Goal: Task Accomplishment & Management: Complete application form

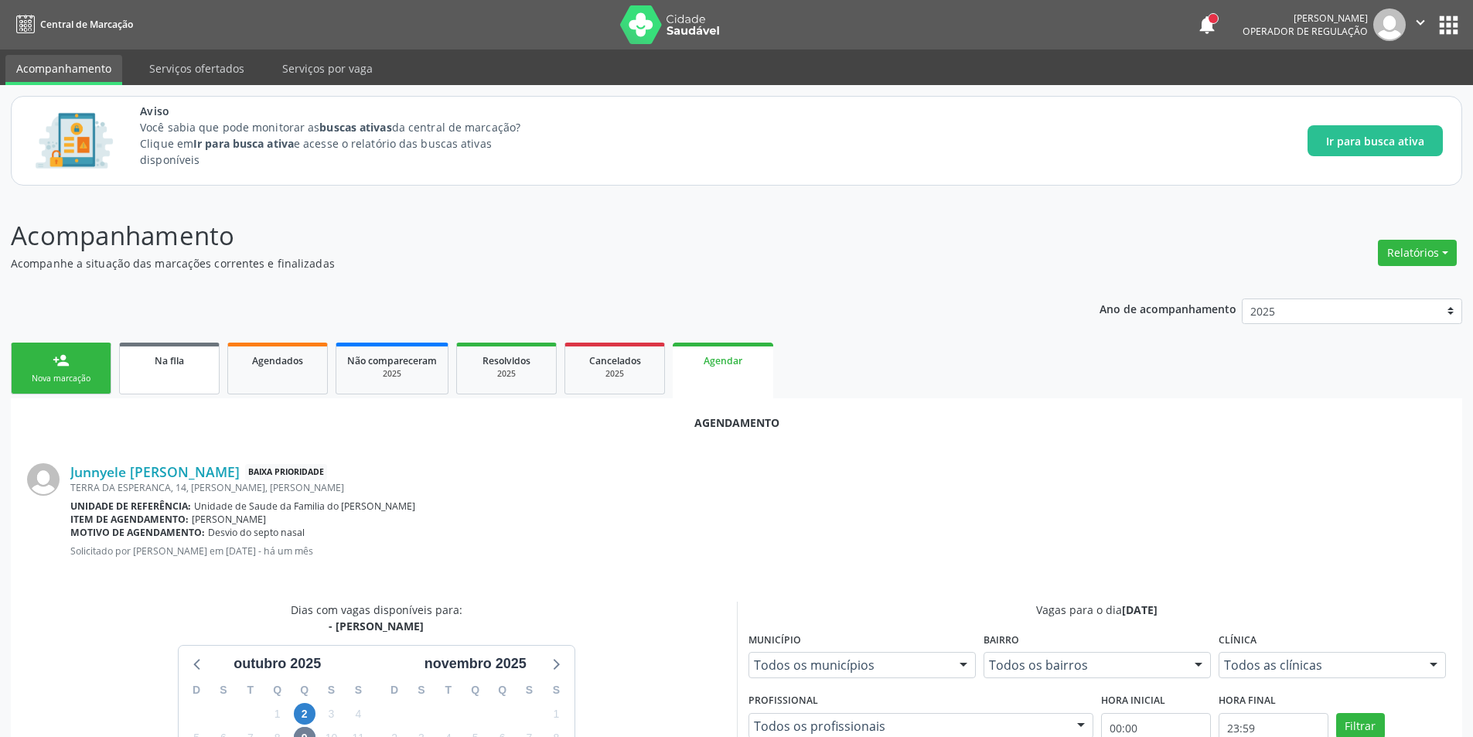
click at [192, 364] on div "Na fila" at bounding box center [169, 360] width 77 height 16
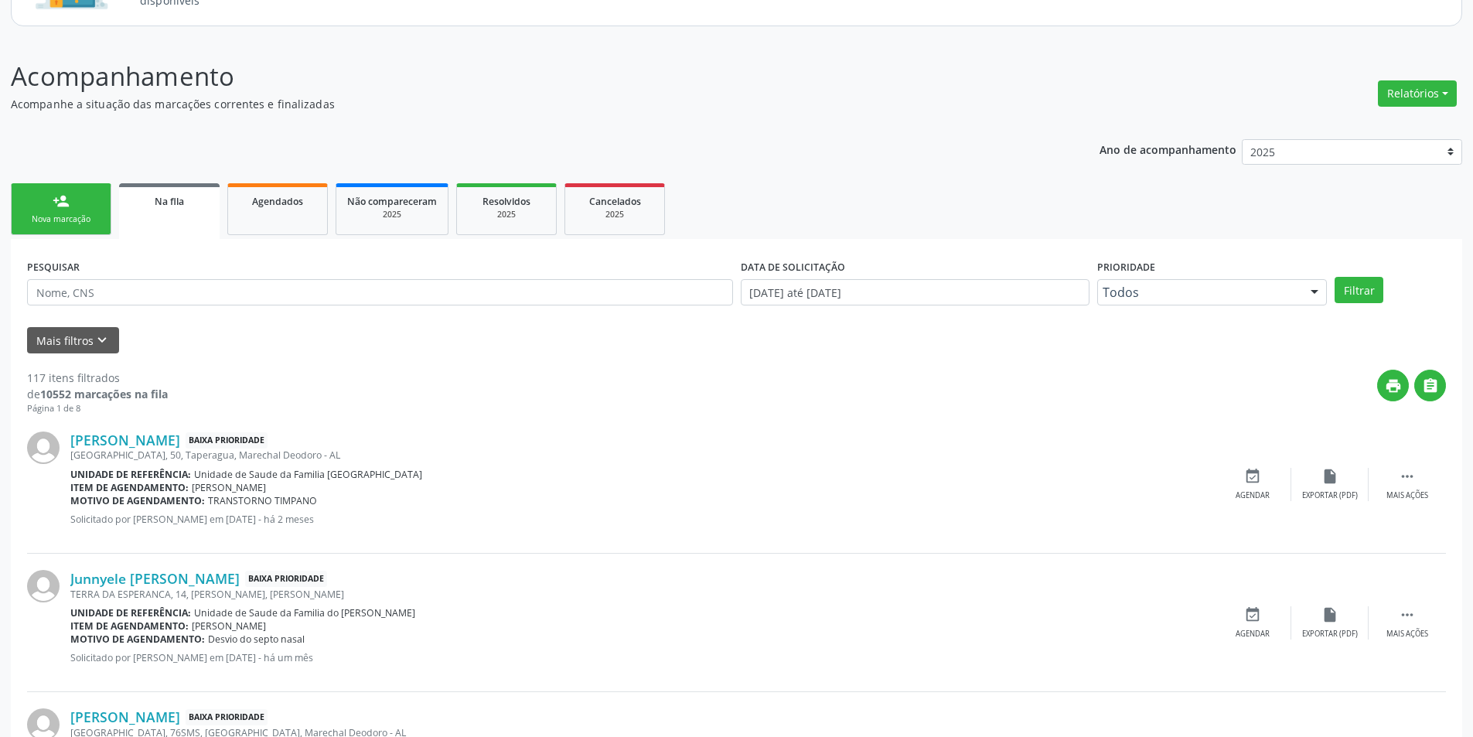
scroll to position [309, 0]
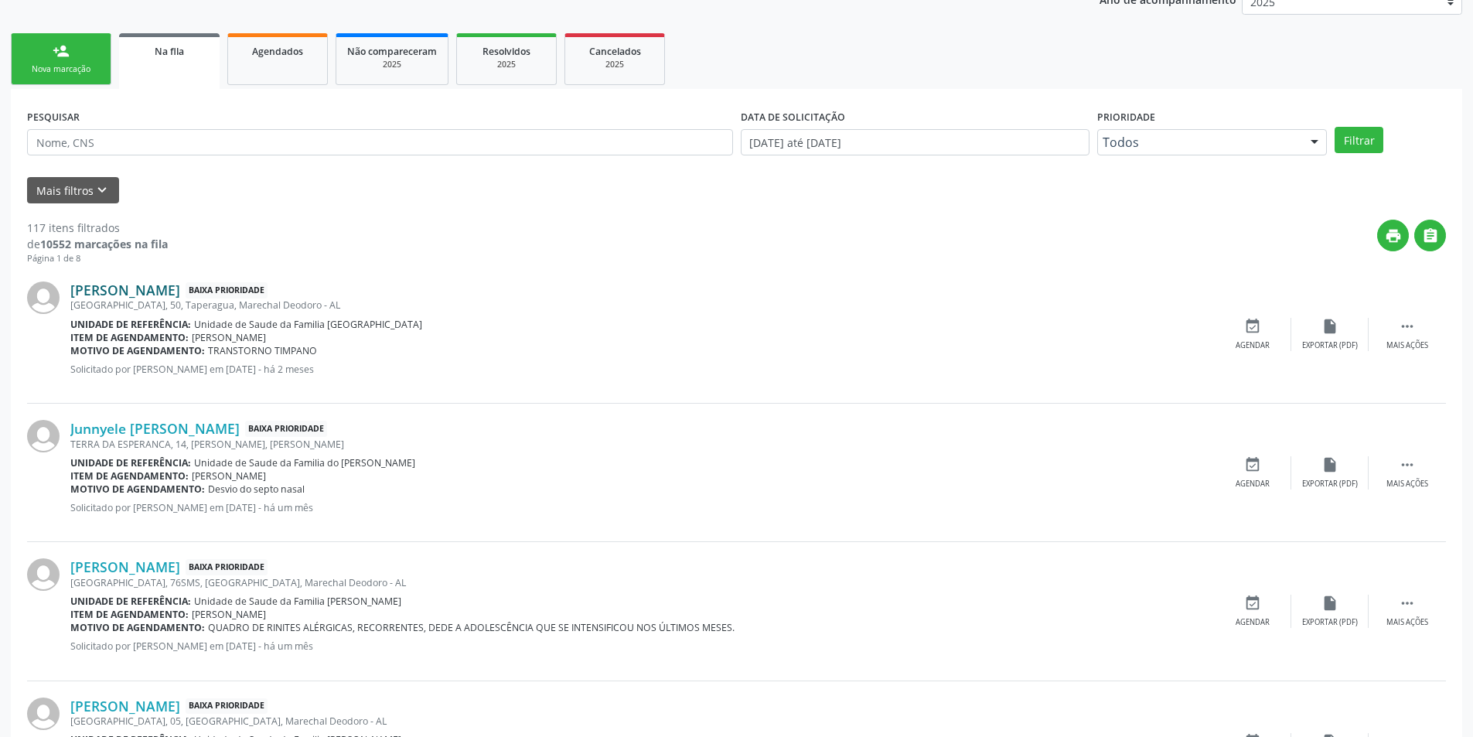
click at [162, 295] on link "[PERSON_NAME]" at bounding box center [125, 289] width 110 height 17
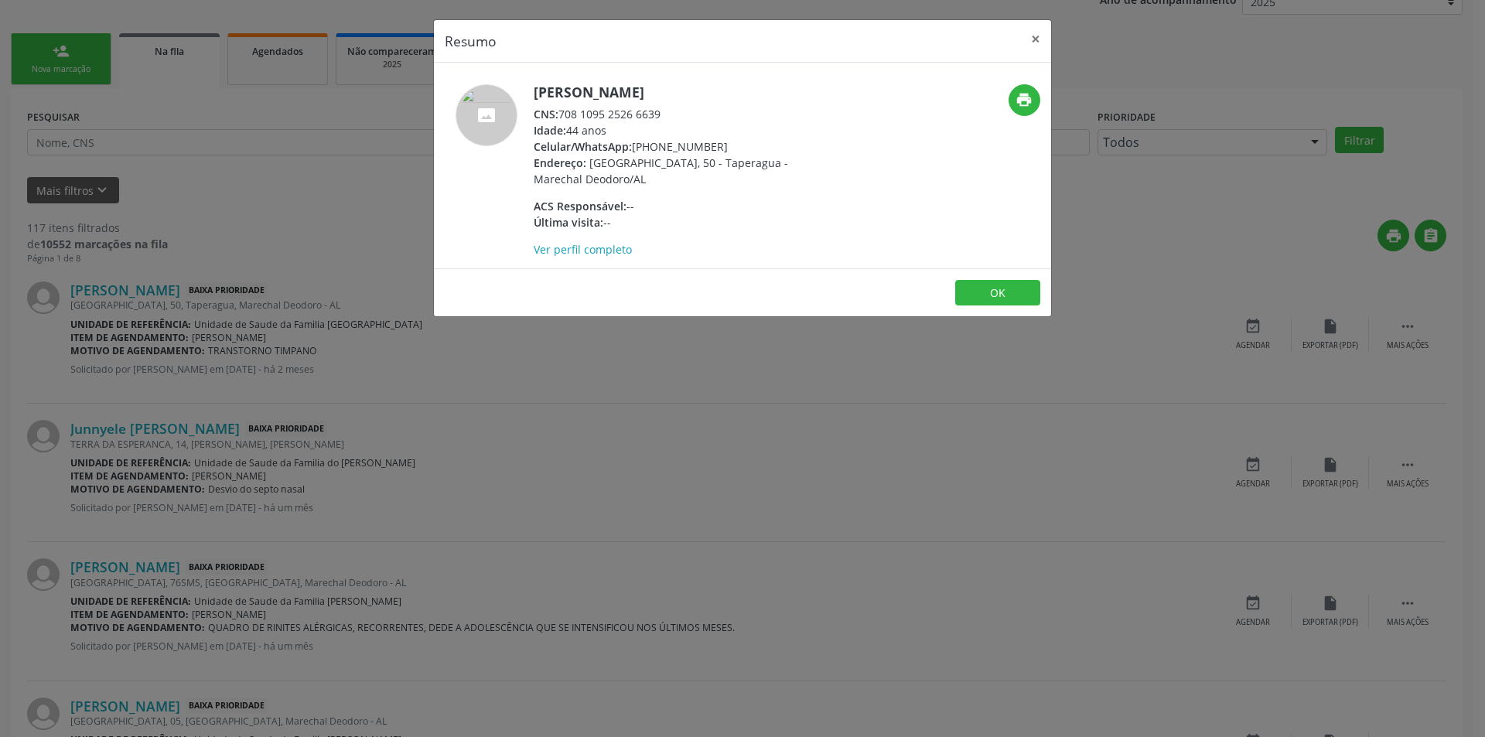
drag, startPoint x: 563, startPoint y: 112, endPoint x: 690, endPoint y: 108, distance: 126.9
click at [690, 108] on div "CNS: 708 1095 2526 6639" at bounding box center [684, 114] width 301 height 16
copy div "708 1095 2526 6639"
click at [978, 292] on button "OK" at bounding box center [997, 293] width 85 height 26
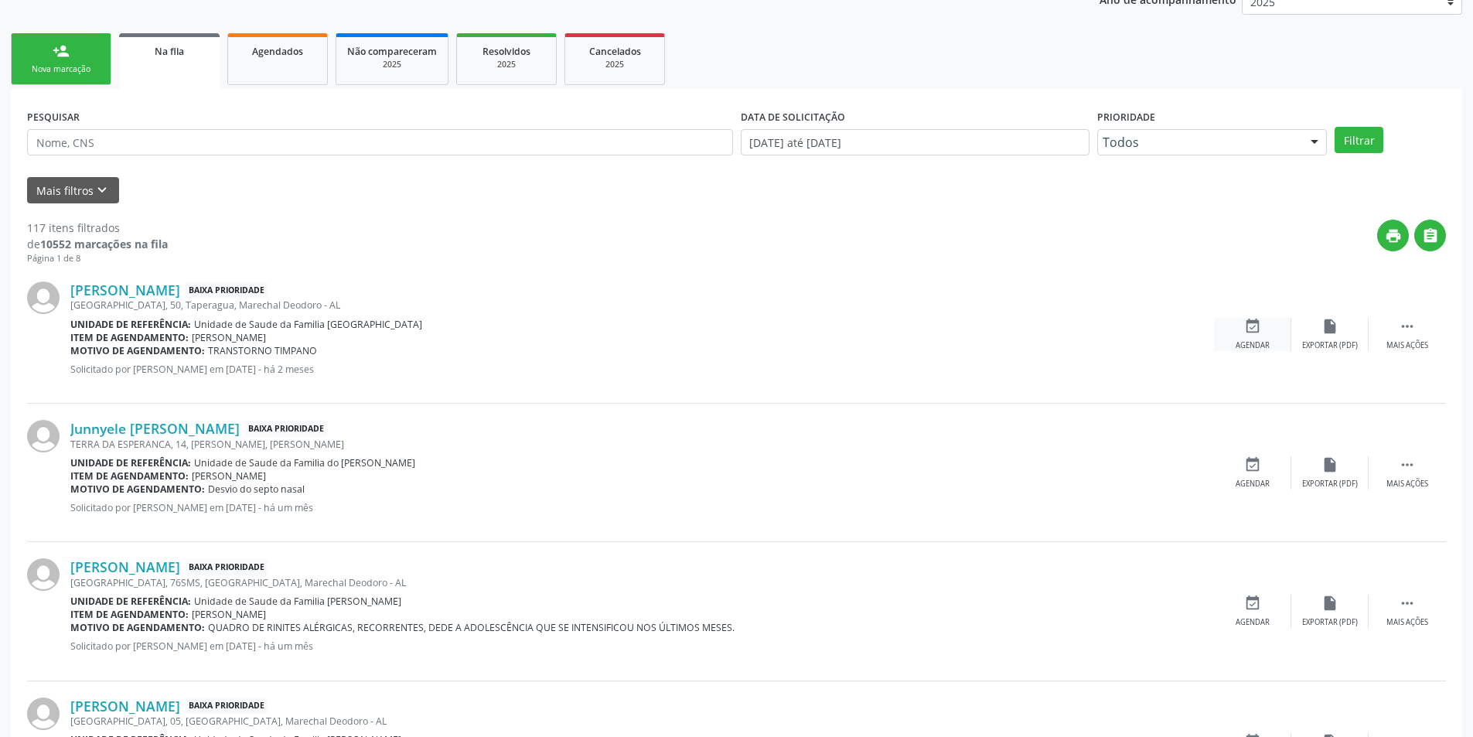
click at [1243, 334] on div "event_available Agendar" at bounding box center [1252, 334] width 77 height 33
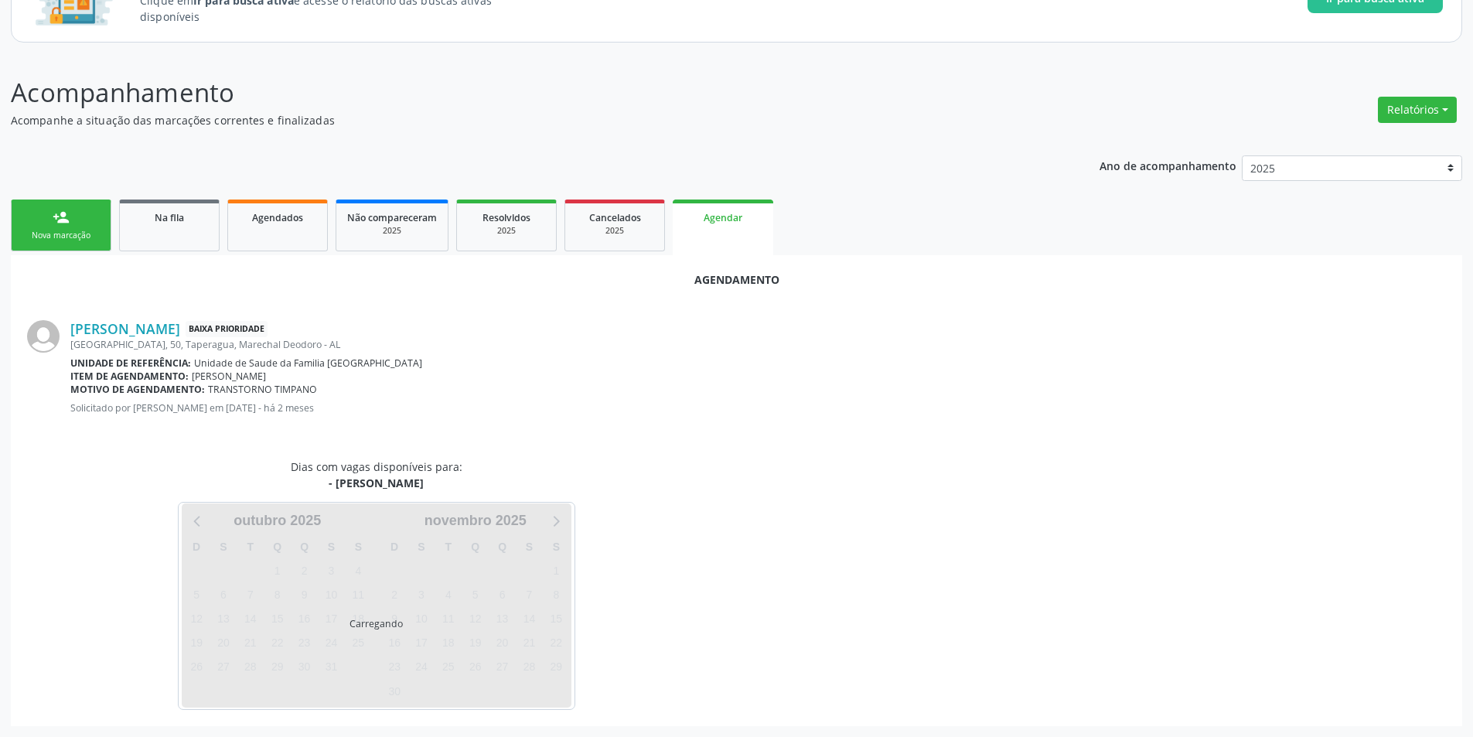
scroll to position [179, 0]
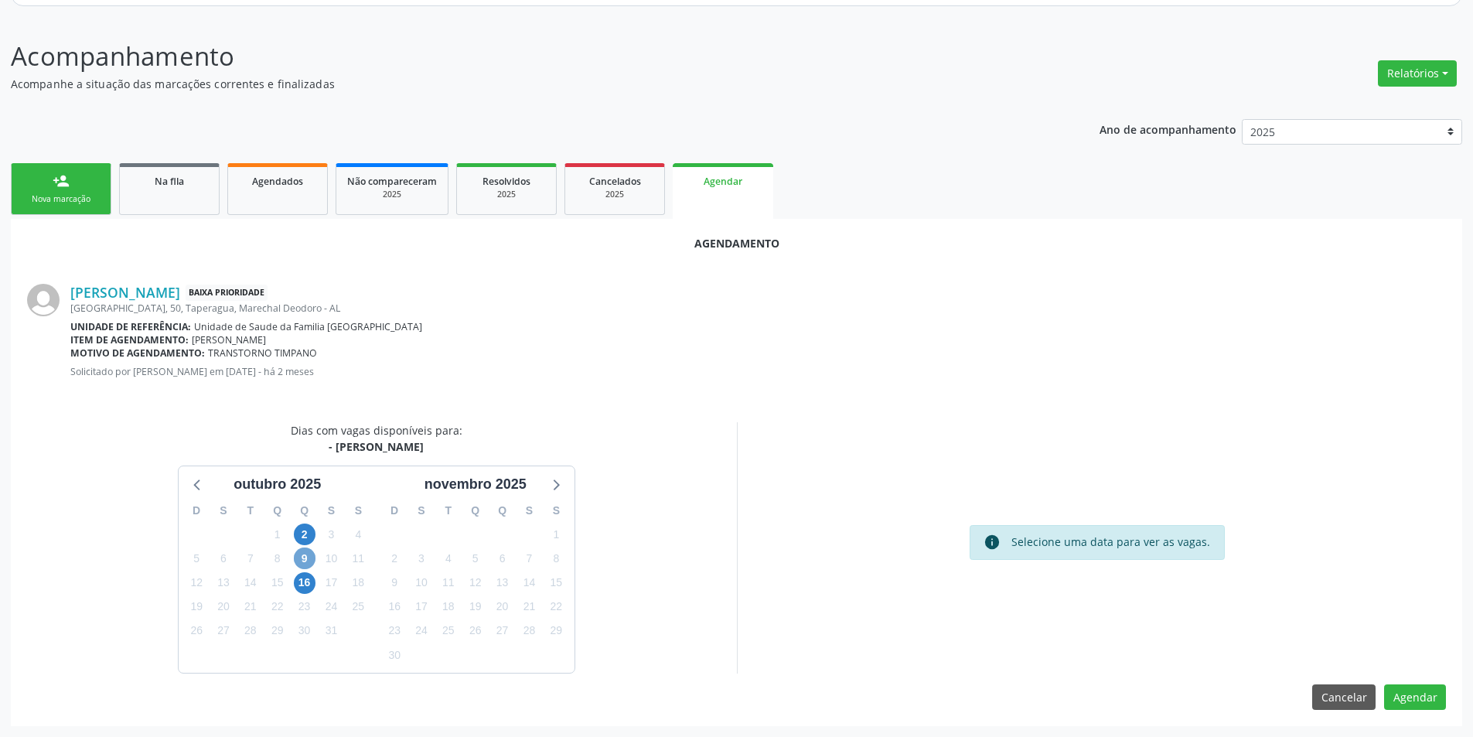
click at [306, 557] on span "9" at bounding box center [305, 558] width 22 height 22
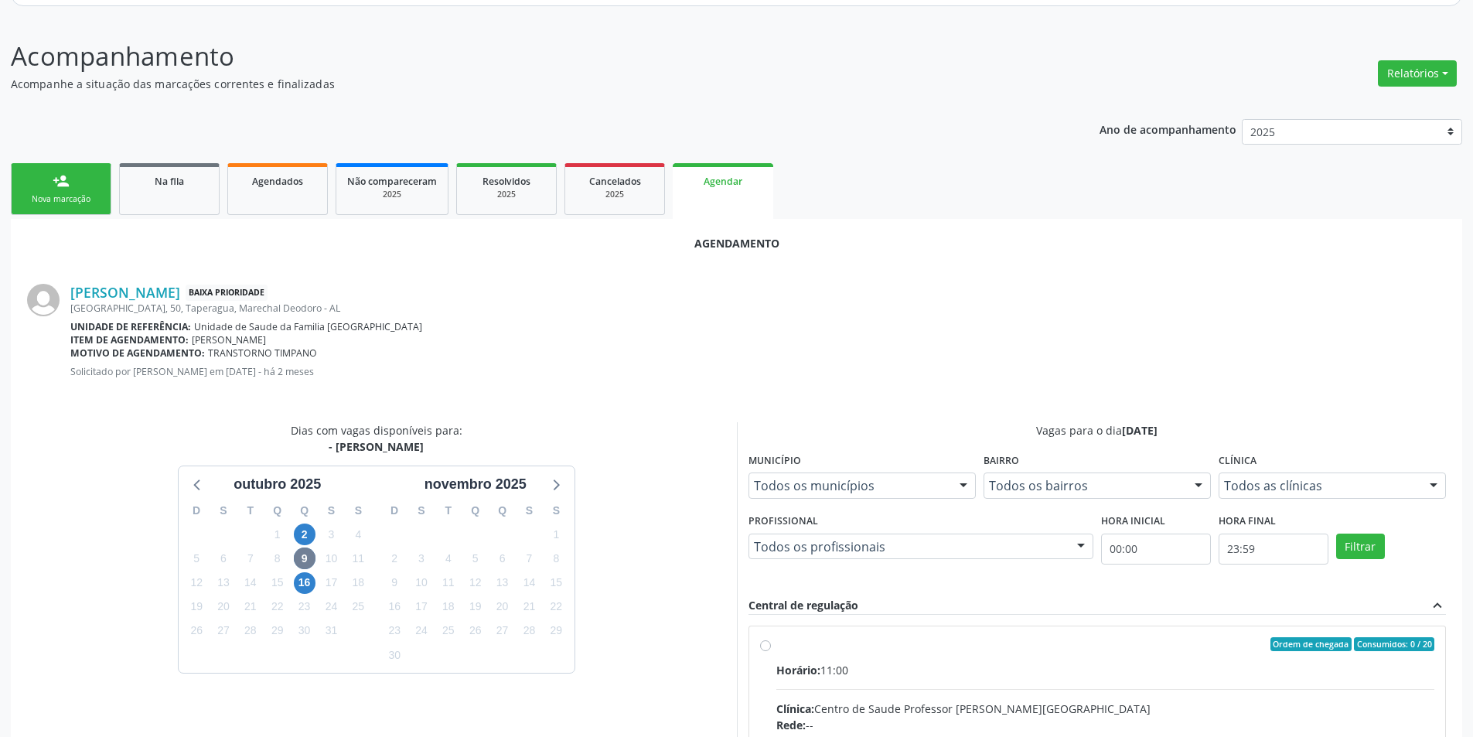
click at [767, 644] on input "Ordem de chegada Consumidos: 0 / 20 Horário: 11:00 Clínica: Centro de Saude Pro…" at bounding box center [765, 644] width 11 height 14
radio input "true"
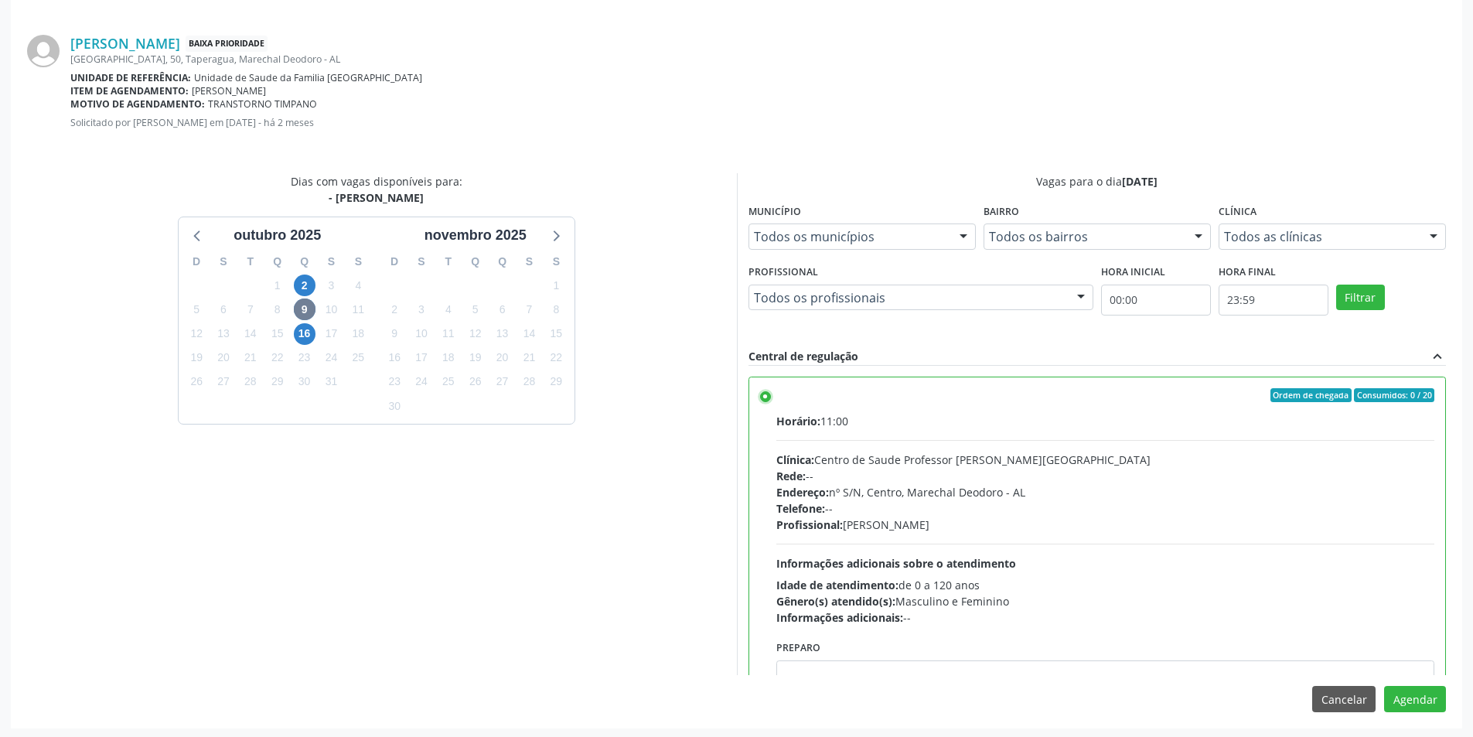
scroll to position [431, 0]
click at [1416, 689] on button "Agendar" at bounding box center [1415, 697] width 62 height 26
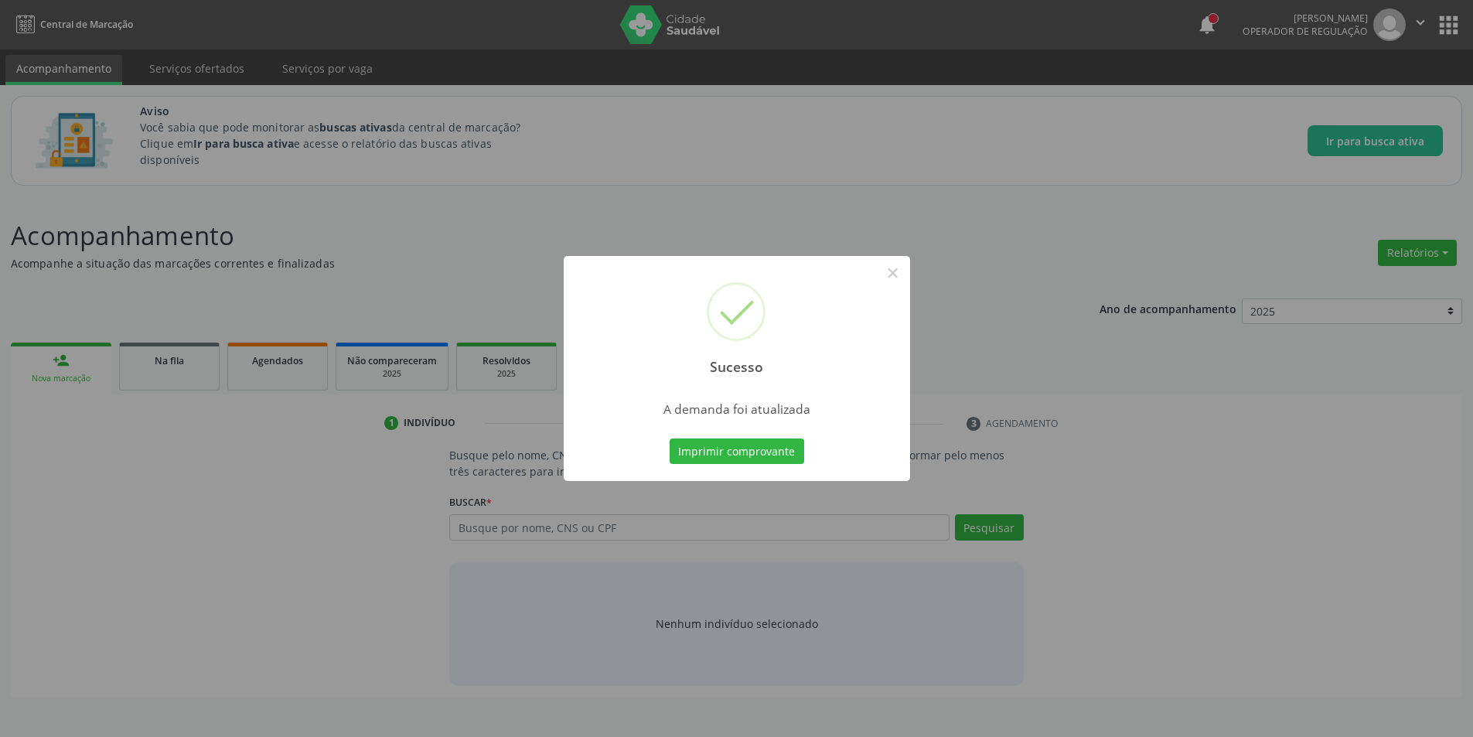
scroll to position [0, 0]
click at [893, 274] on button "×" at bounding box center [898, 273] width 26 height 26
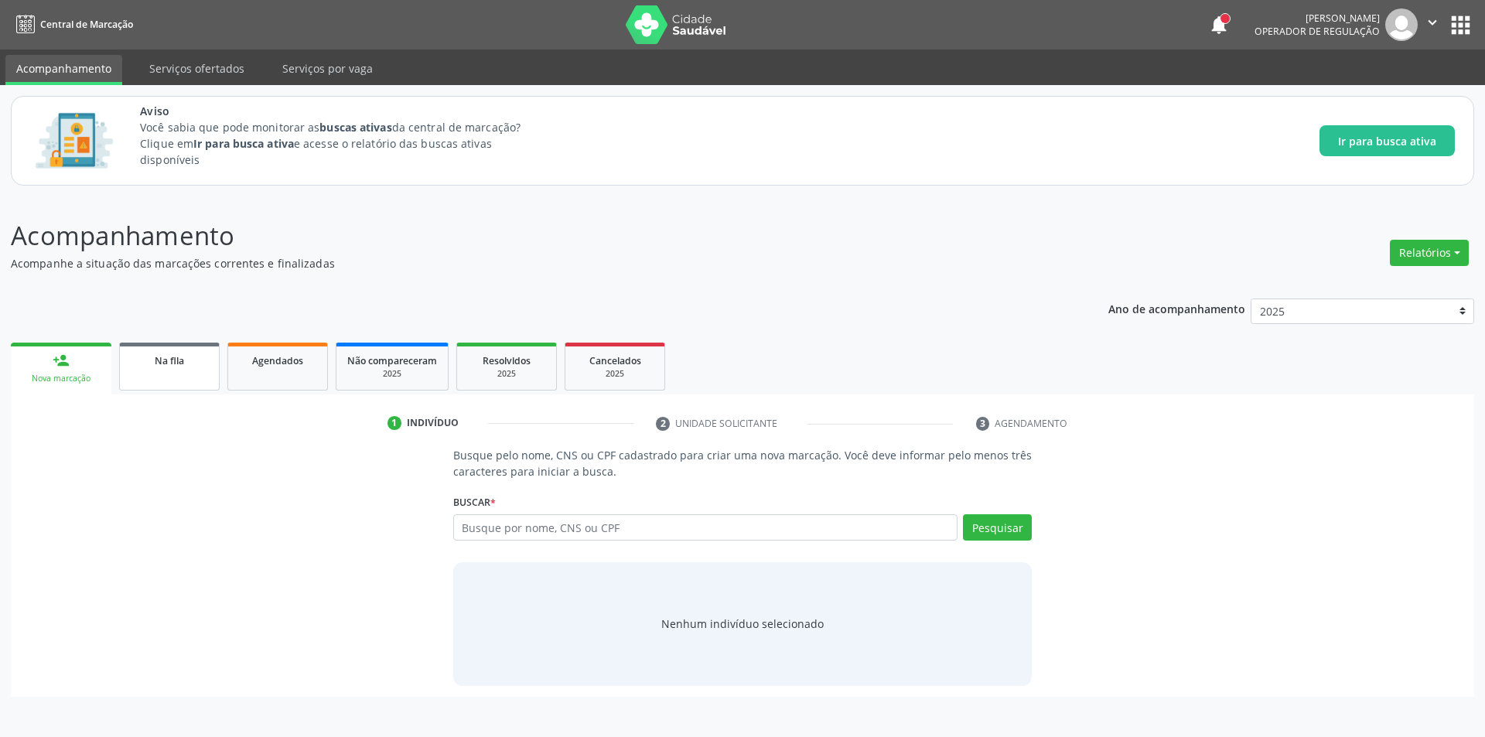
click at [139, 366] on div "Na fila" at bounding box center [169, 360] width 77 height 16
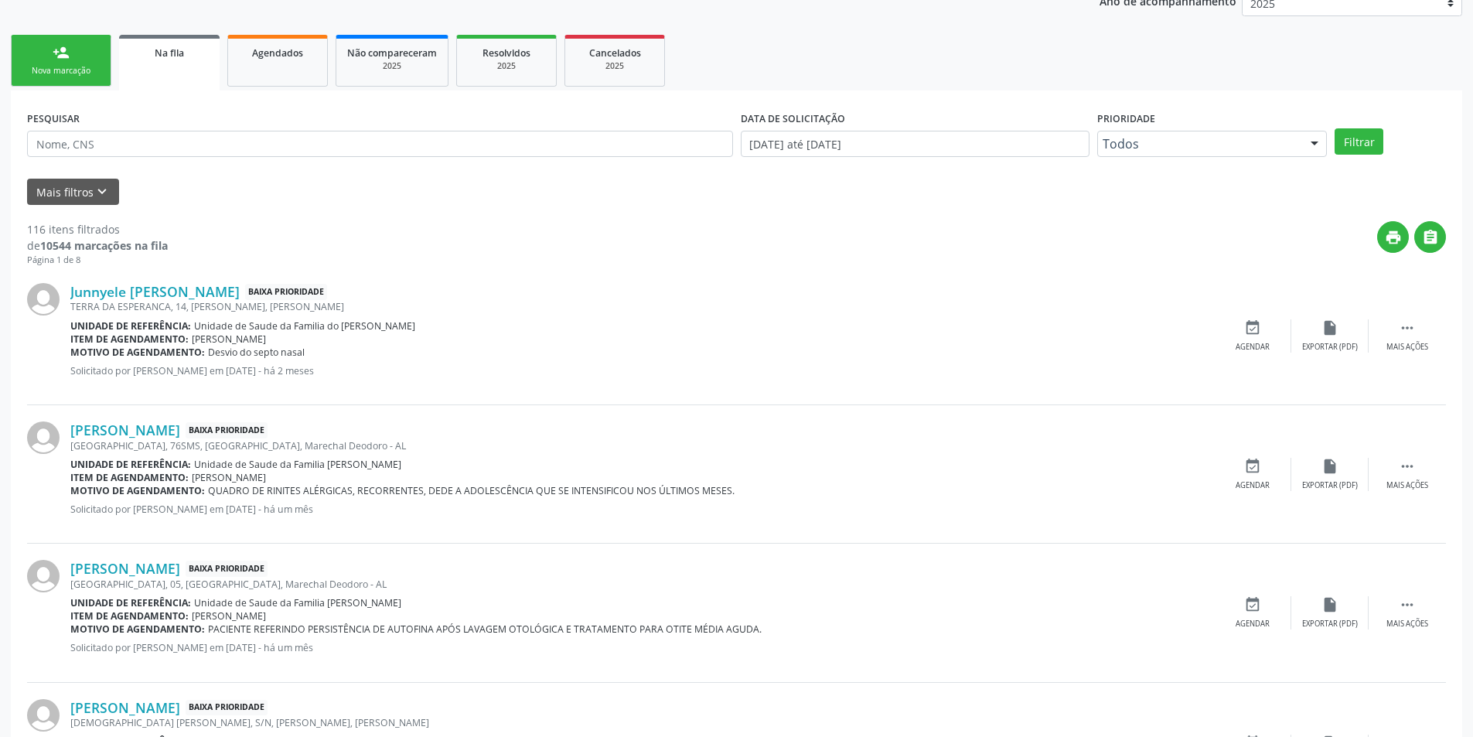
scroll to position [309, 0]
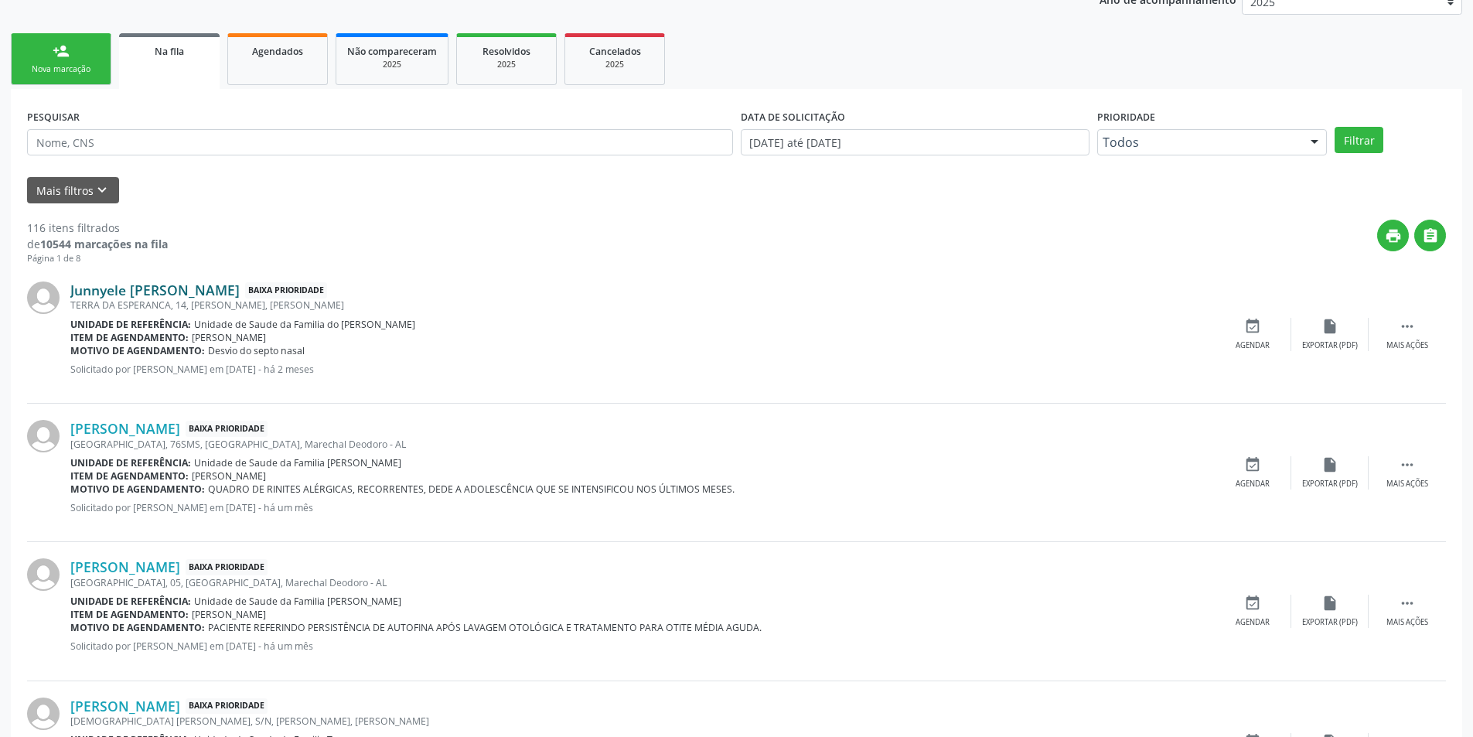
click at [160, 292] on link "Junnyele [PERSON_NAME]" at bounding box center [154, 289] width 169 height 17
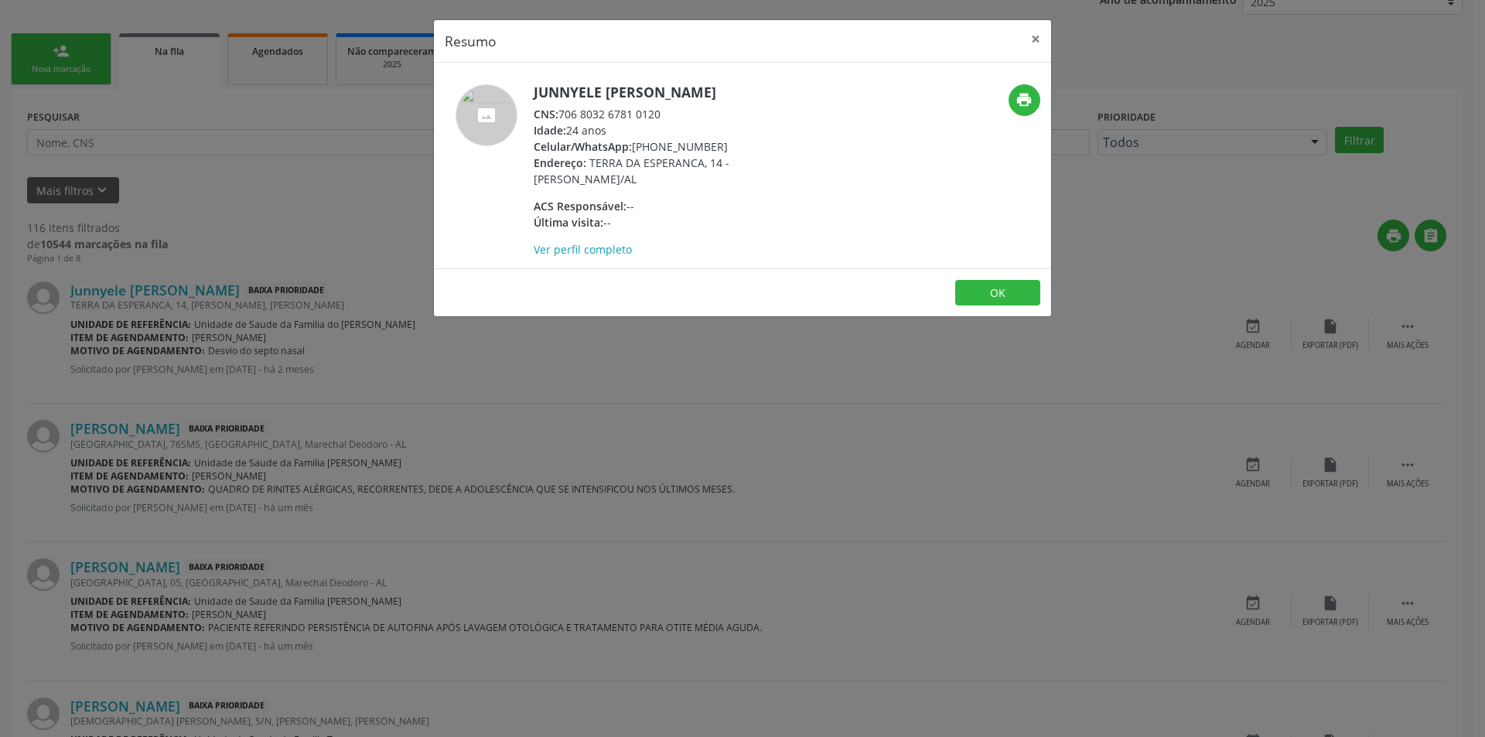
drag, startPoint x: 564, startPoint y: 128, endPoint x: 680, endPoint y: 129, distance: 116.0
click at [680, 122] on div "CNS: 706 8032 6781 0120" at bounding box center [684, 114] width 301 height 16
copy div "706 8032 6781 0120"
click at [1004, 306] on button "OK" at bounding box center [997, 293] width 85 height 26
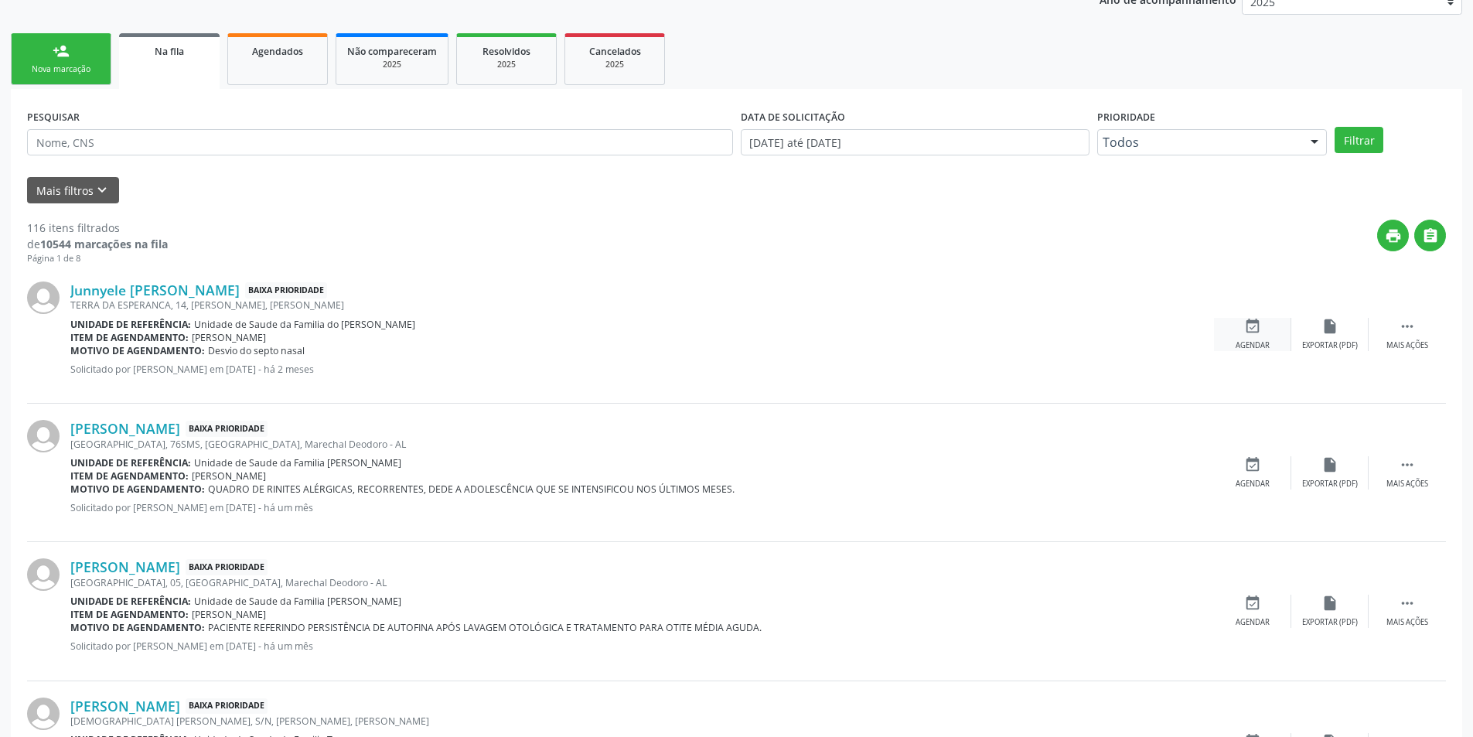
click at [1252, 326] on icon "event_available" at bounding box center [1252, 326] width 17 height 17
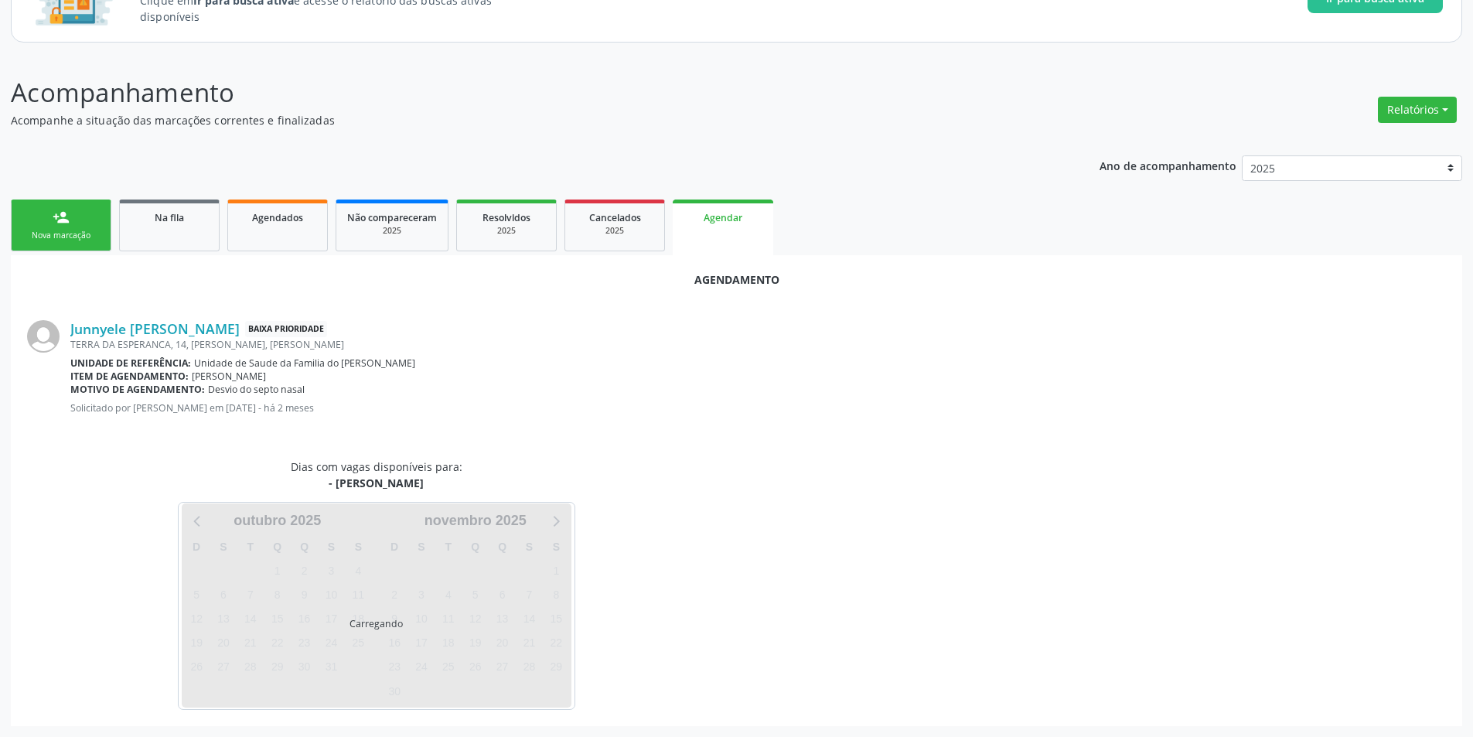
scroll to position [179, 0]
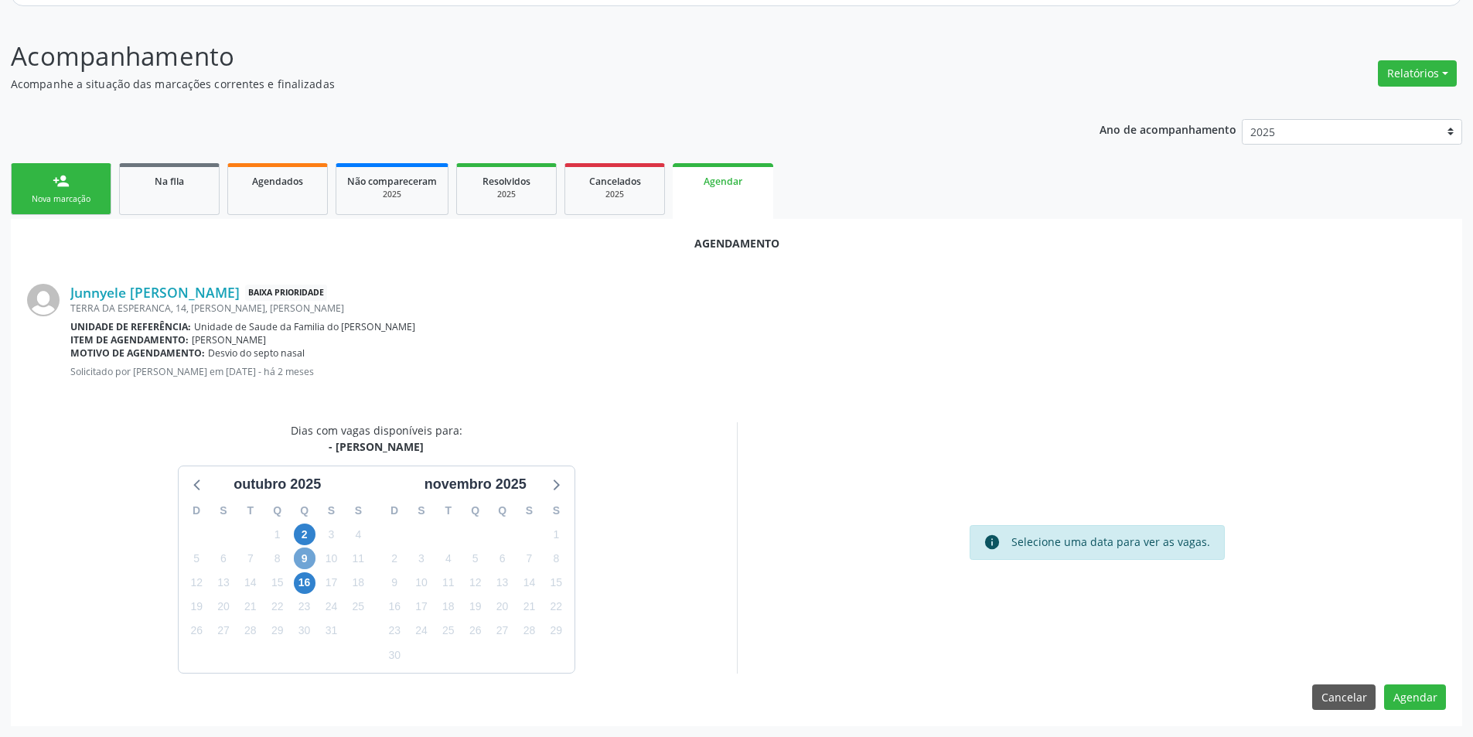
click at [302, 551] on span "9" at bounding box center [305, 558] width 22 height 22
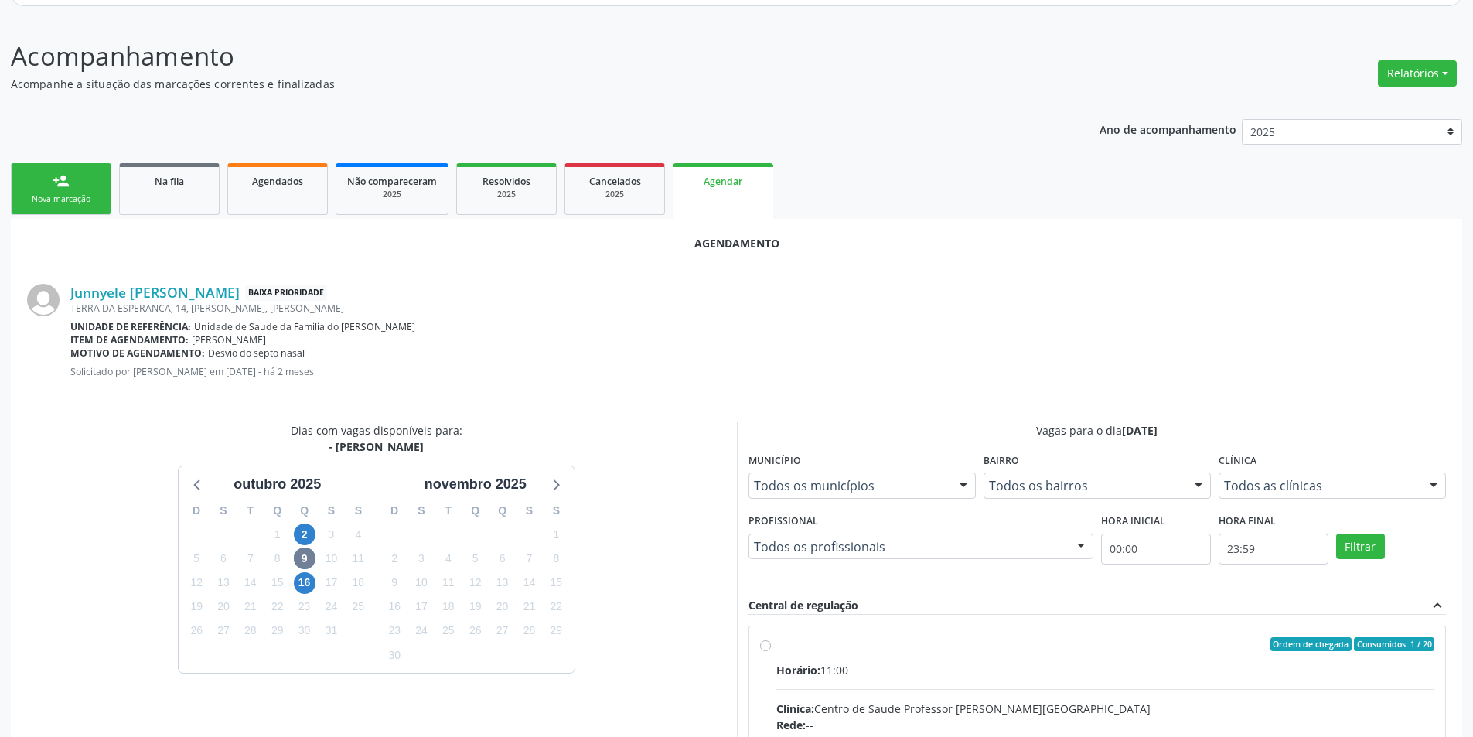
click at [766, 643] on input "Ordem de chegada Consumidos: 1 / 20 Horário: 11:00 Clínica: Centro de Saude Pro…" at bounding box center [765, 644] width 11 height 14
radio input "true"
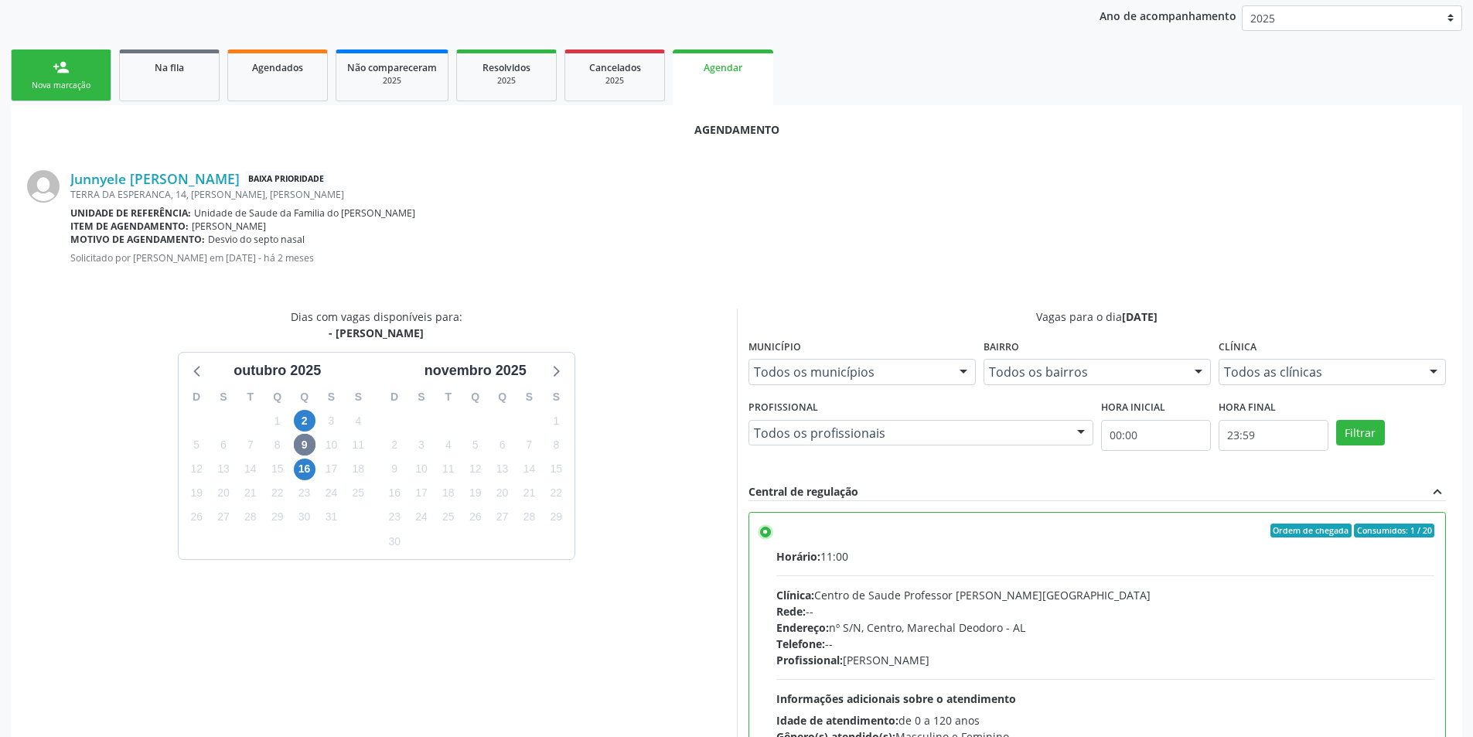
scroll to position [431, 0]
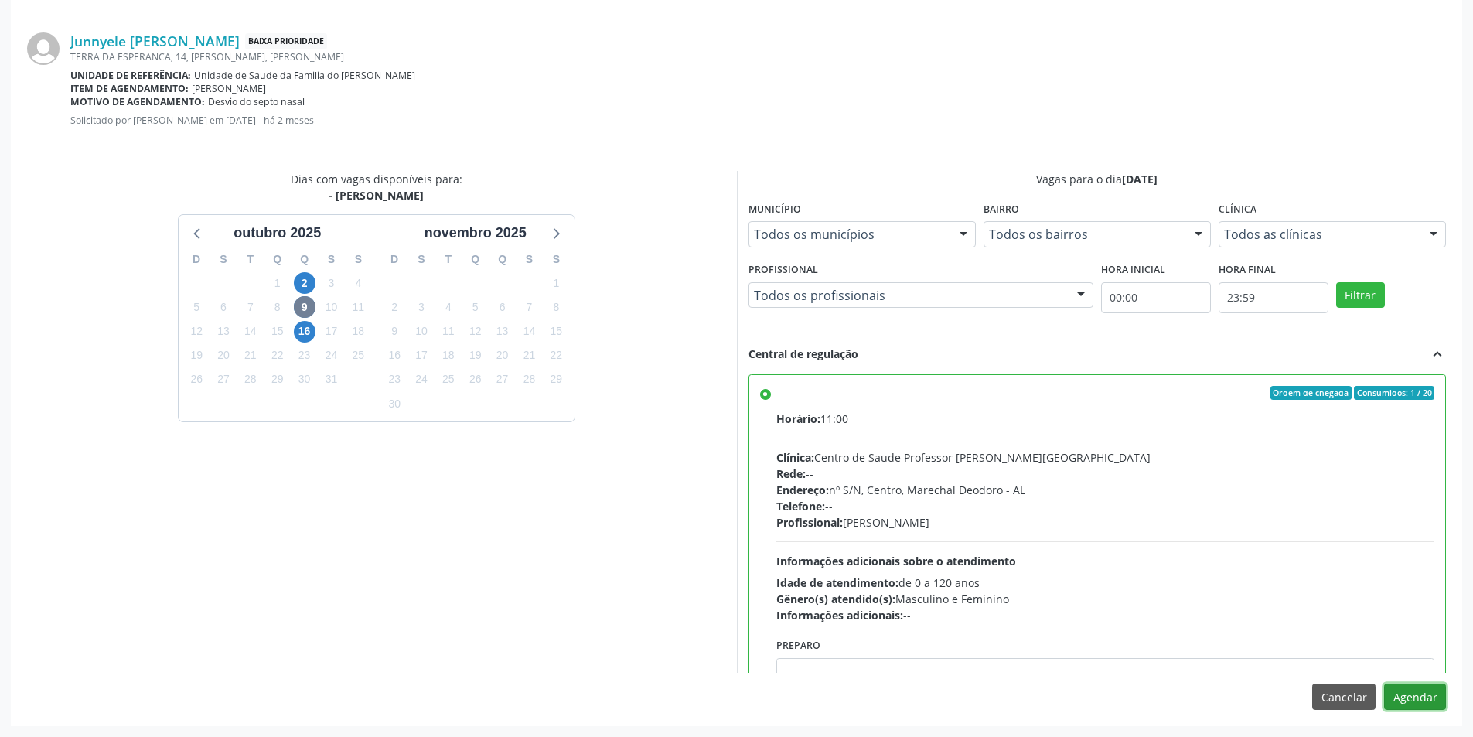
click at [1434, 701] on button "Agendar" at bounding box center [1415, 697] width 62 height 26
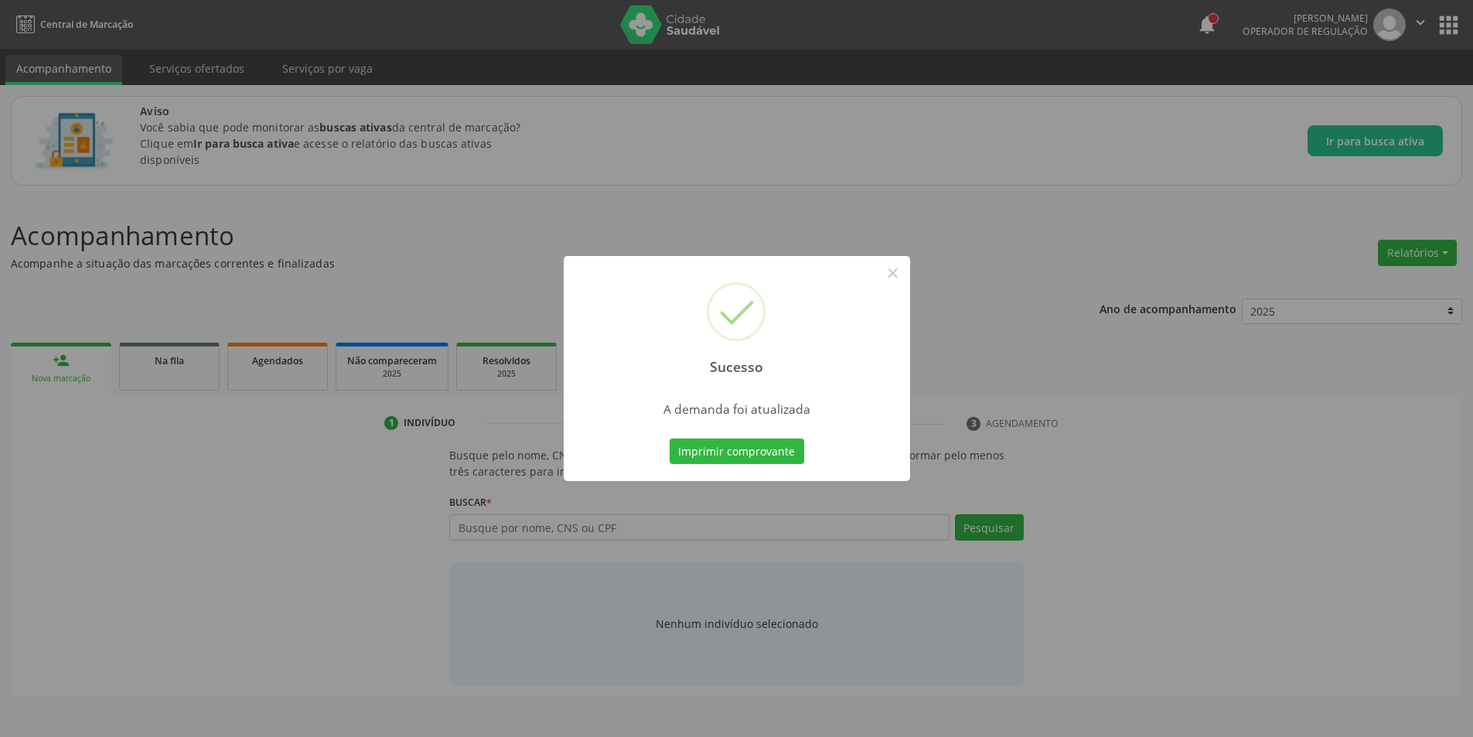
scroll to position [0, 0]
click at [895, 273] on button "×" at bounding box center [898, 273] width 26 height 26
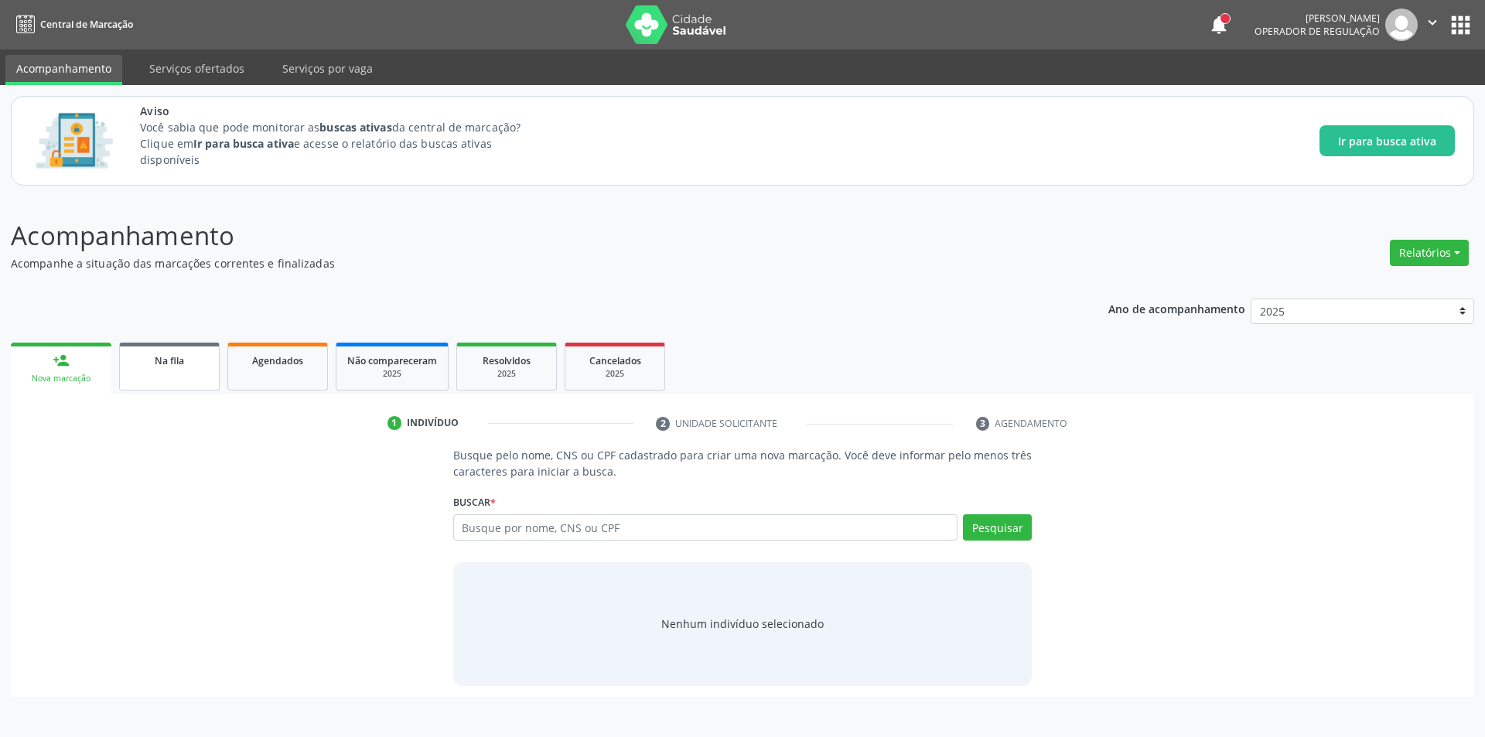
click at [155, 357] on span "Na fila" at bounding box center [169, 360] width 29 height 13
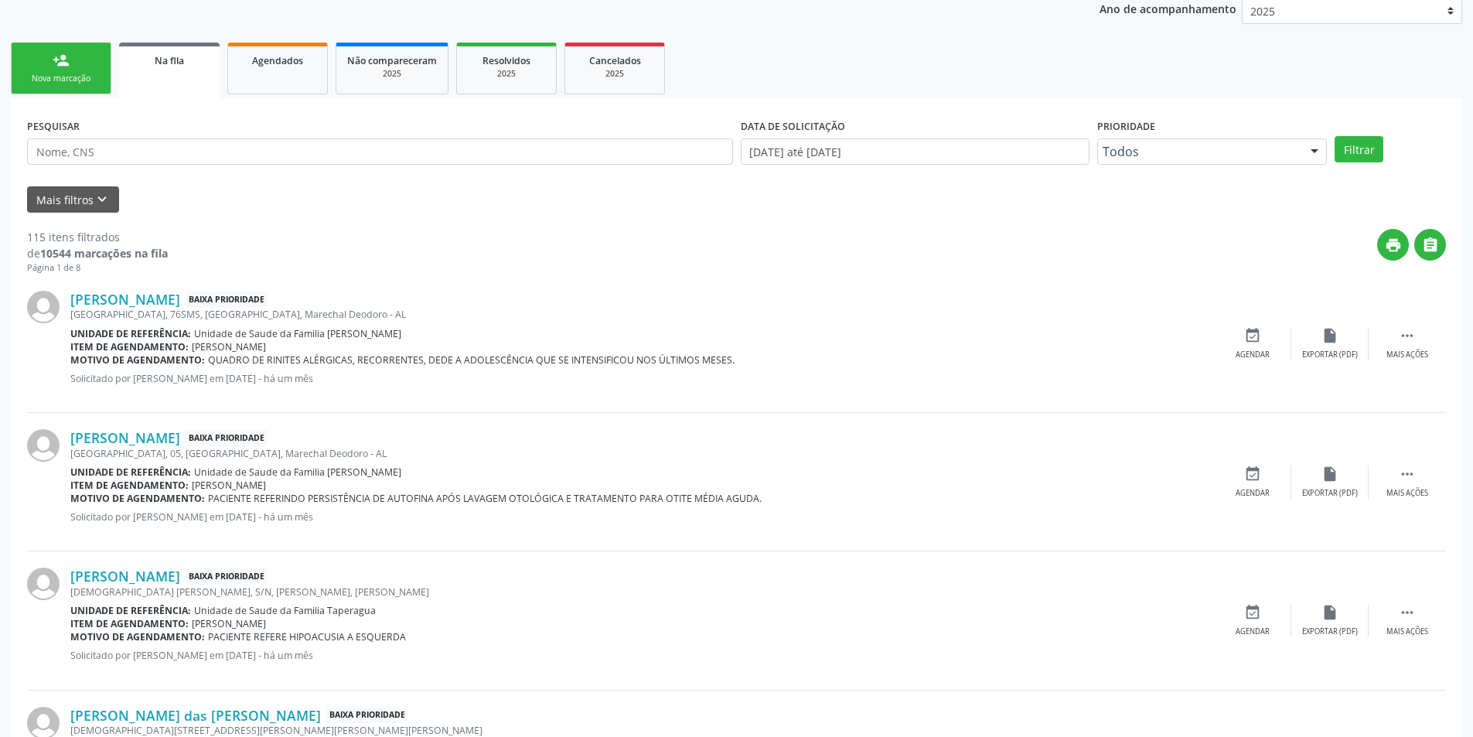
scroll to position [309, 0]
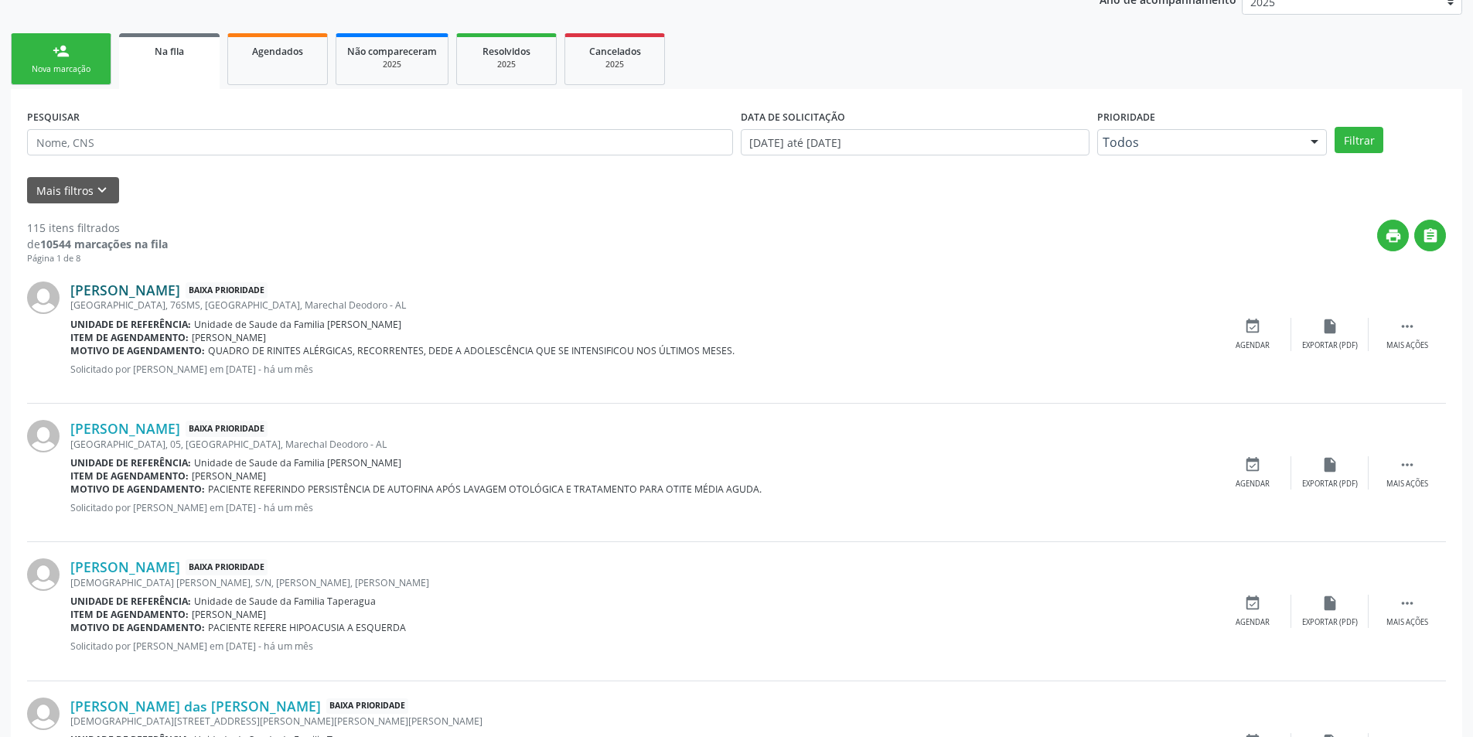
click at [180, 292] on link "[PERSON_NAME]" at bounding box center [125, 289] width 110 height 17
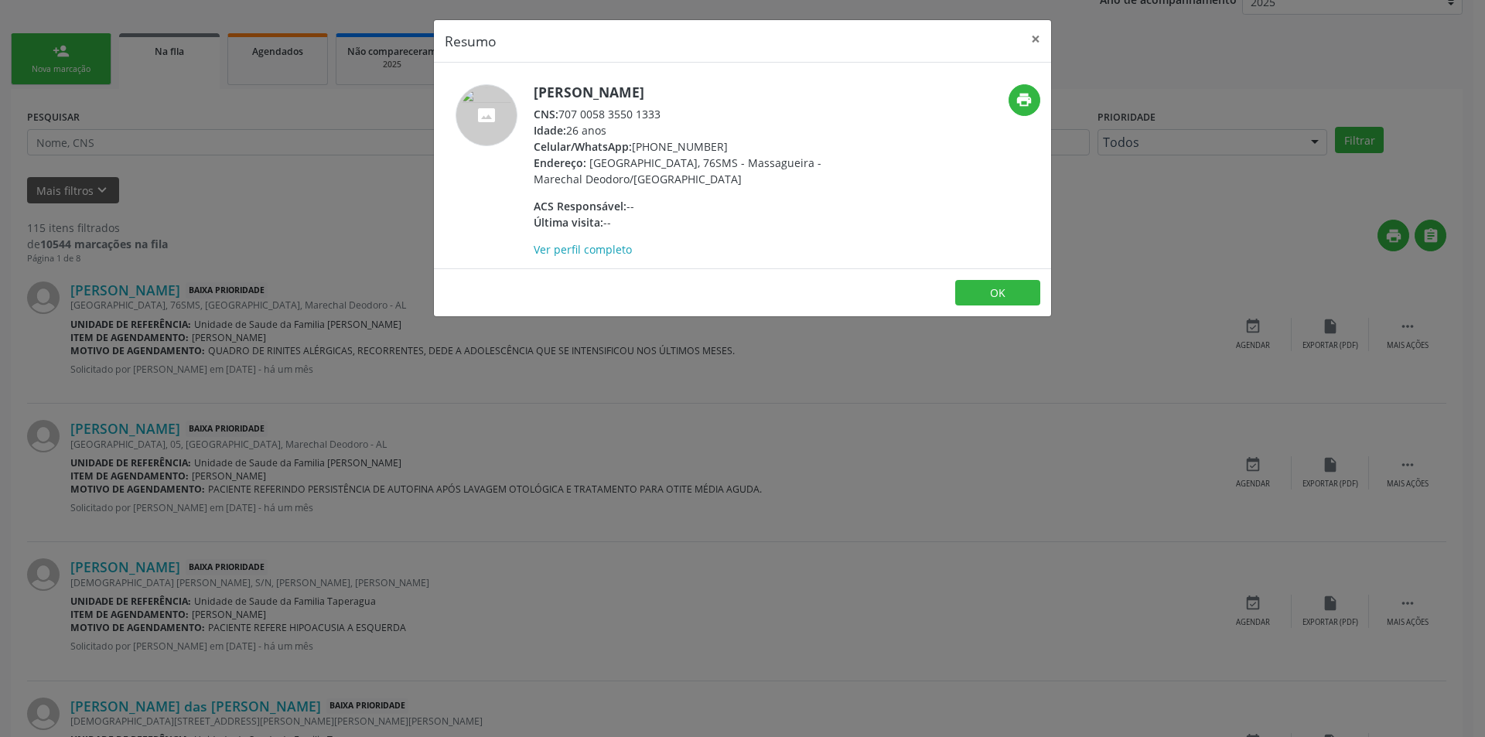
drag, startPoint x: 563, startPoint y: 111, endPoint x: 680, endPoint y: 120, distance: 117.9
click at [680, 120] on div "CNS: 707 0058 3550 1333" at bounding box center [684, 114] width 301 height 16
copy div "707 0058 3550 1333"
click at [987, 289] on button "OK" at bounding box center [997, 293] width 85 height 26
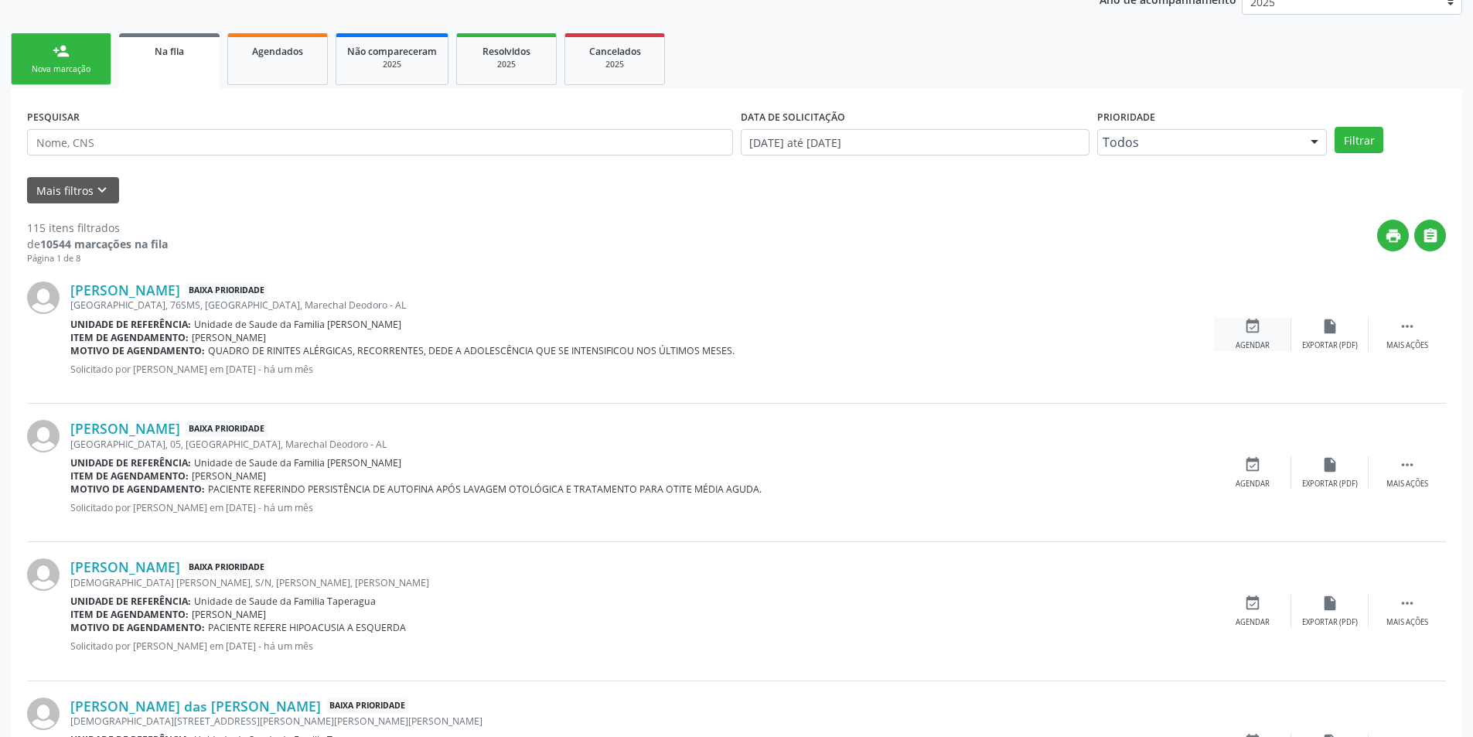
click at [1250, 329] on icon "event_available" at bounding box center [1252, 326] width 17 height 17
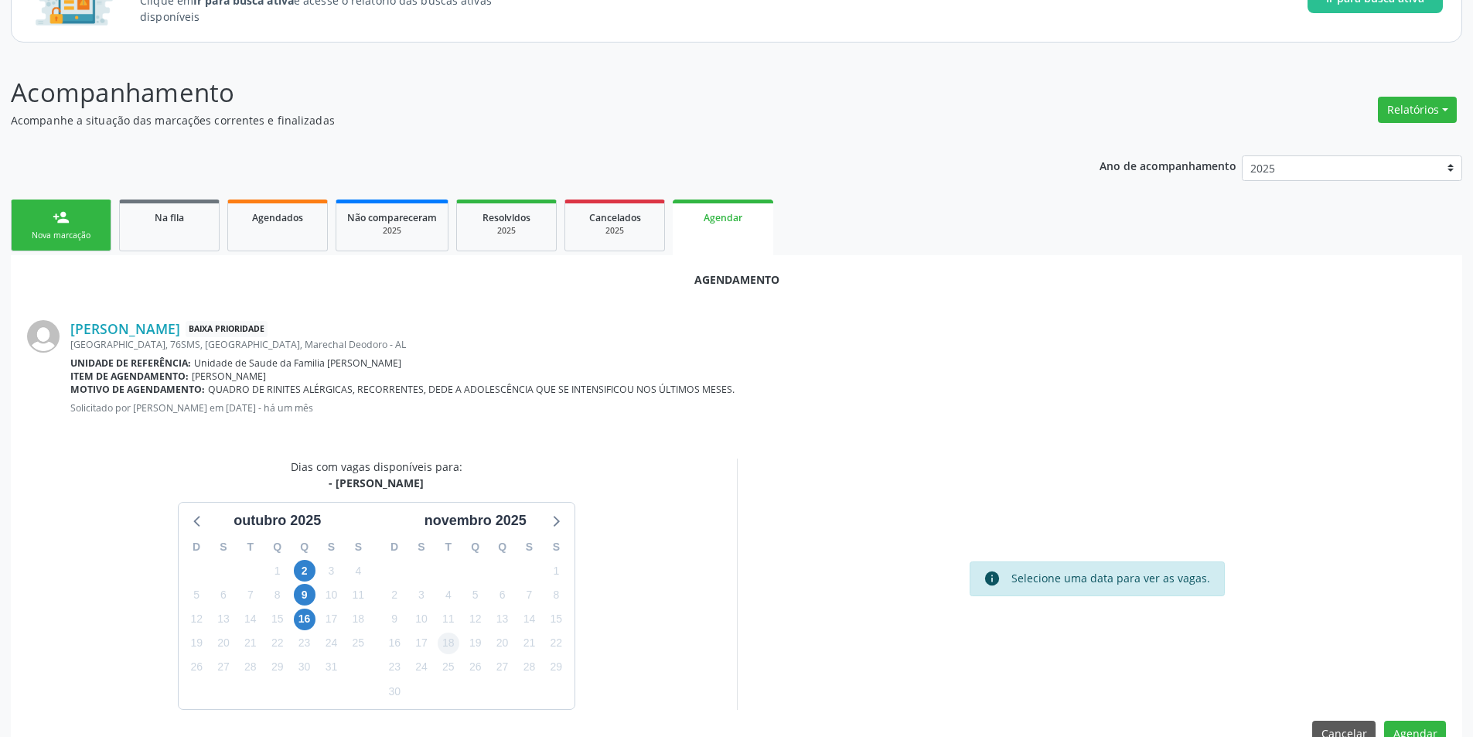
scroll to position [179, 0]
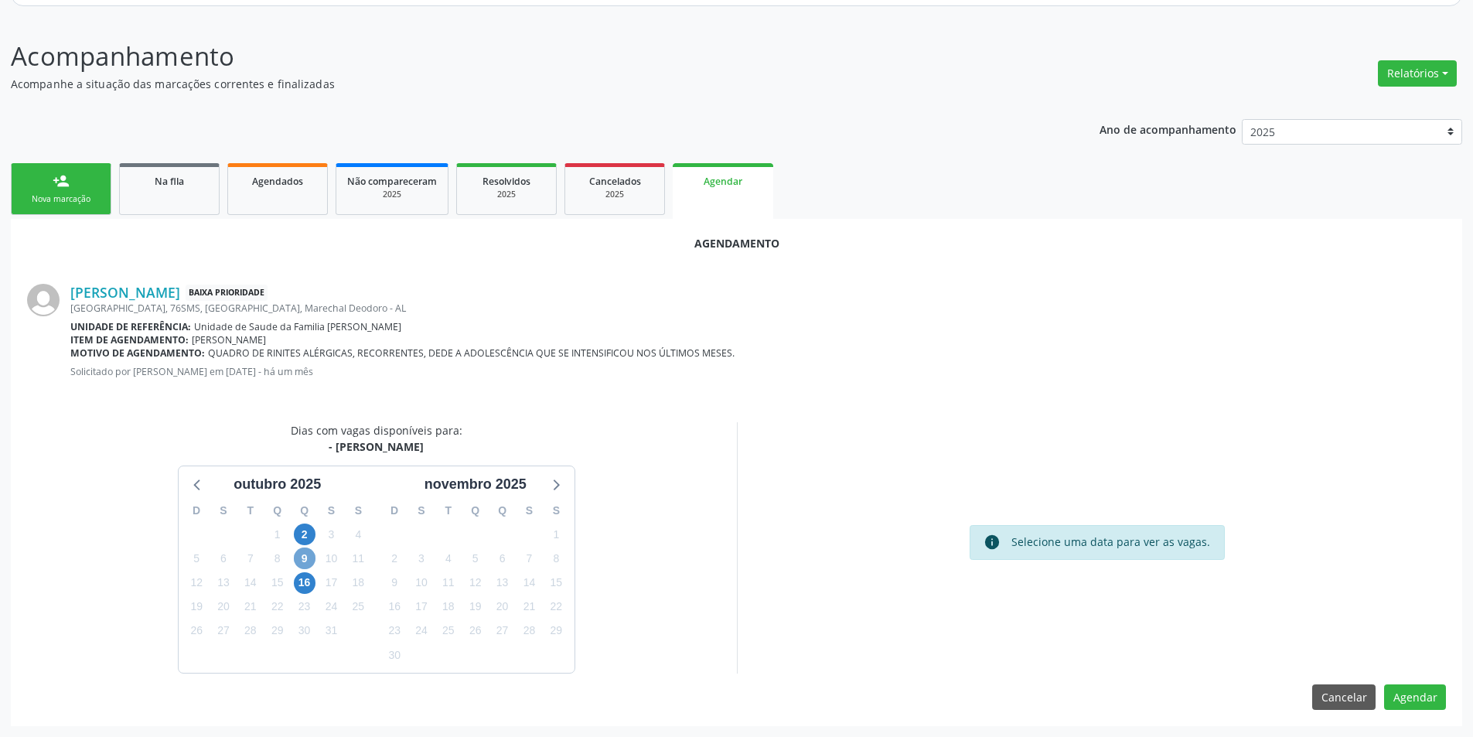
click at [302, 554] on span "9" at bounding box center [305, 558] width 22 height 22
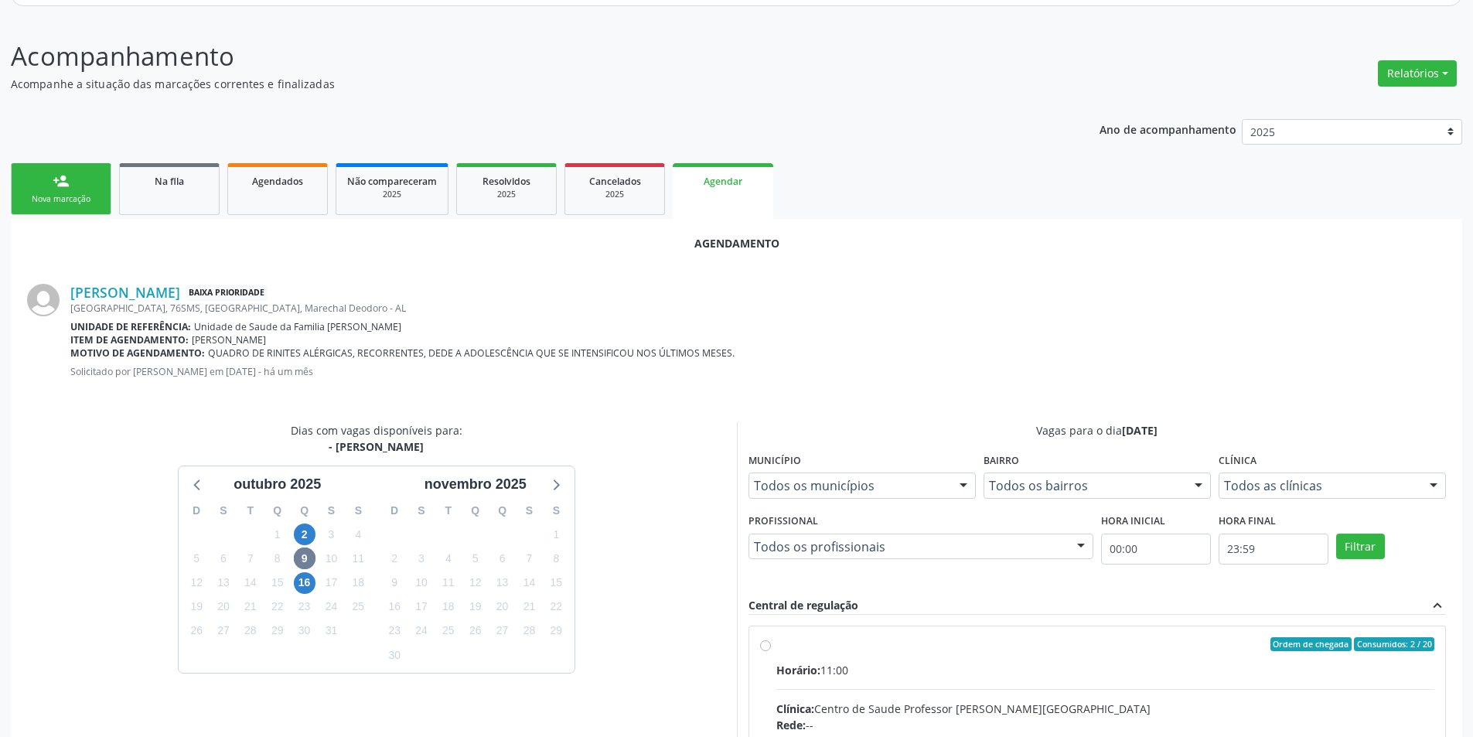
click at [765, 649] on input "Ordem de chegada Consumidos: 2 / 20 Horário: 11:00 Clínica: Centro de Saude Pro…" at bounding box center [765, 644] width 11 height 14
radio input "true"
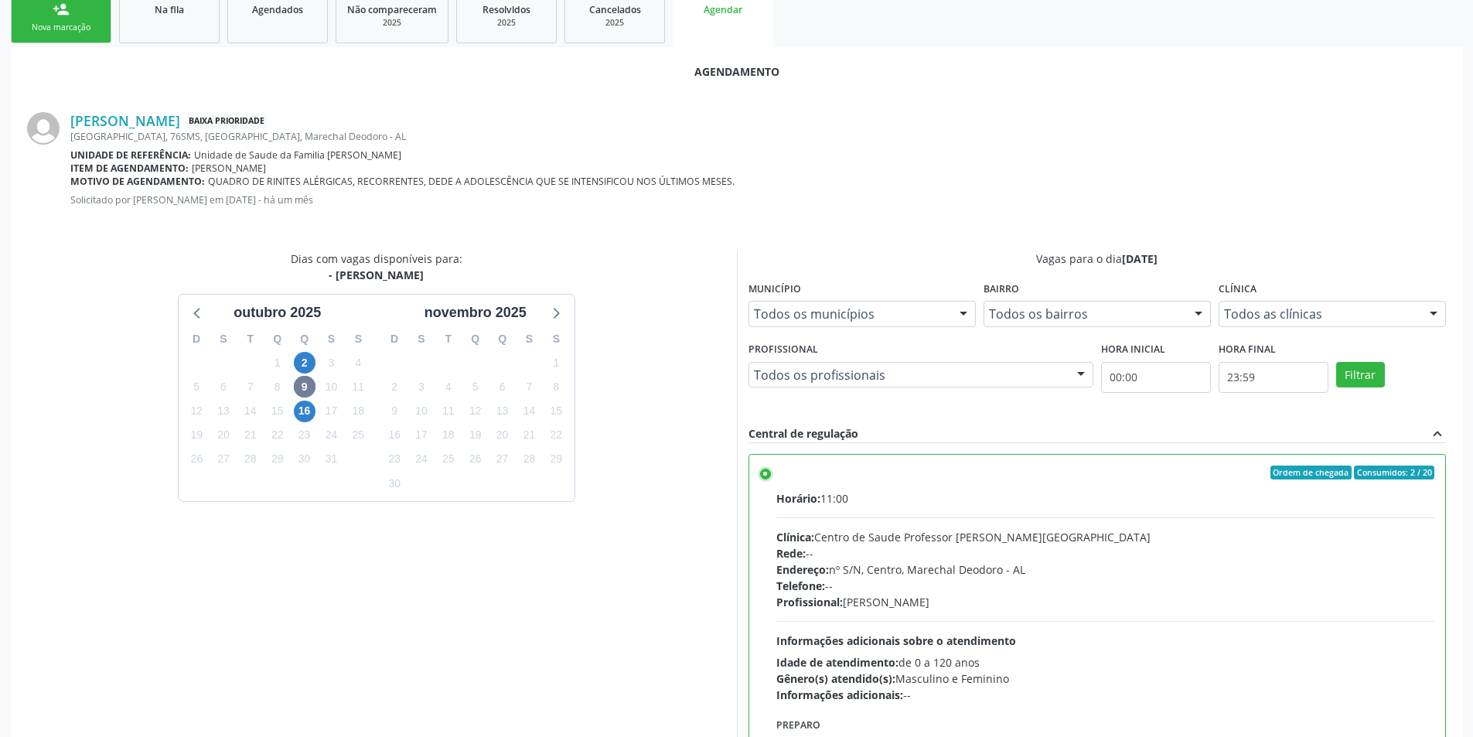
scroll to position [431, 0]
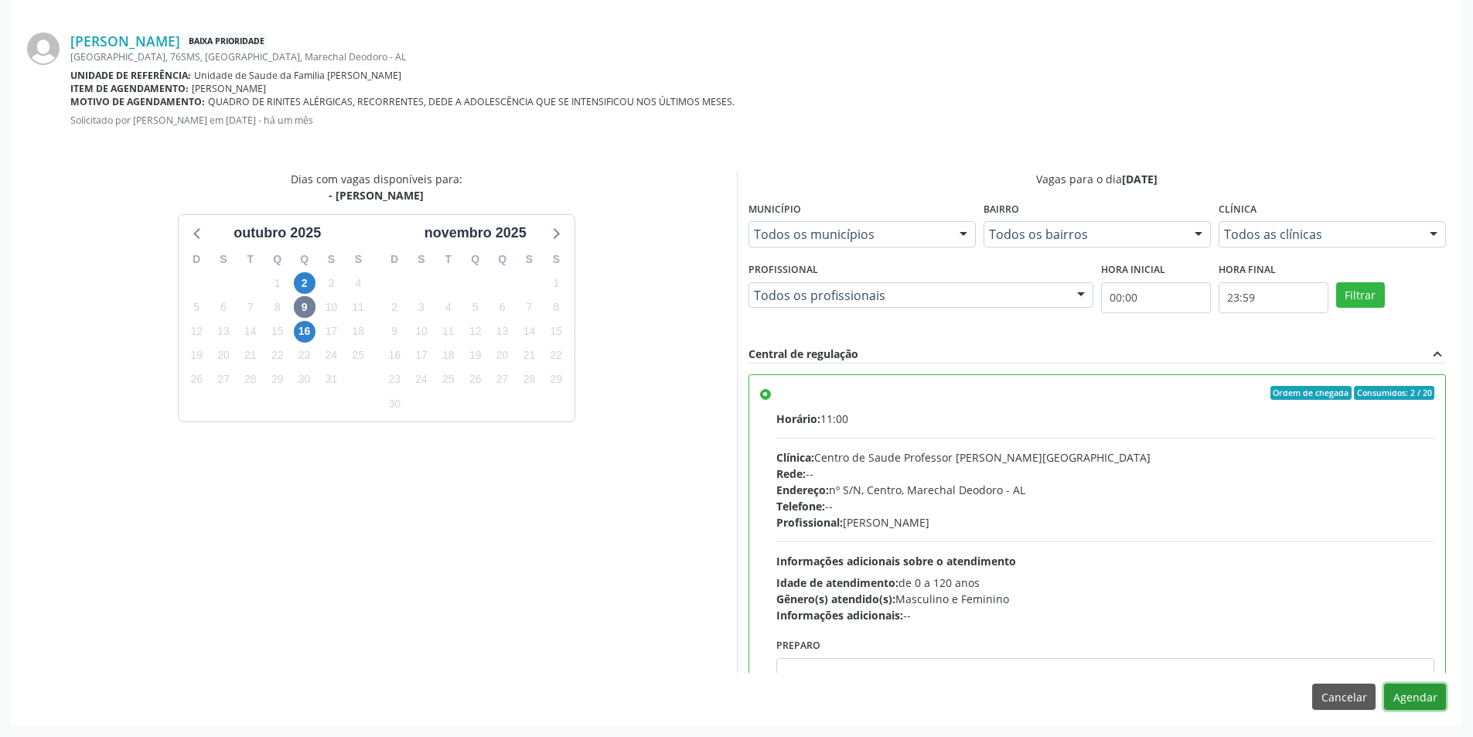
click at [1433, 689] on button "Agendar" at bounding box center [1415, 697] width 62 height 26
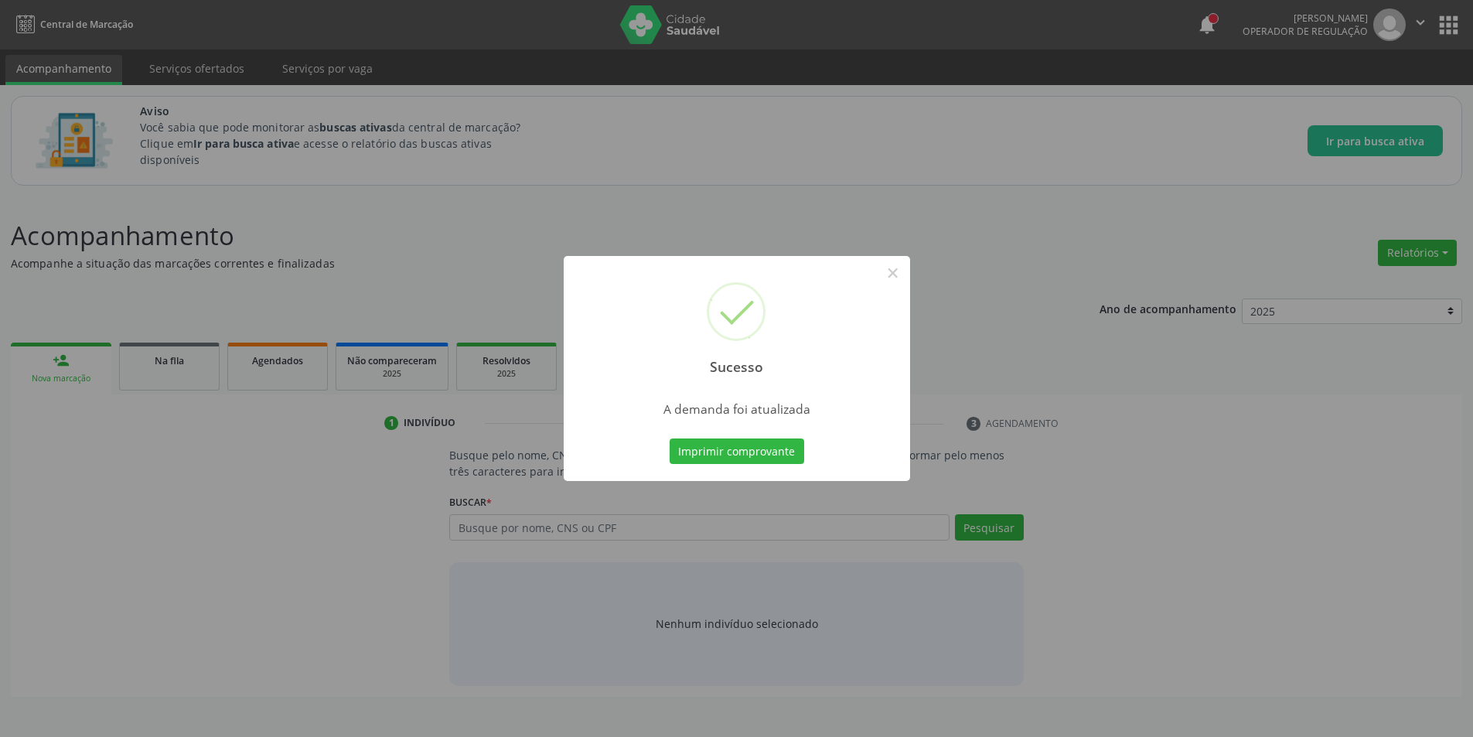
scroll to position [0, 0]
click at [899, 264] on button "×" at bounding box center [898, 273] width 26 height 26
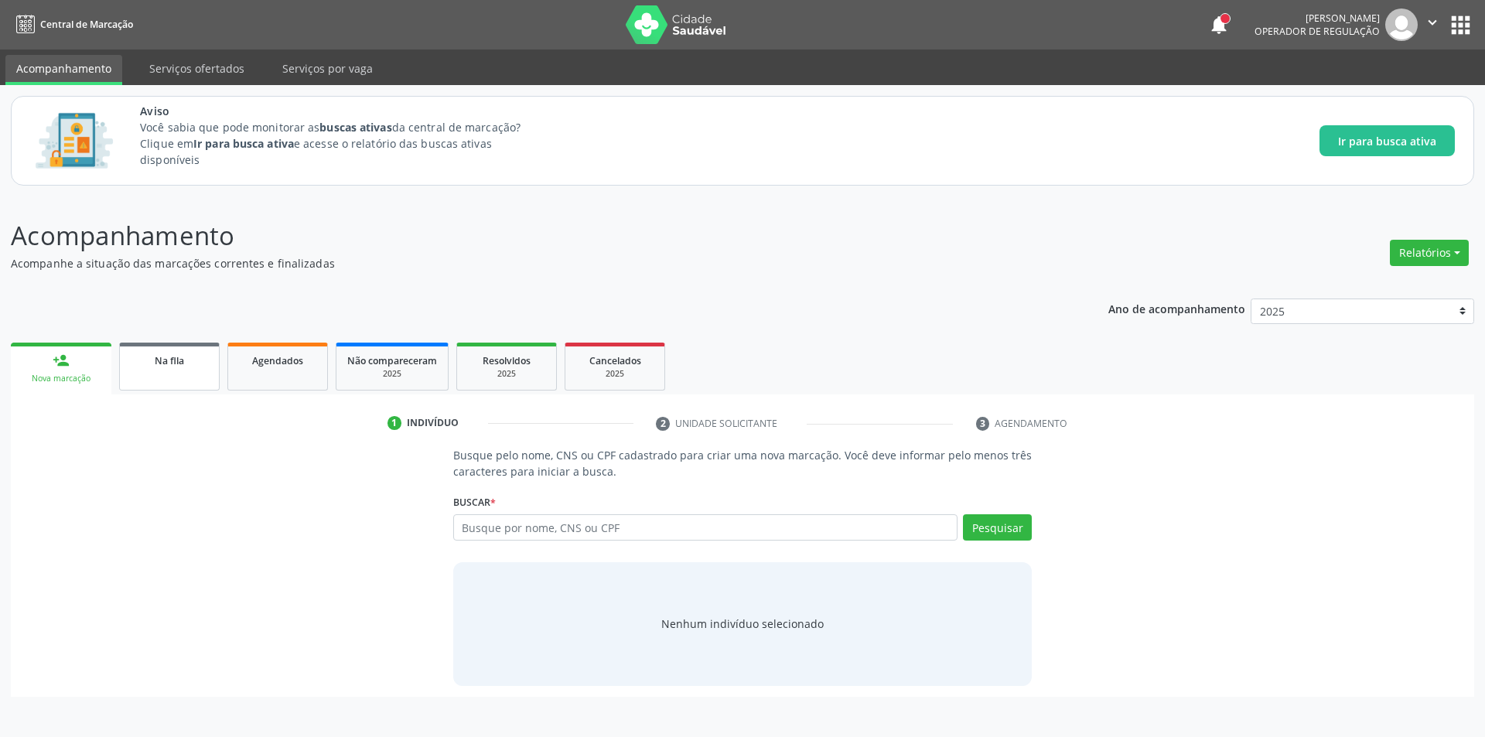
click at [174, 344] on link "Na fila" at bounding box center [169, 367] width 101 height 48
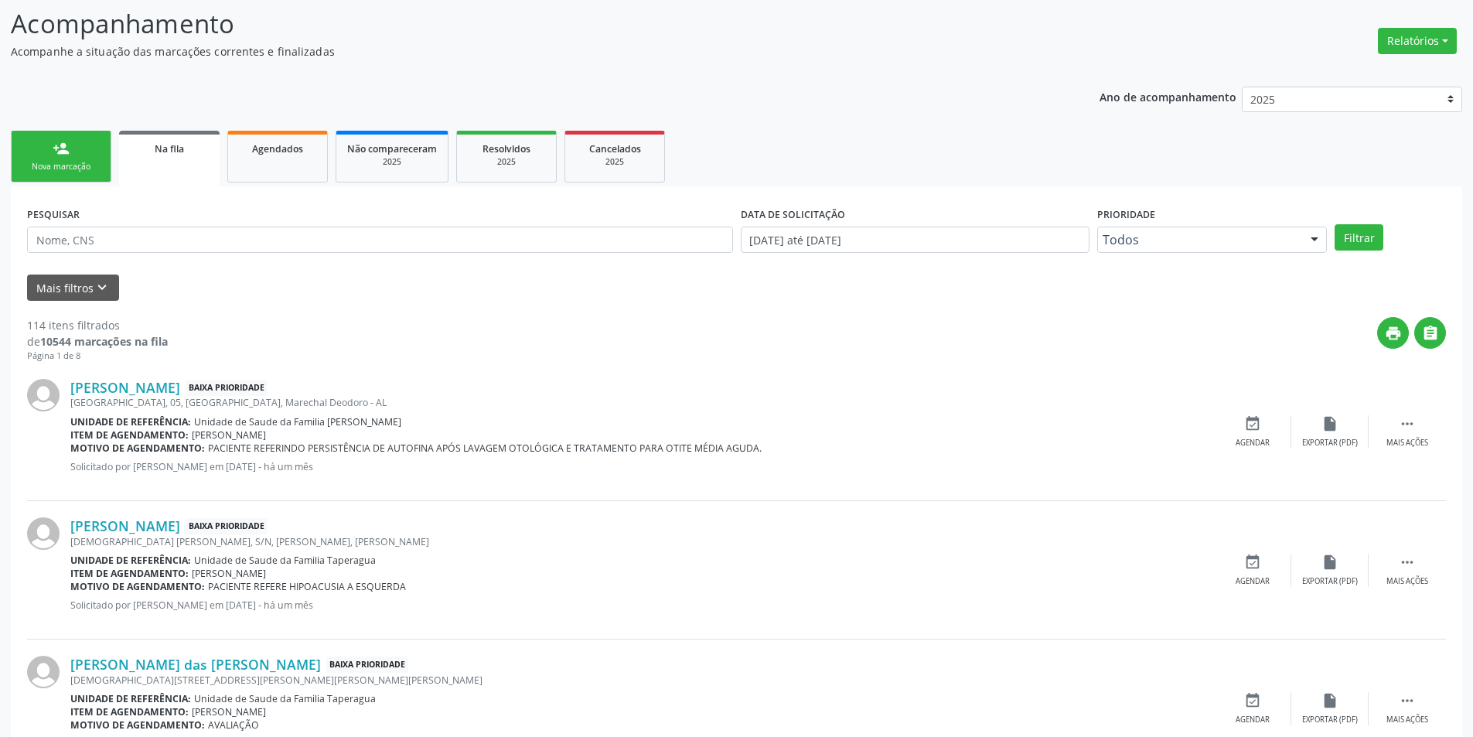
scroll to position [232, 0]
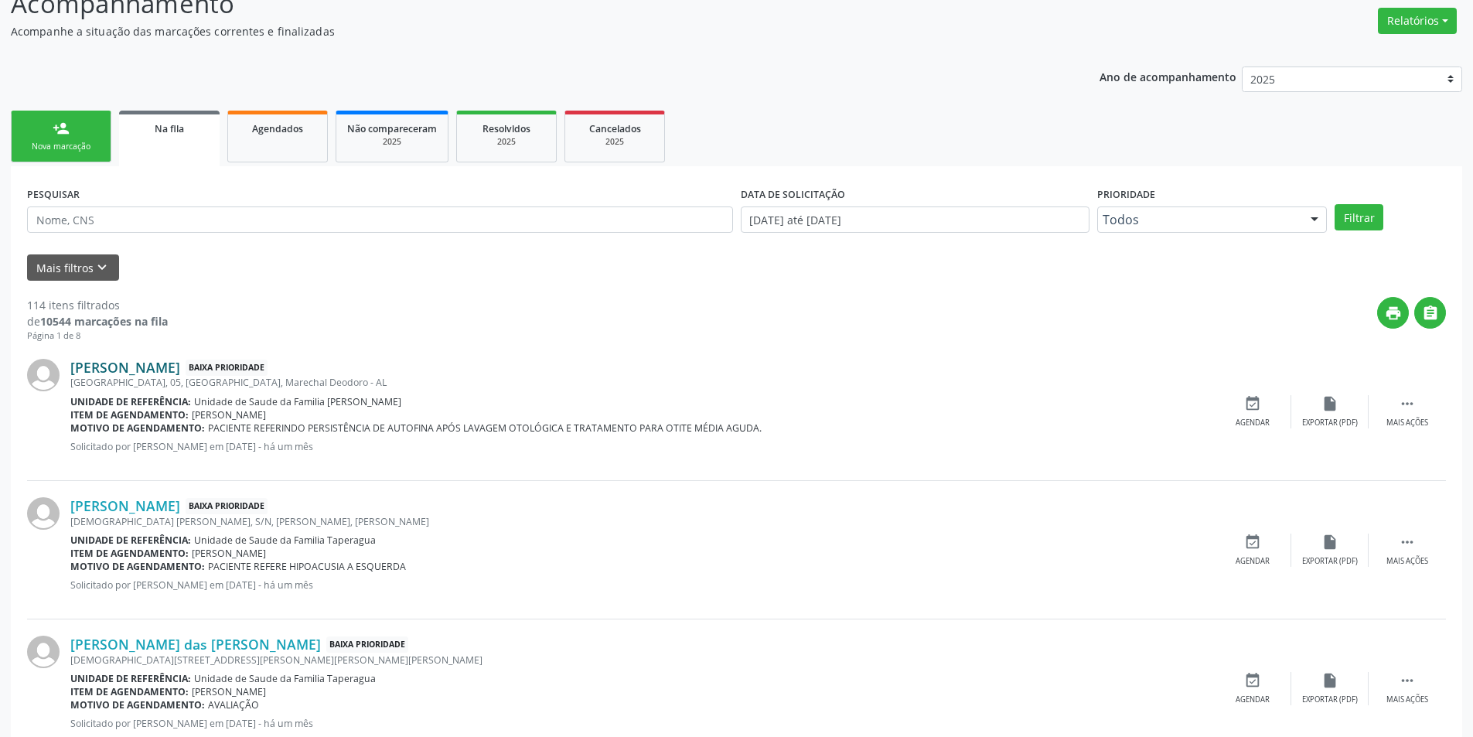
click at [125, 370] on link "[PERSON_NAME]" at bounding box center [125, 367] width 110 height 17
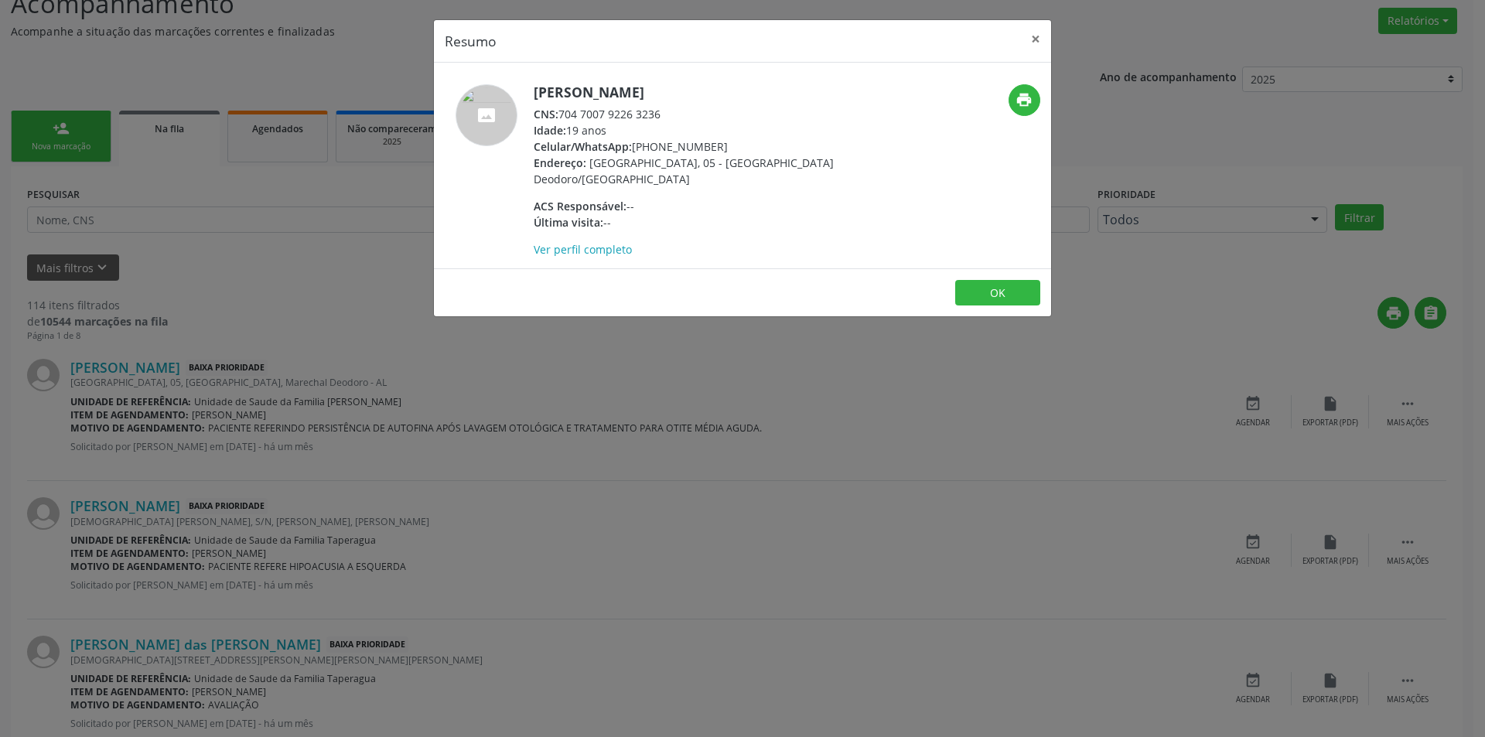
drag, startPoint x: 561, startPoint y: 112, endPoint x: 680, endPoint y: 117, distance: 119.2
click at [680, 117] on div "CNS: 704 7007 9226 3236" at bounding box center [684, 114] width 301 height 16
copy div "704 7007 9226 3236"
click at [1005, 298] on button "OK" at bounding box center [997, 293] width 85 height 26
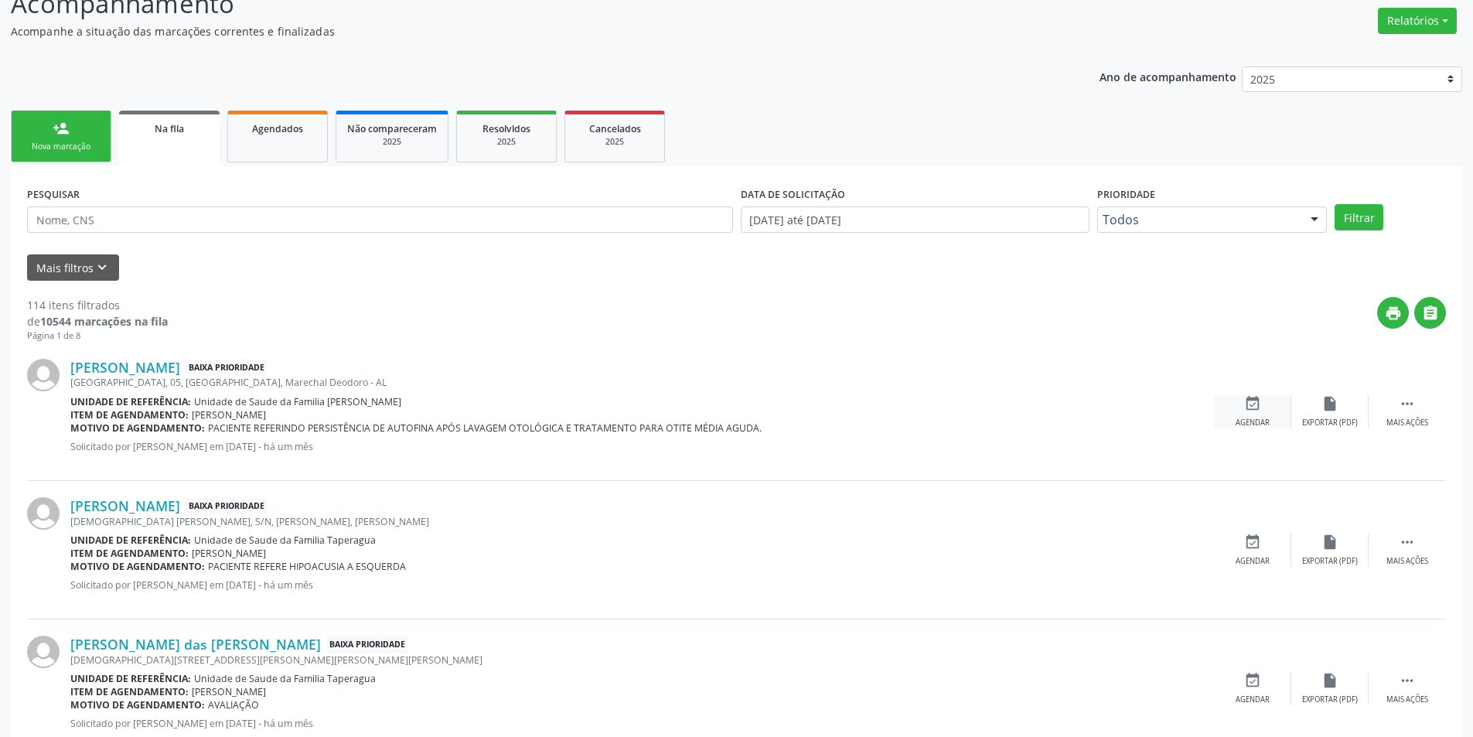
click at [1259, 404] on icon "event_available" at bounding box center [1252, 403] width 17 height 17
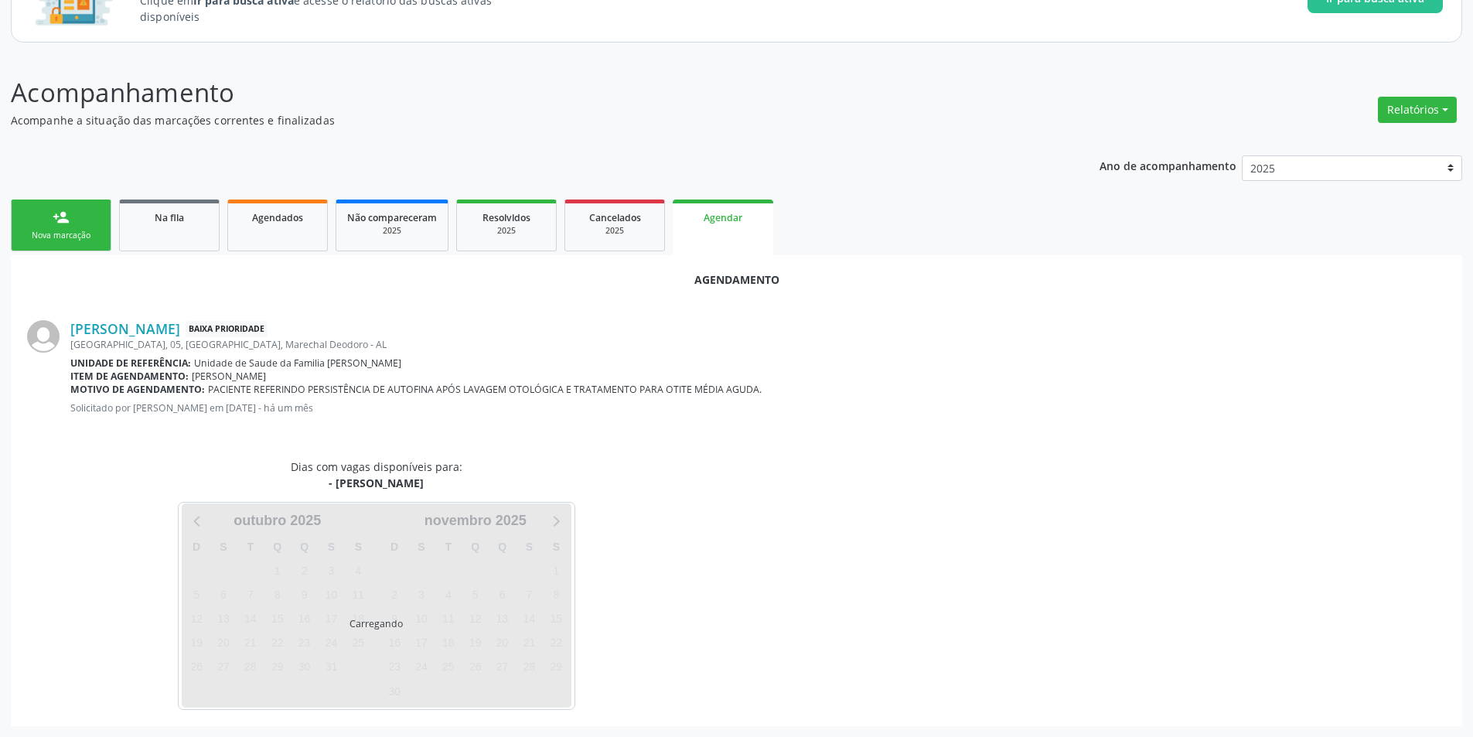
scroll to position [179, 0]
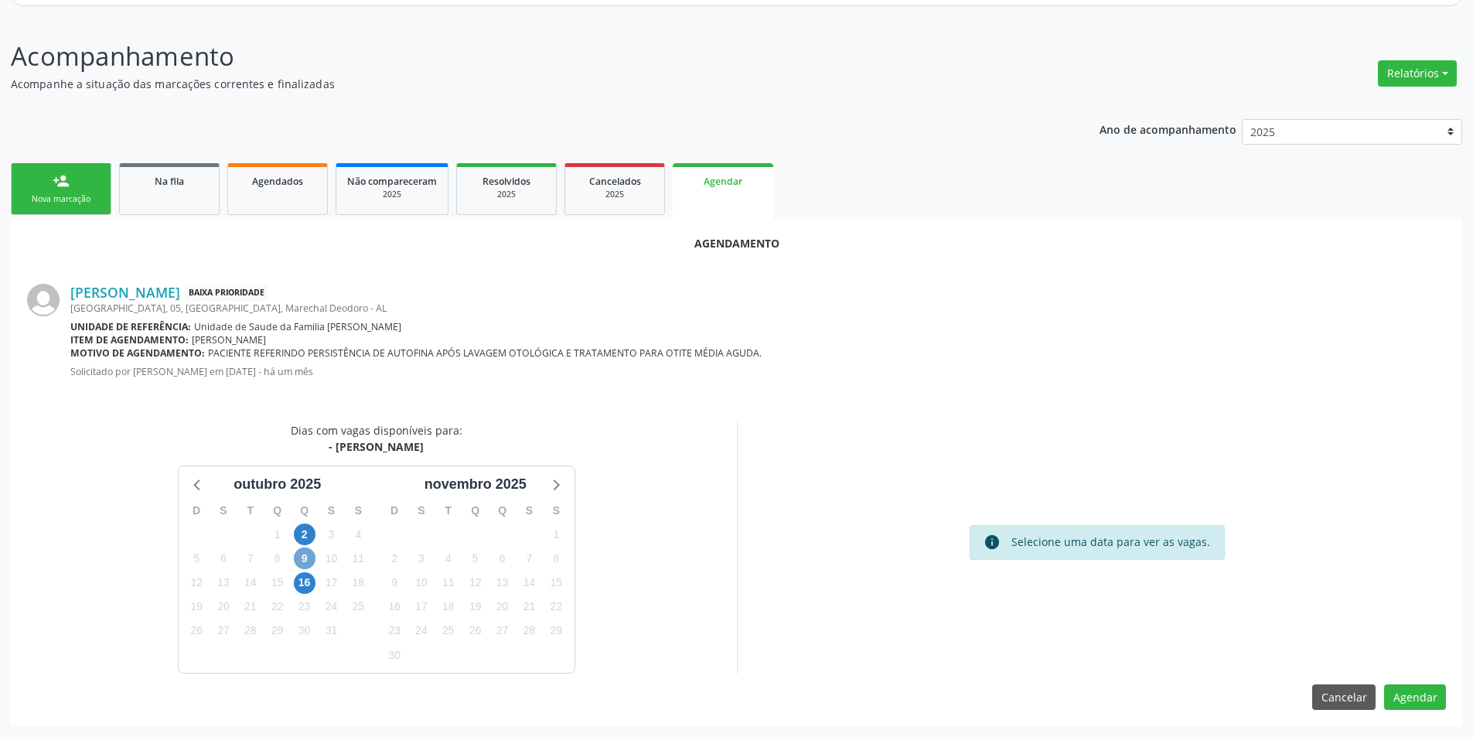
click at [302, 556] on span "9" at bounding box center [305, 558] width 22 height 22
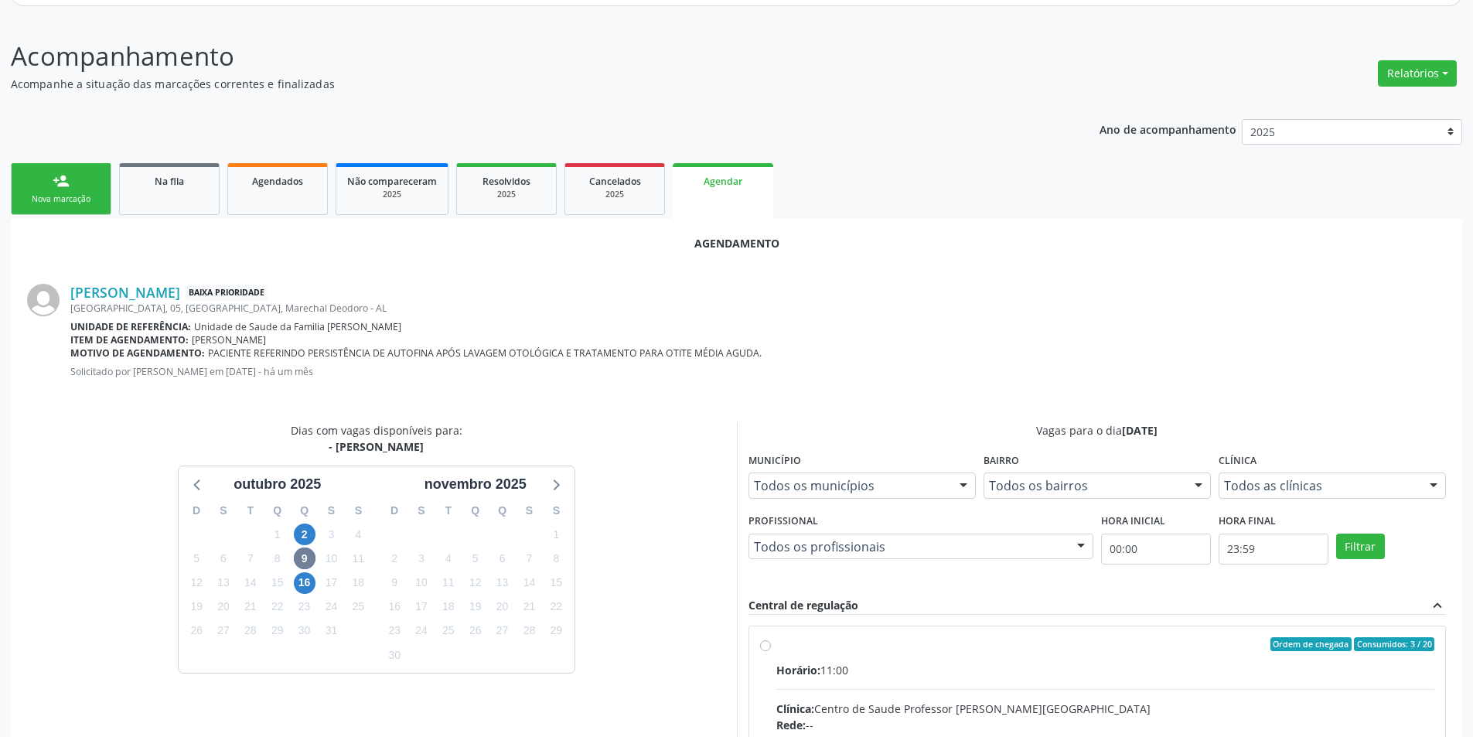
radio input "true"
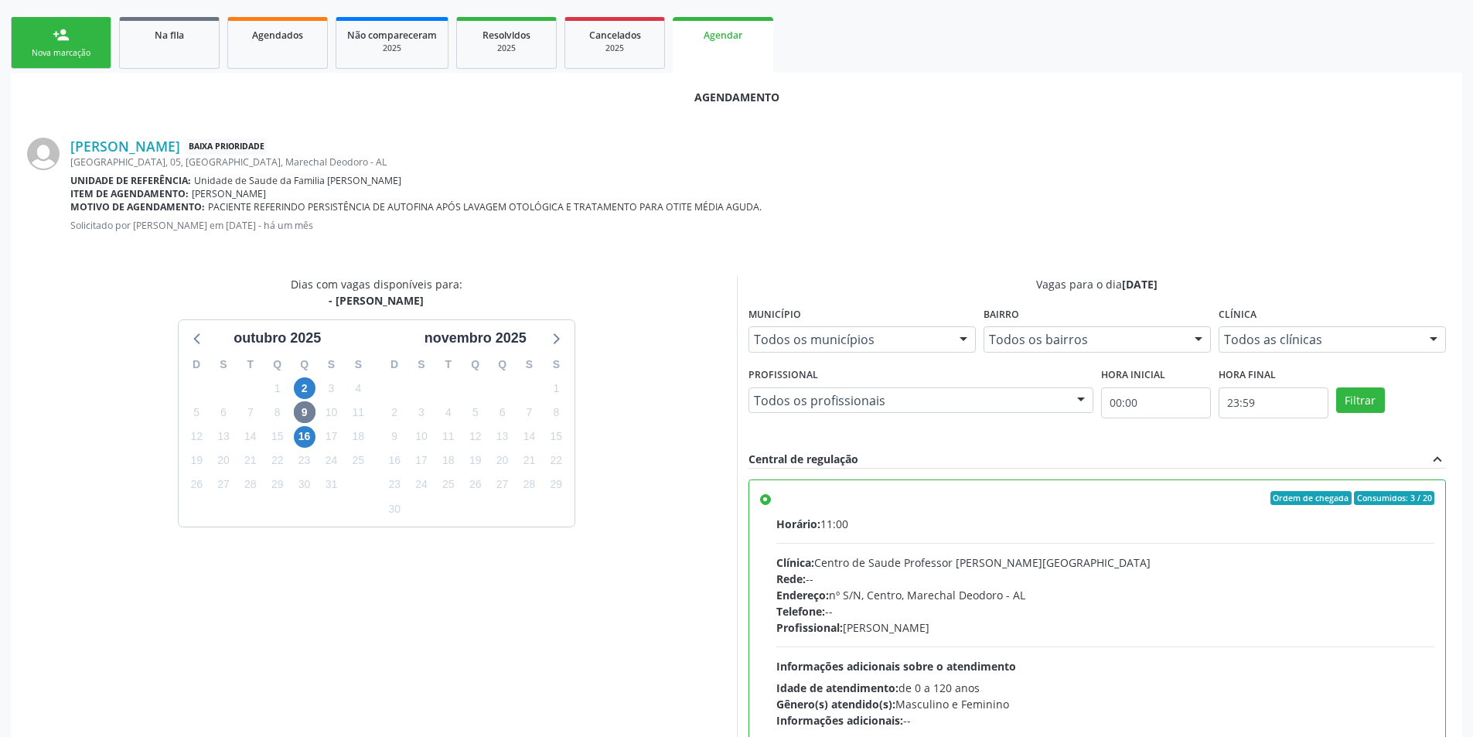
scroll to position [431, 0]
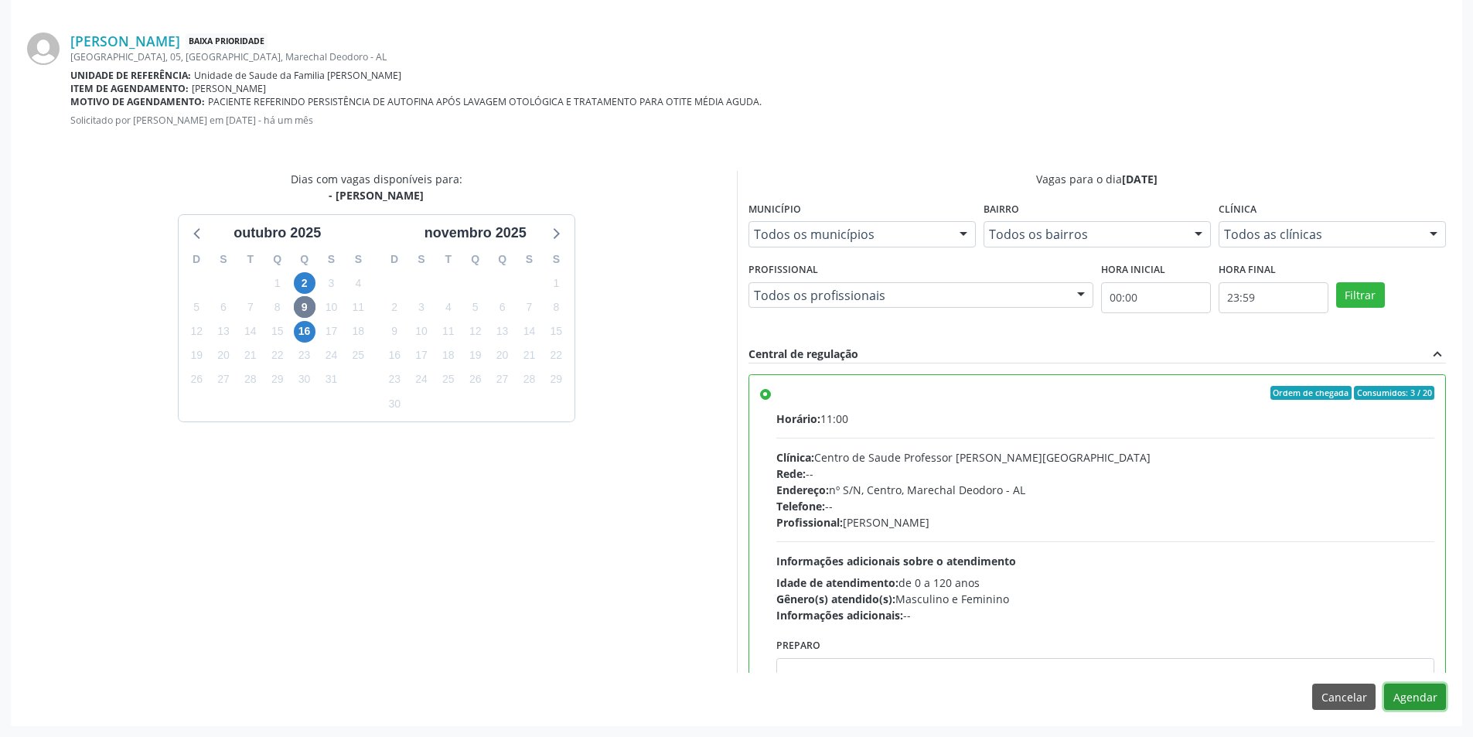
click at [1414, 688] on button "Agendar" at bounding box center [1415, 697] width 62 height 26
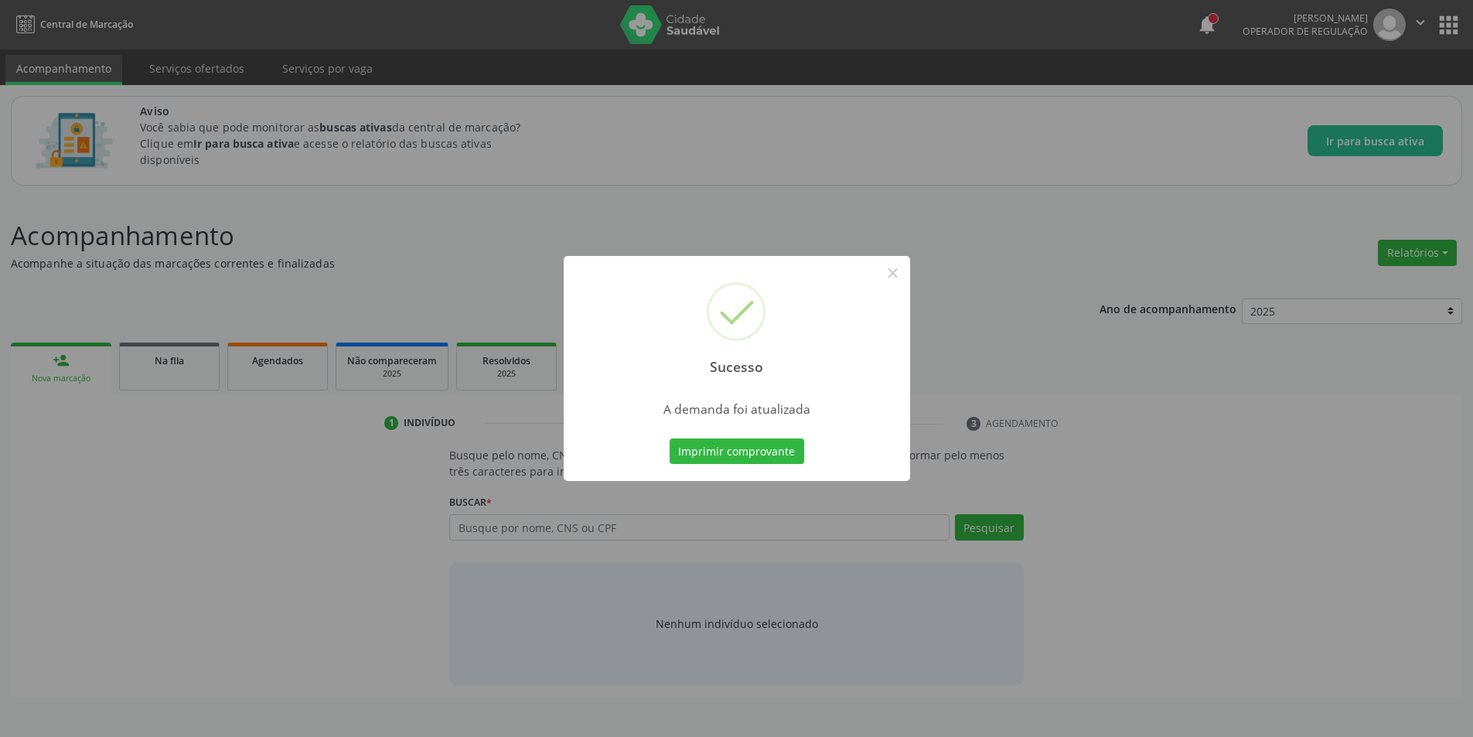
scroll to position [0, 0]
click at [901, 278] on button "×" at bounding box center [898, 273] width 26 height 26
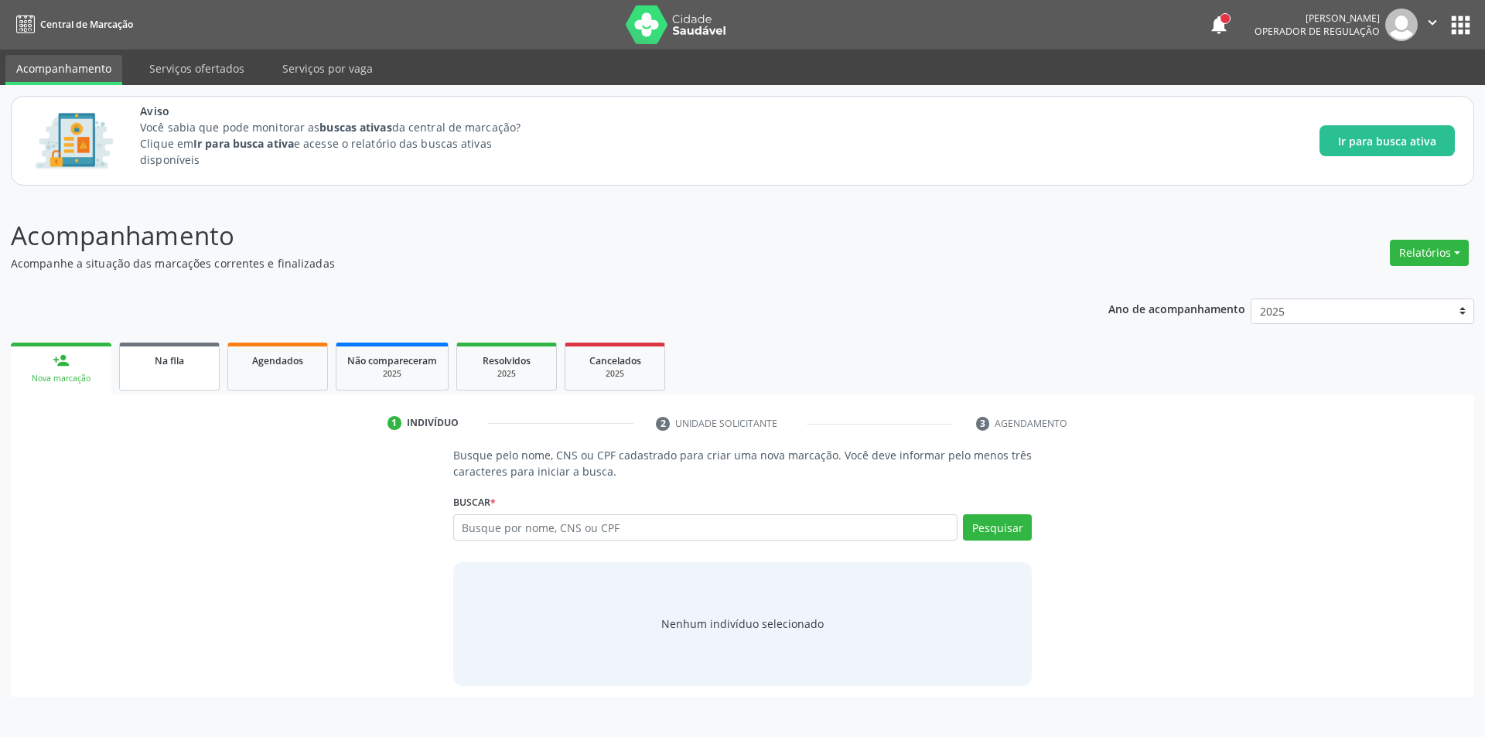
click at [153, 357] on div "Na fila" at bounding box center [169, 360] width 77 height 16
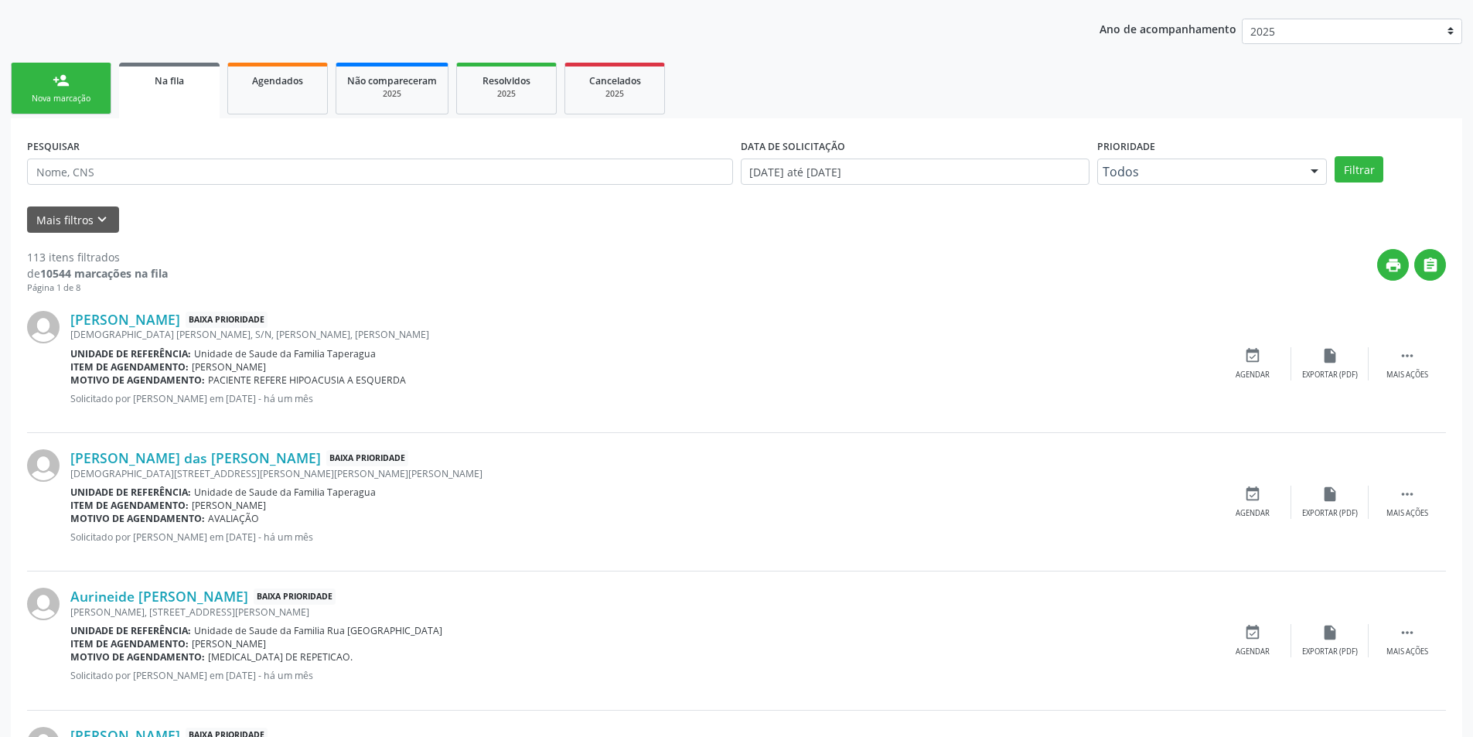
scroll to position [309, 0]
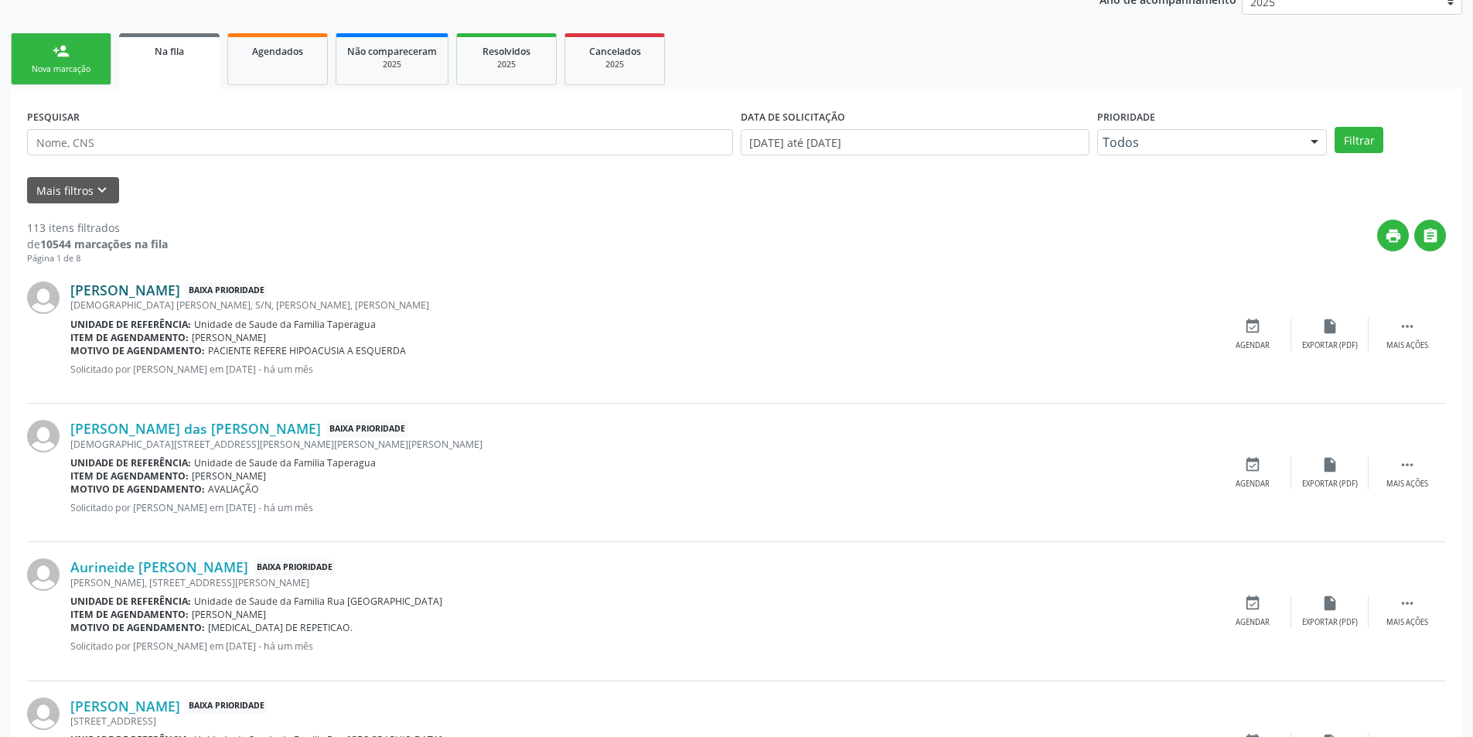
click at [144, 295] on link "[PERSON_NAME]" at bounding box center [125, 289] width 110 height 17
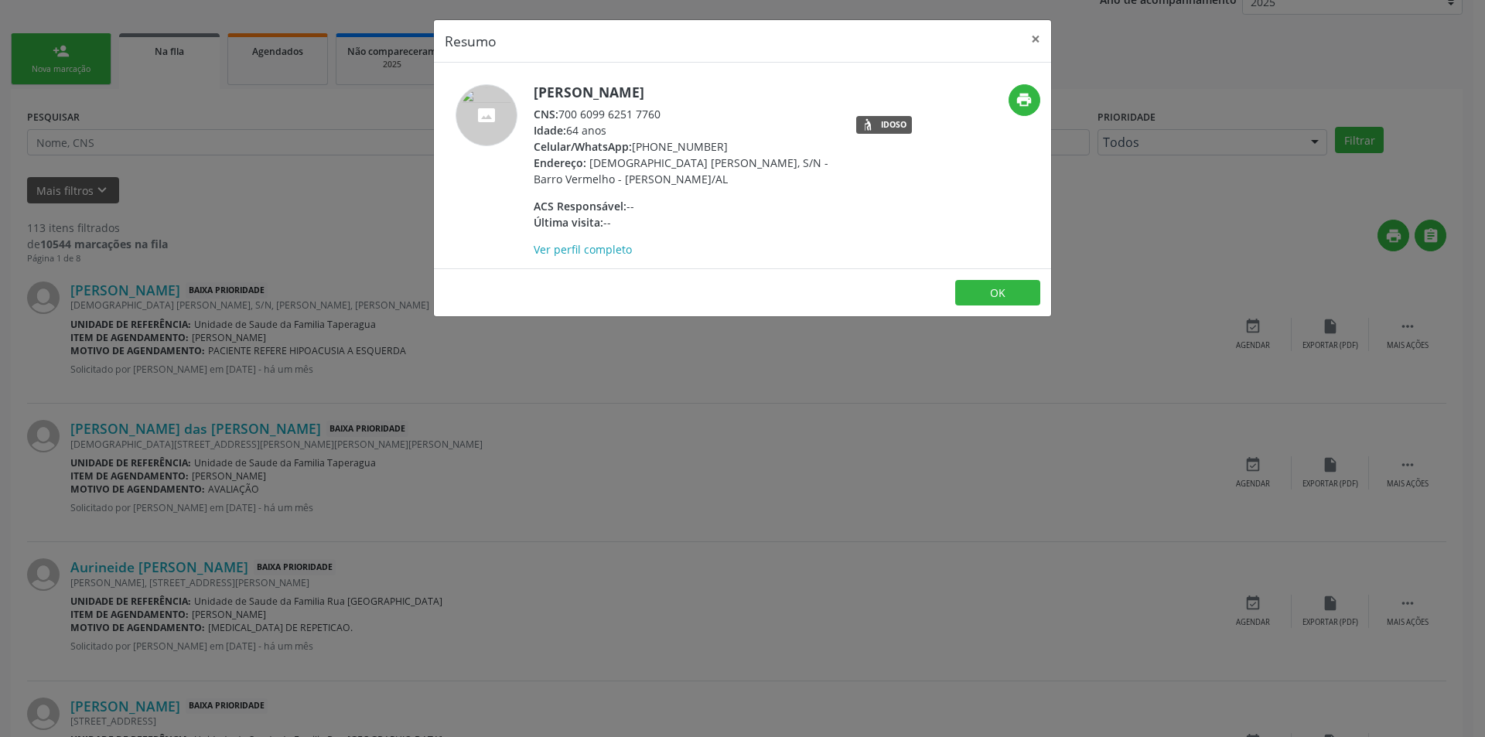
drag, startPoint x: 562, startPoint y: 110, endPoint x: 680, endPoint y: 111, distance: 118.3
click at [680, 111] on div "CNS: 700 6099 6251 7760" at bounding box center [684, 114] width 301 height 16
copy div "700 6099 6251 7760"
click at [994, 294] on button "OK" at bounding box center [997, 293] width 85 height 26
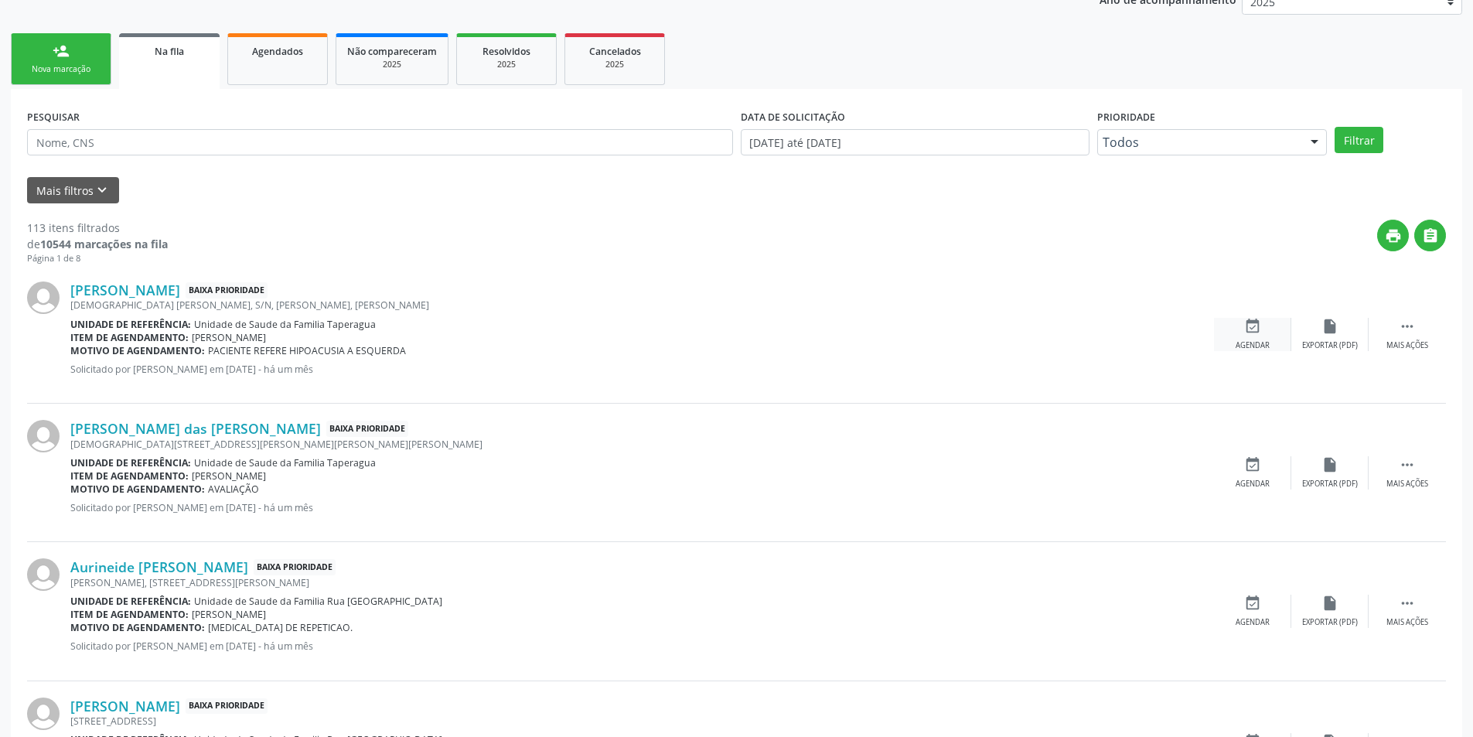
click at [1262, 326] on div "event_available Agendar" at bounding box center [1252, 334] width 77 height 33
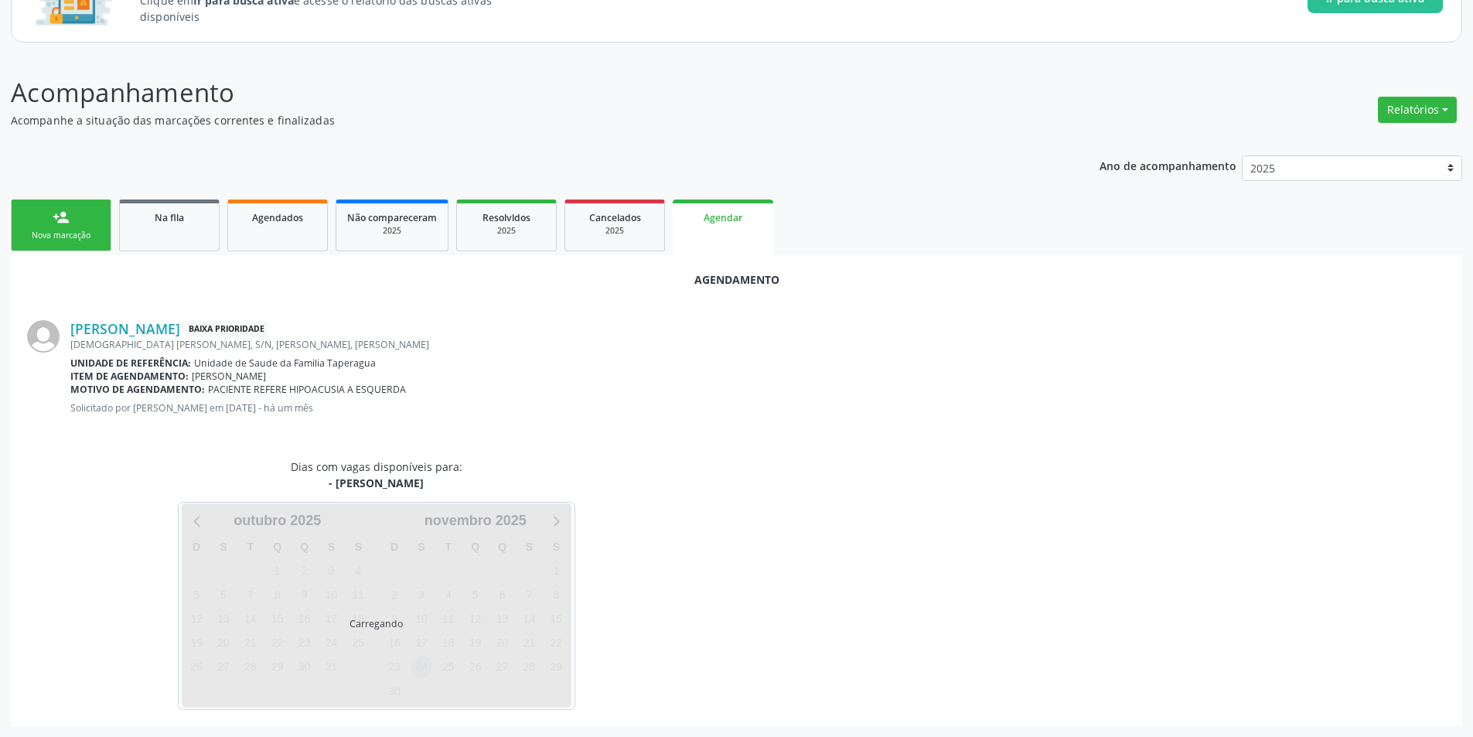
scroll to position [179, 0]
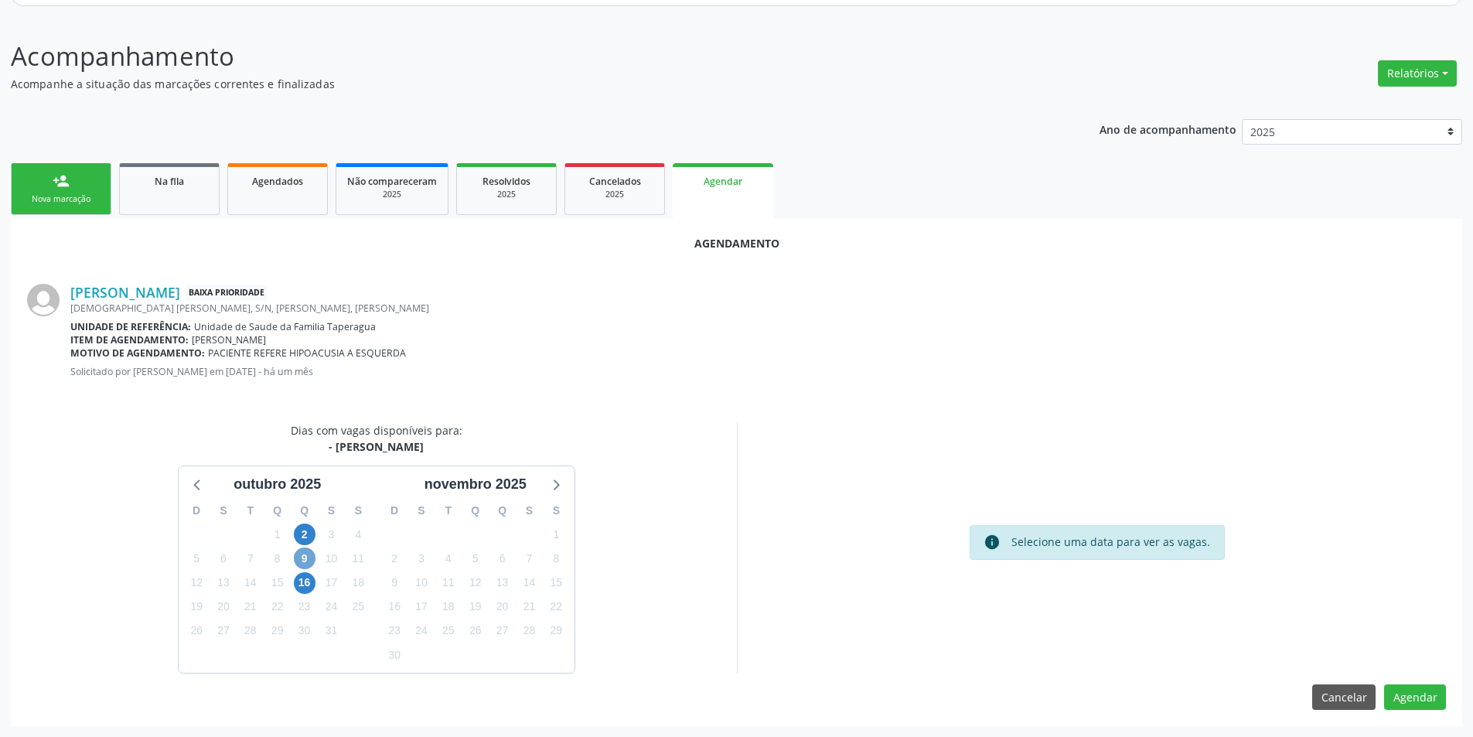
click at [306, 557] on span "9" at bounding box center [305, 558] width 22 height 22
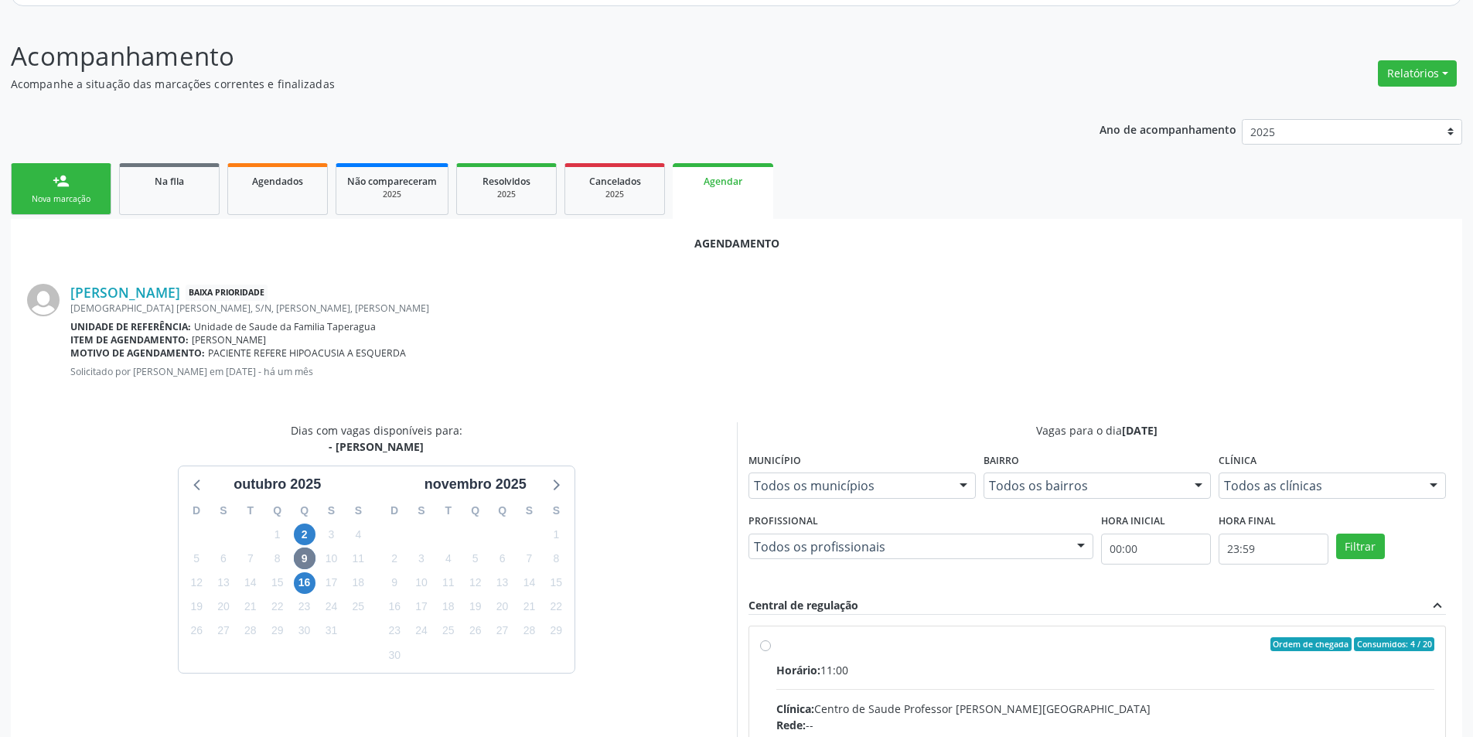
click at [769, 644] on input "Ordem de chegada Consumidos: 4 / 20 Horário: 11:00 Clínica: Centro de Saude Pro…" at bounding box center [765, 644] width 11 height 14
radio input "true"
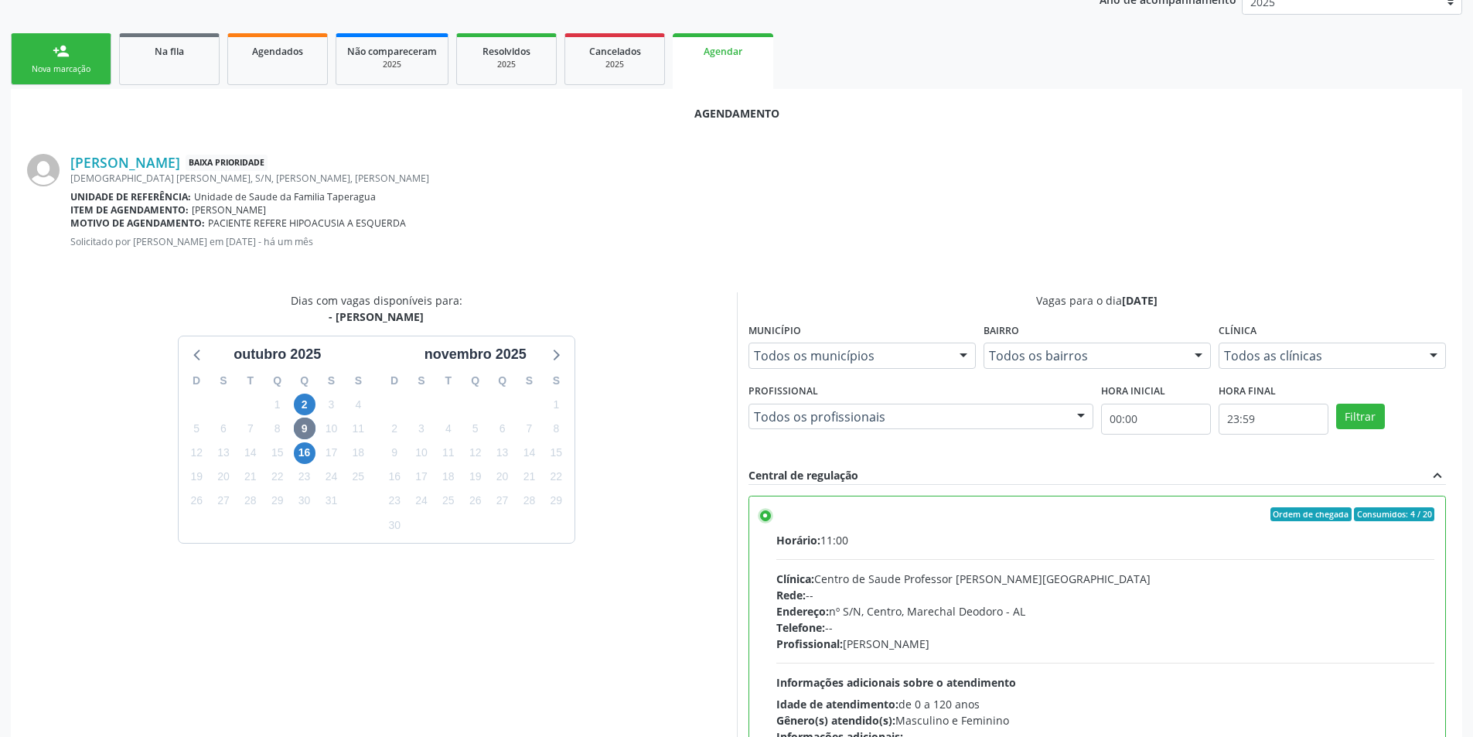
scroll to position [431, 0]
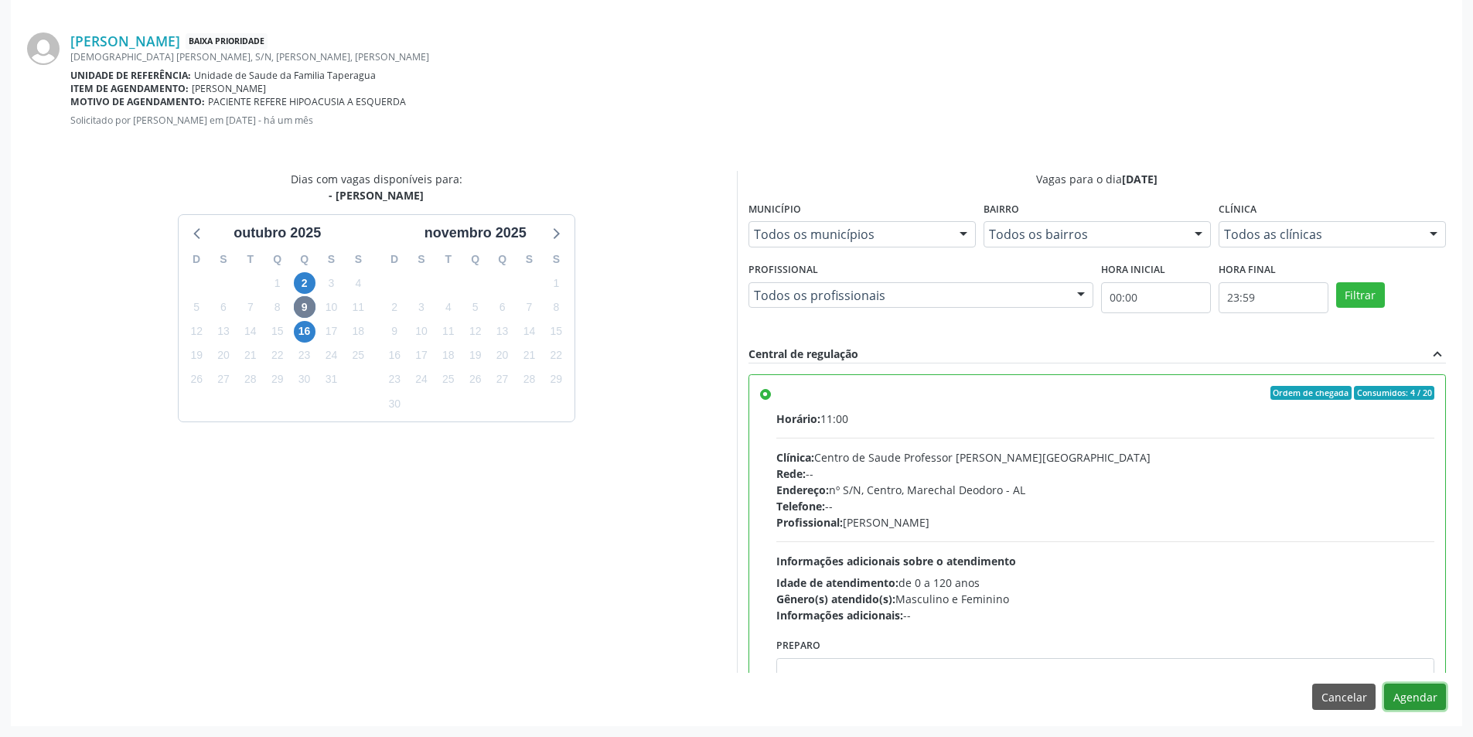
click at [1406, 690] on button "Agendar" at bounding box center [1415, 697] width 62 height 26
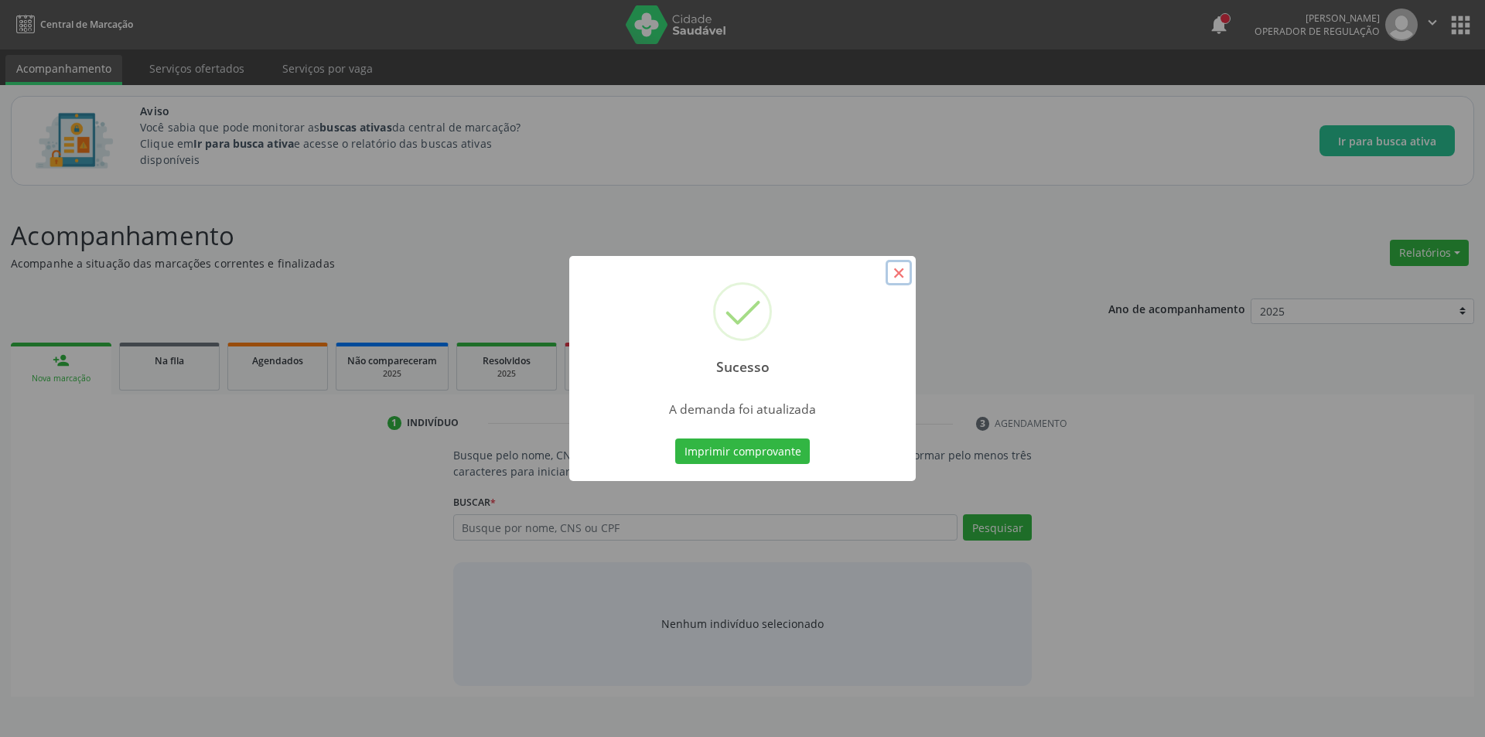
click at [898, 275] on button "×" at bounding box center [898, 273] width 26 height 26
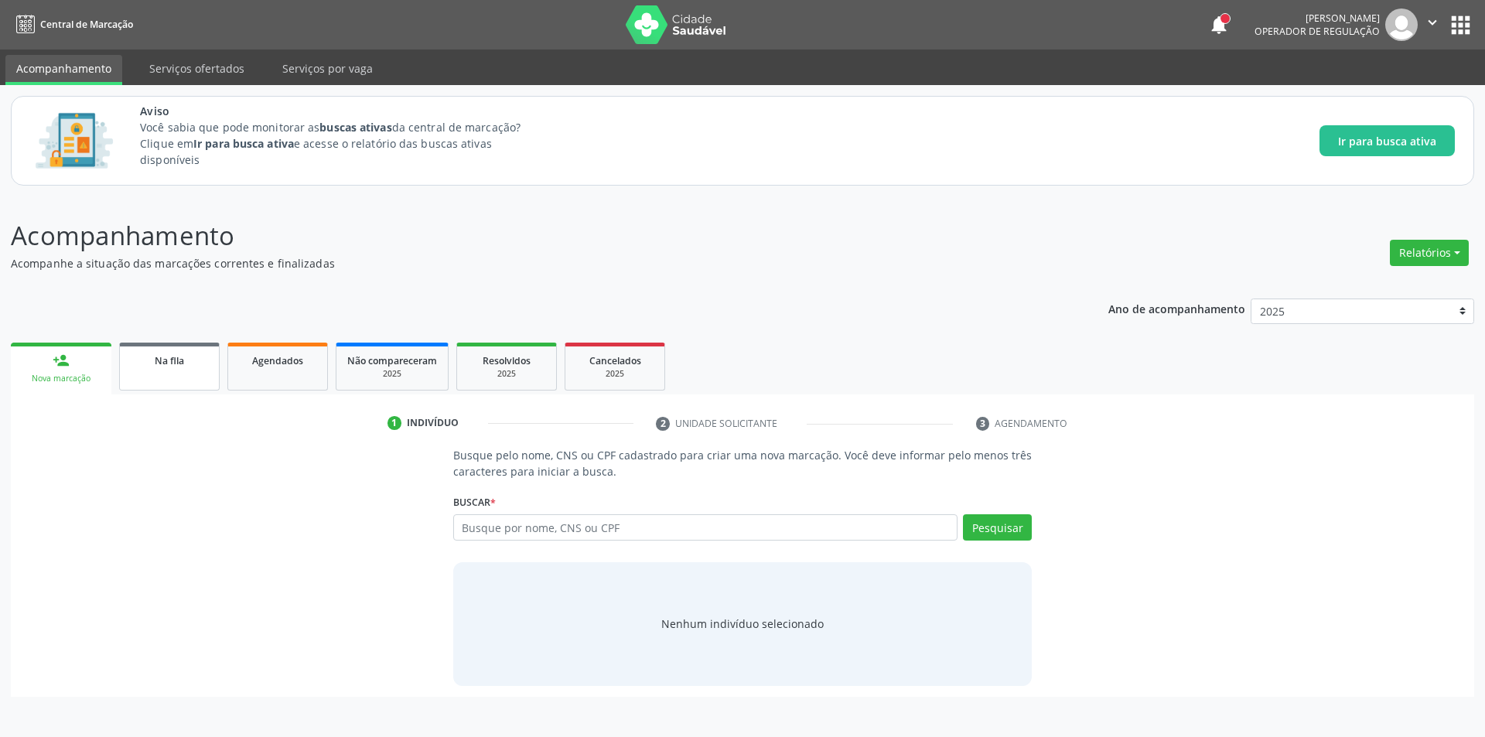
click at [160, 362] on span "Na fila" at bounding box center [169, 360] width 29 height 13
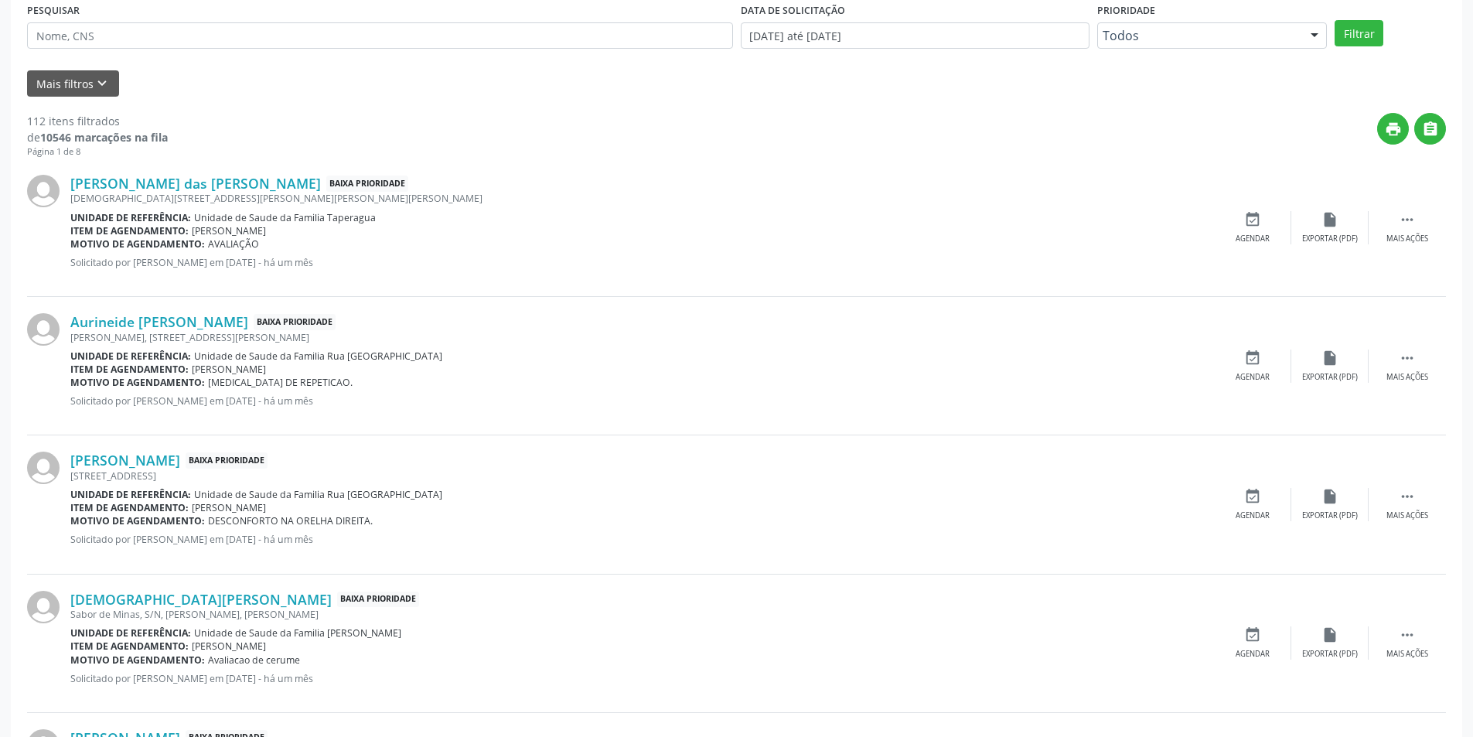
scroll to position [464, 0]
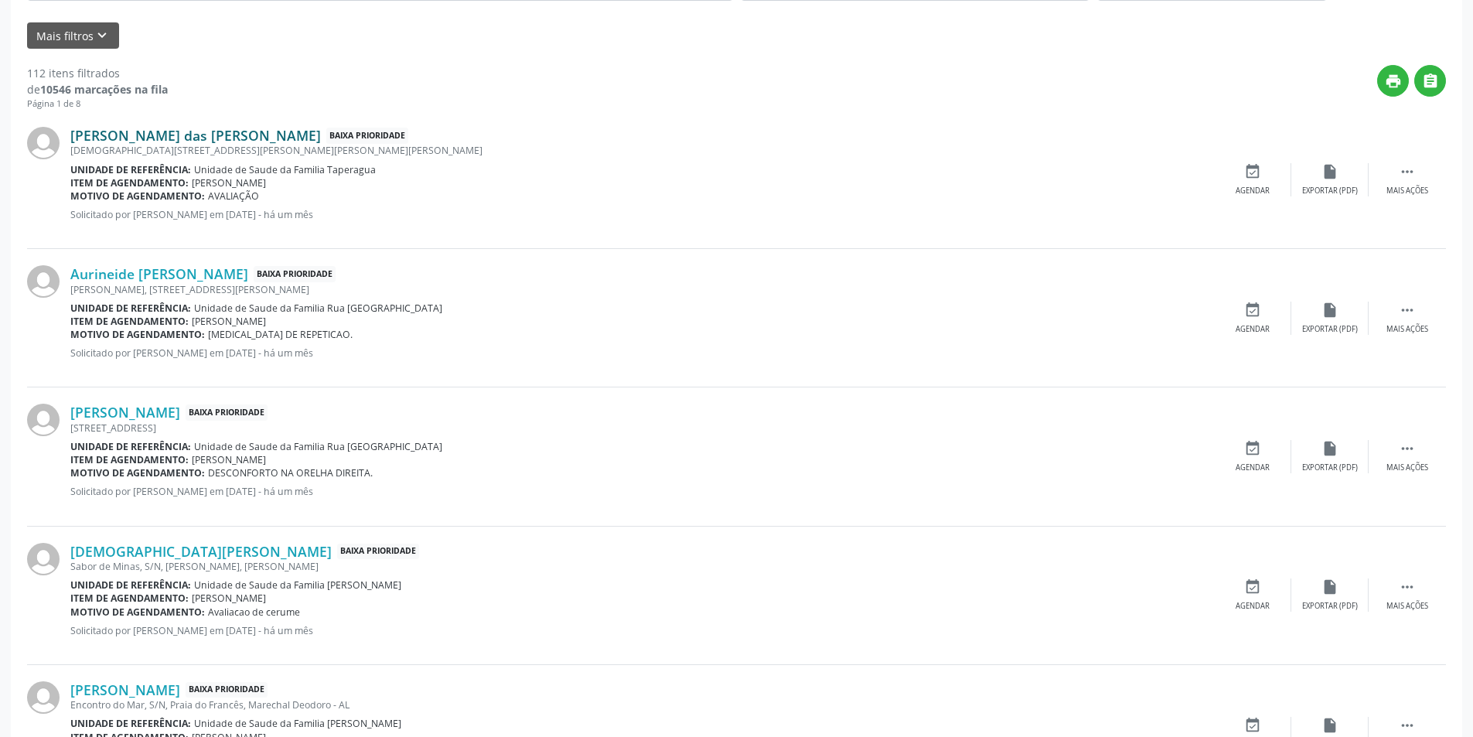
click at [166, 137] on link "[PERSON_NAME] das [PERSON_NAME]" at bounding box center [195, 135] width 251 height 17
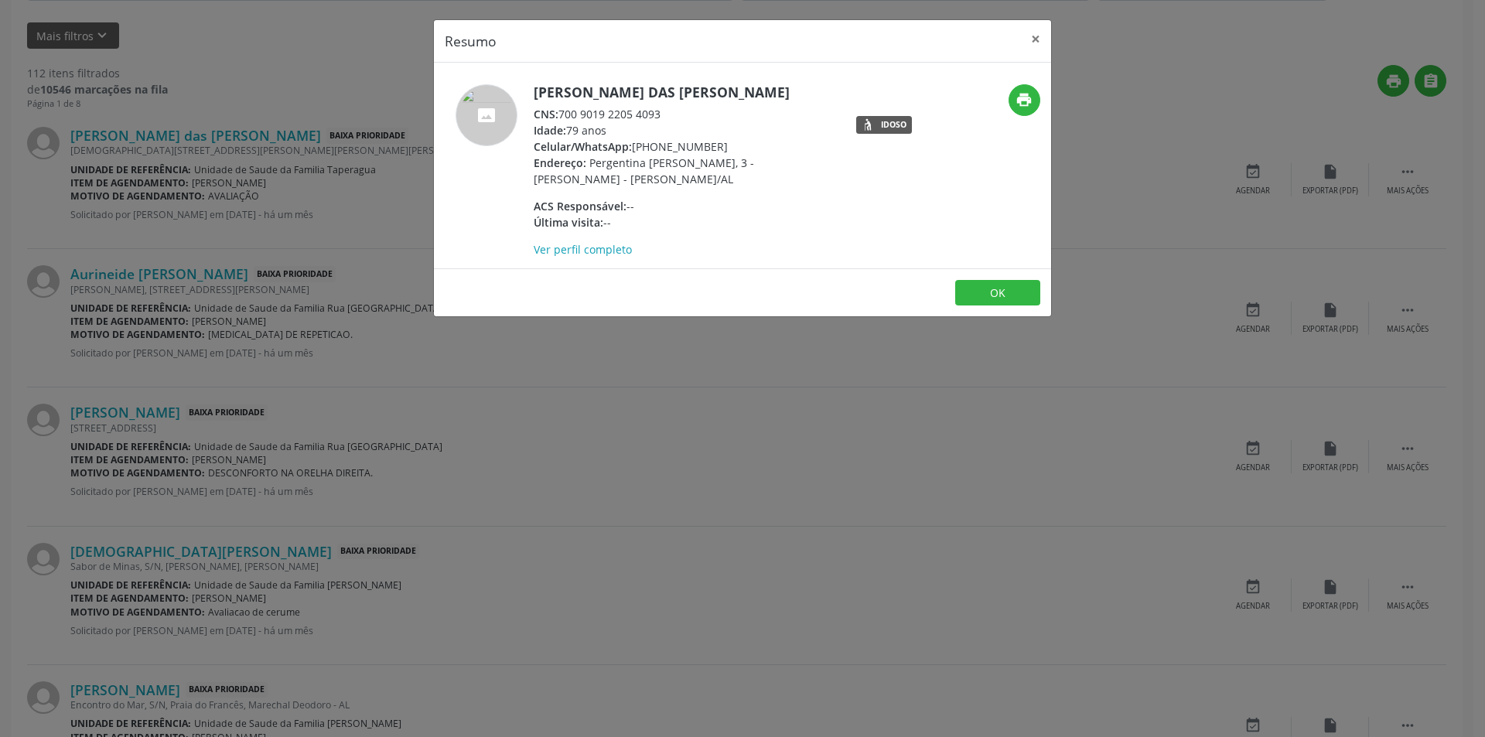
drag, startPoint x: 560, startPoint y: 111, endPoint x: 666, endPoint y: 111, distance: 105.9
click at [666, 111] on div "CNS: 700 9019 2205 4093" at bounding box center [684, 114] width 301 height 16
copy div "700 9019 2205 4093"
click at [981, 285] on button "OK" at bounding box center [997, 293] width 85 height 26
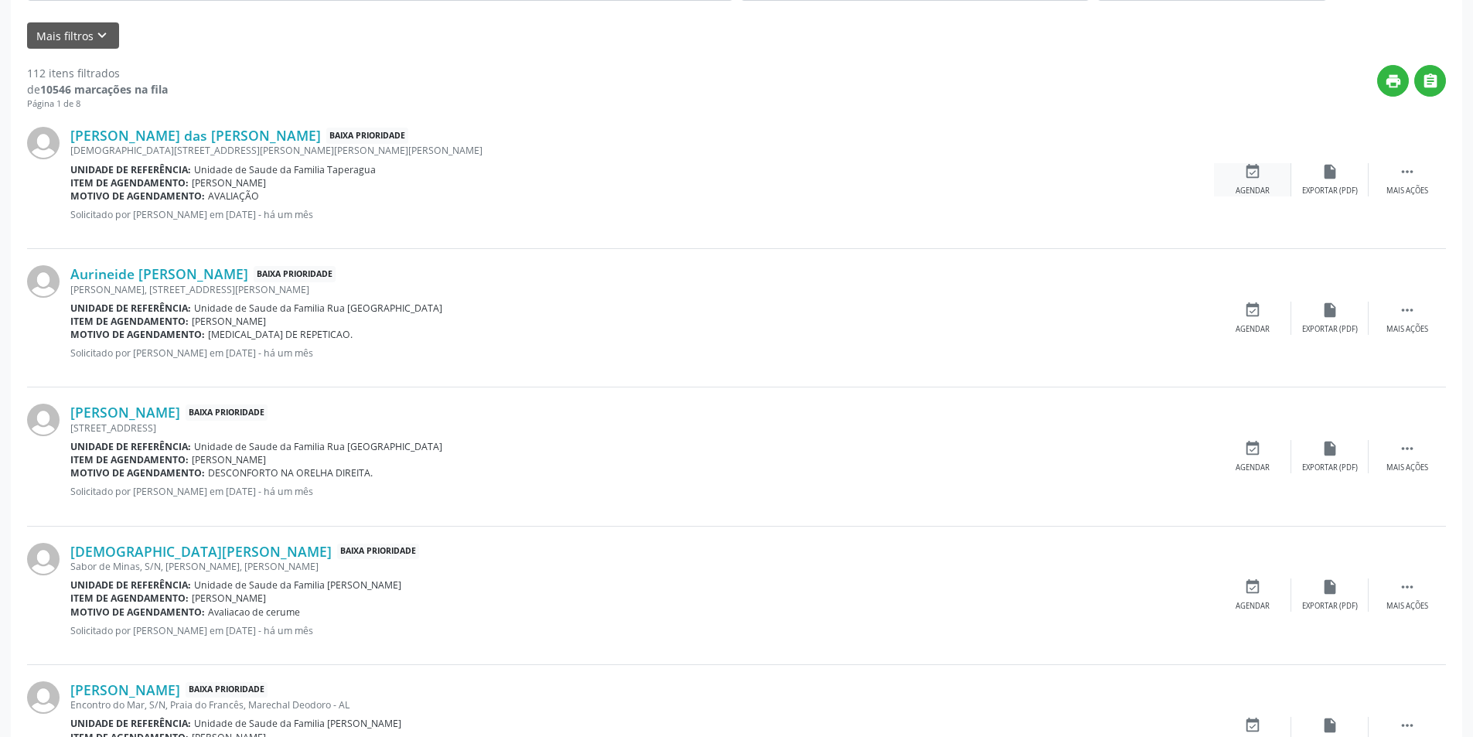
click at [1268, 175] on div "event_available Agendar" at bounding box center [1252, 179] width 77 height 33
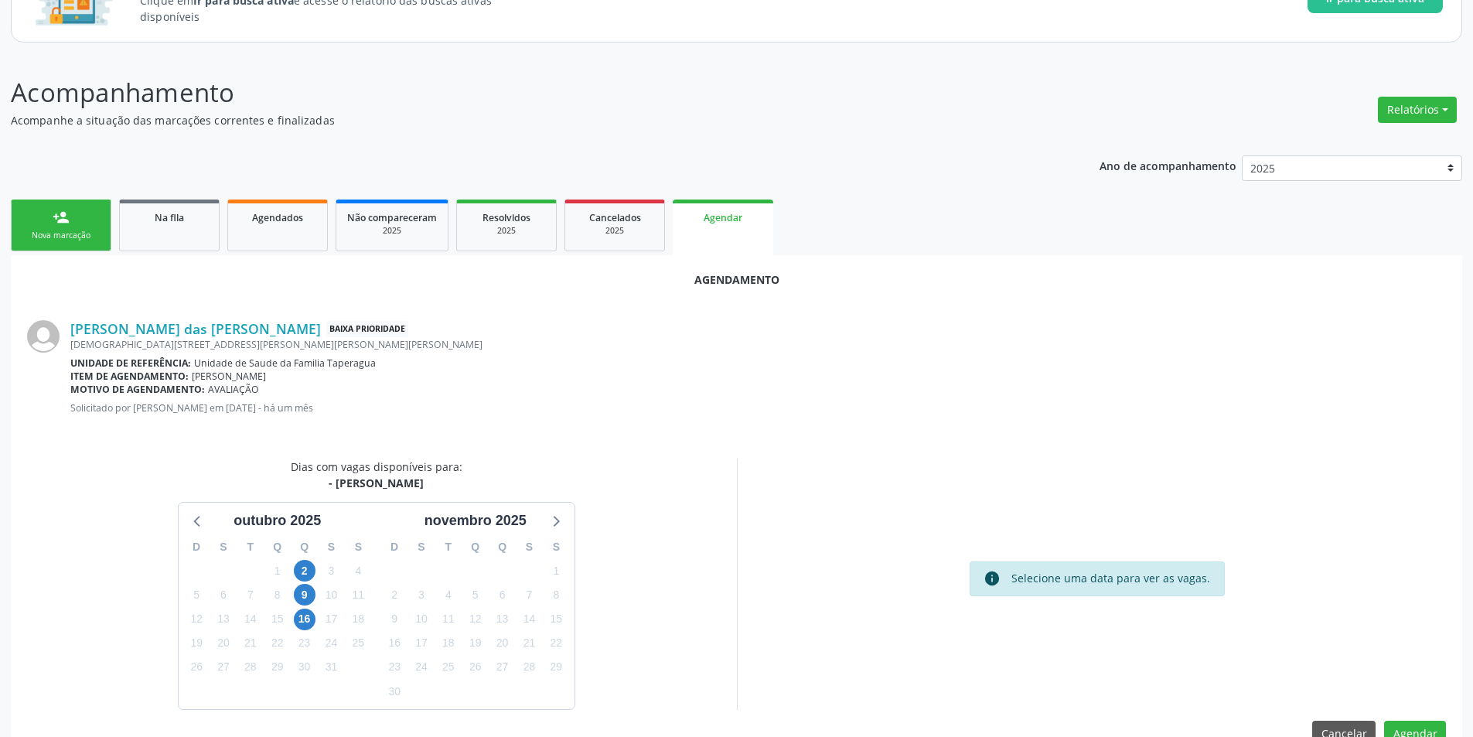
scroll to position [179, 0]
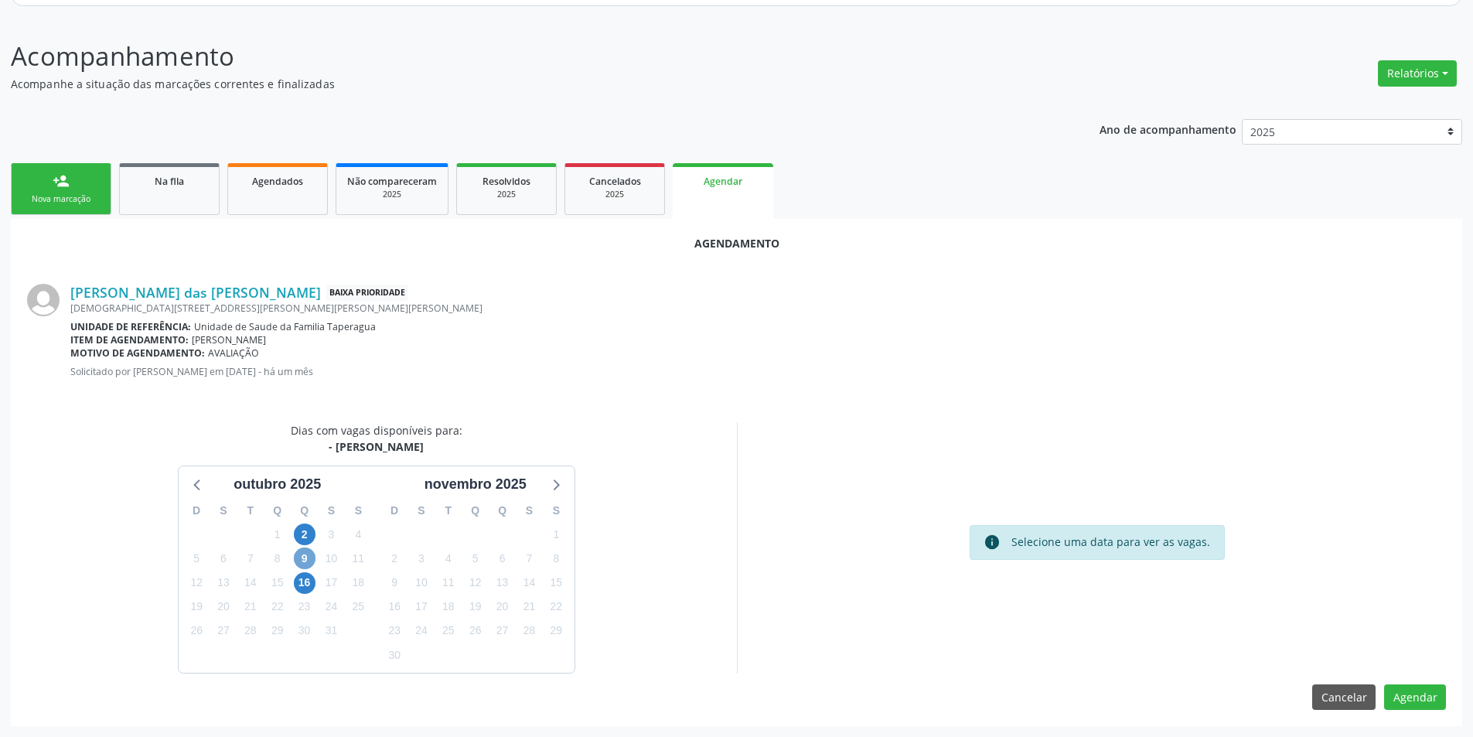
click at [308, 559] on span "9" at bounding box center [305, 558] width 22 height 22
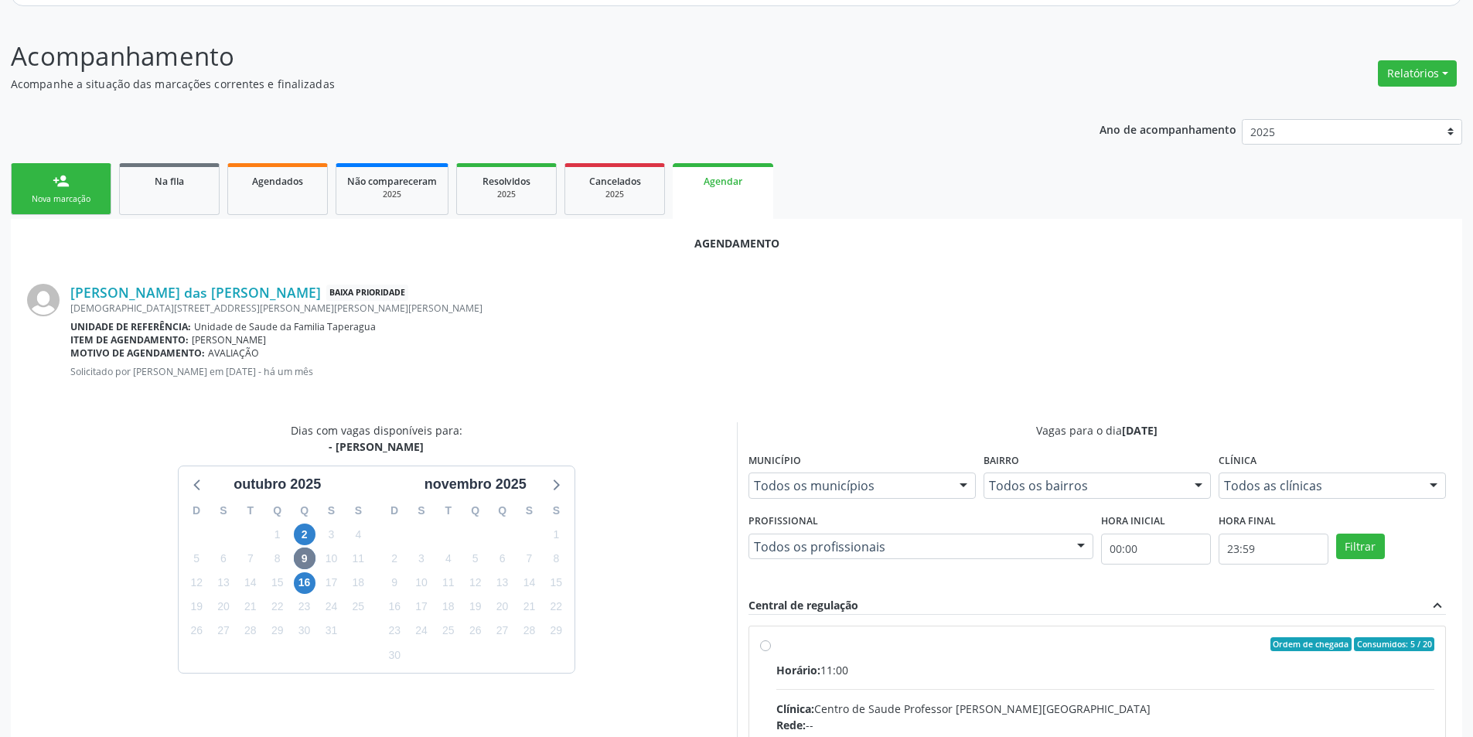
click at [763, 646] on input "Ordem de chegada Consumidos: 5 / 20 Horário: 11:00 Clínica: Centro de Saude Pro…" at bounding box center [765, 644] width 11 height 14
radio input "true"
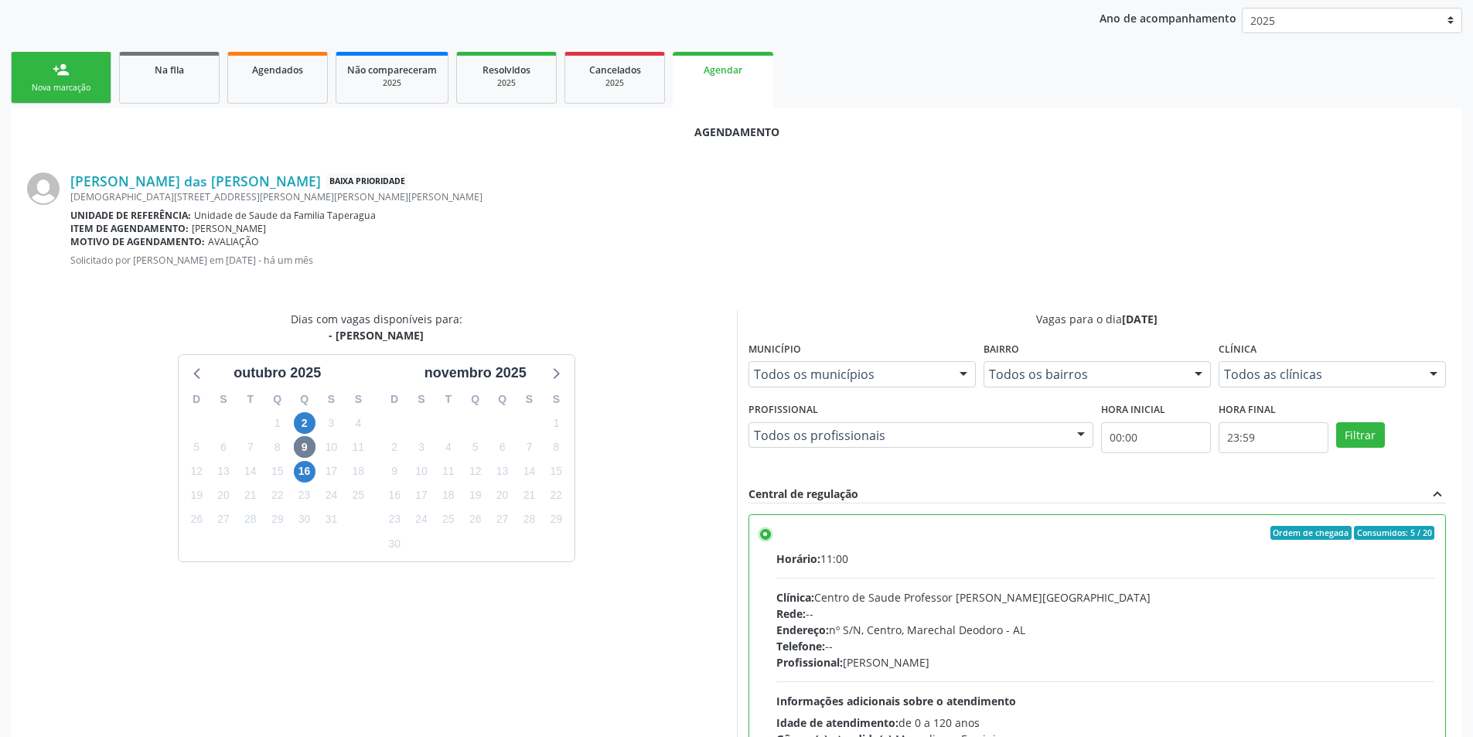
scroll to position [431, 0]
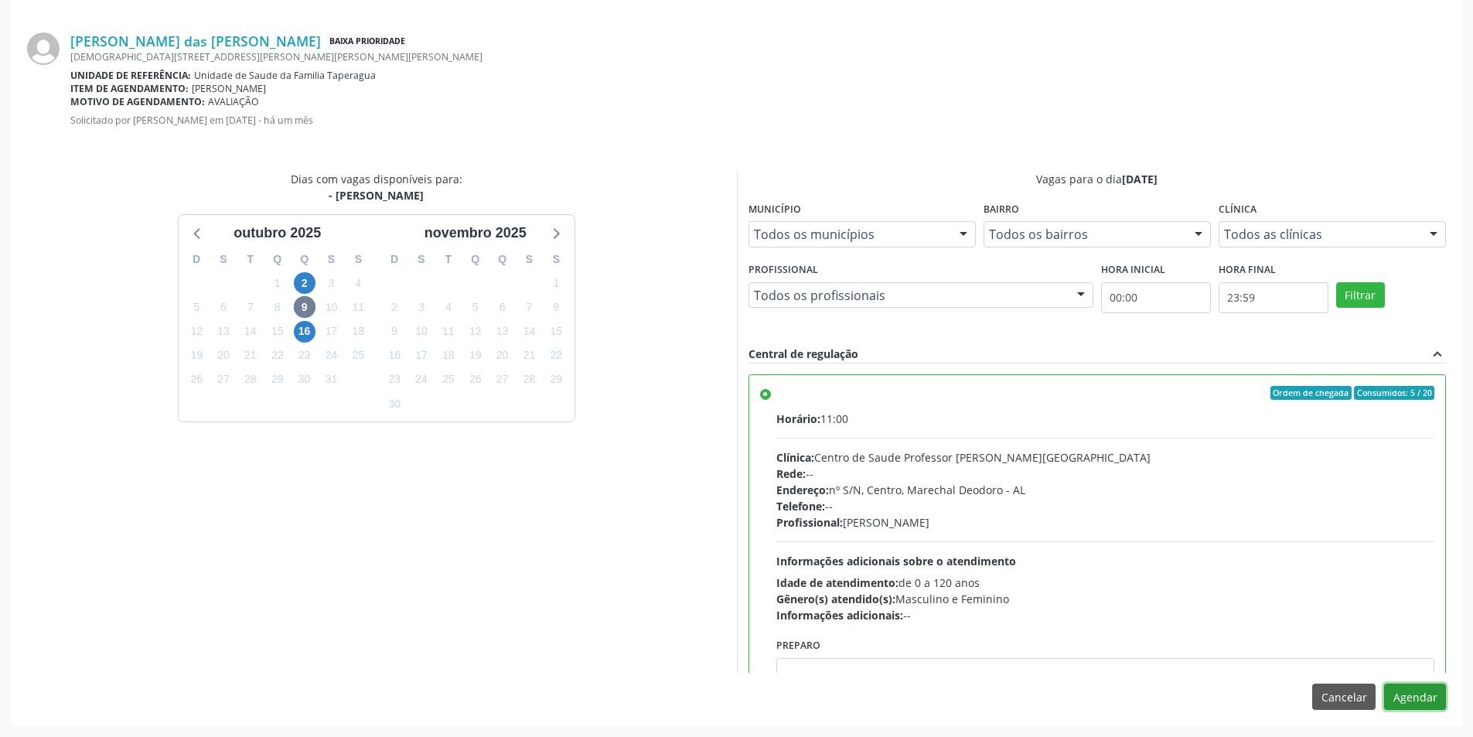
click at [1413, 706] on button "Agendar" at bounding box center [1415, 697] width 62 height 26
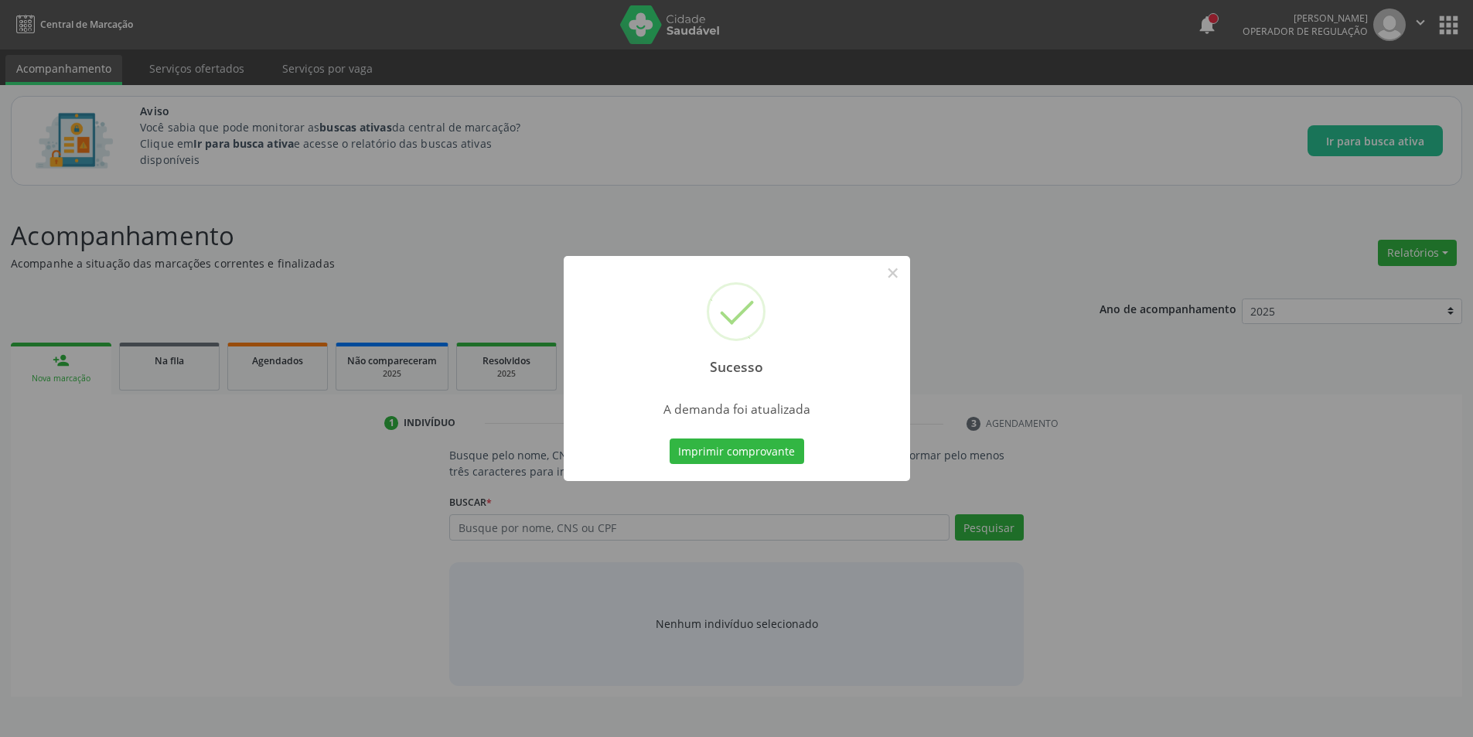
scroll to position [0, 0]
click at [900, 272] on button "×" at bounding box center [898, 273] width 26 height 26
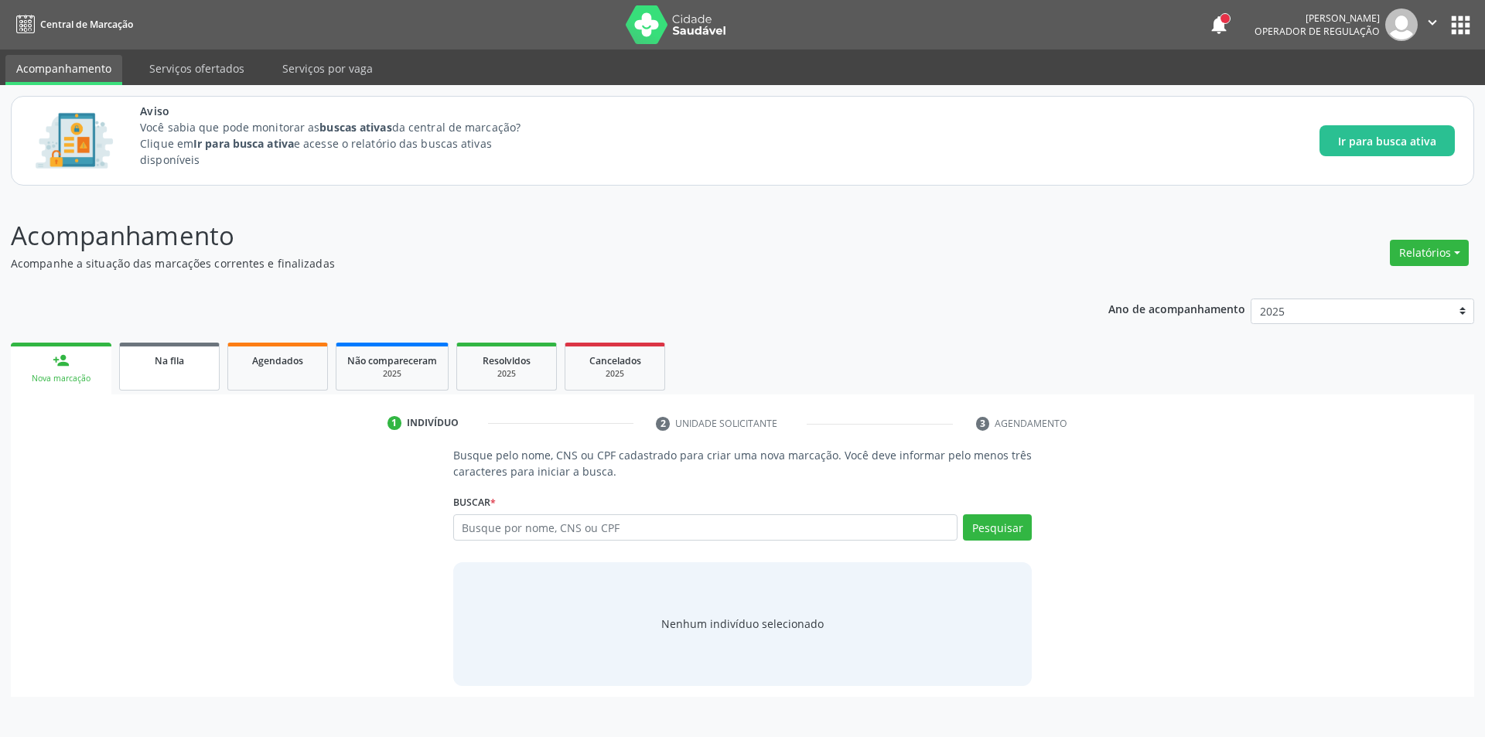
click at [154, 368] on link "Na fila" at bounding box center [169, 367] width 101 height 48
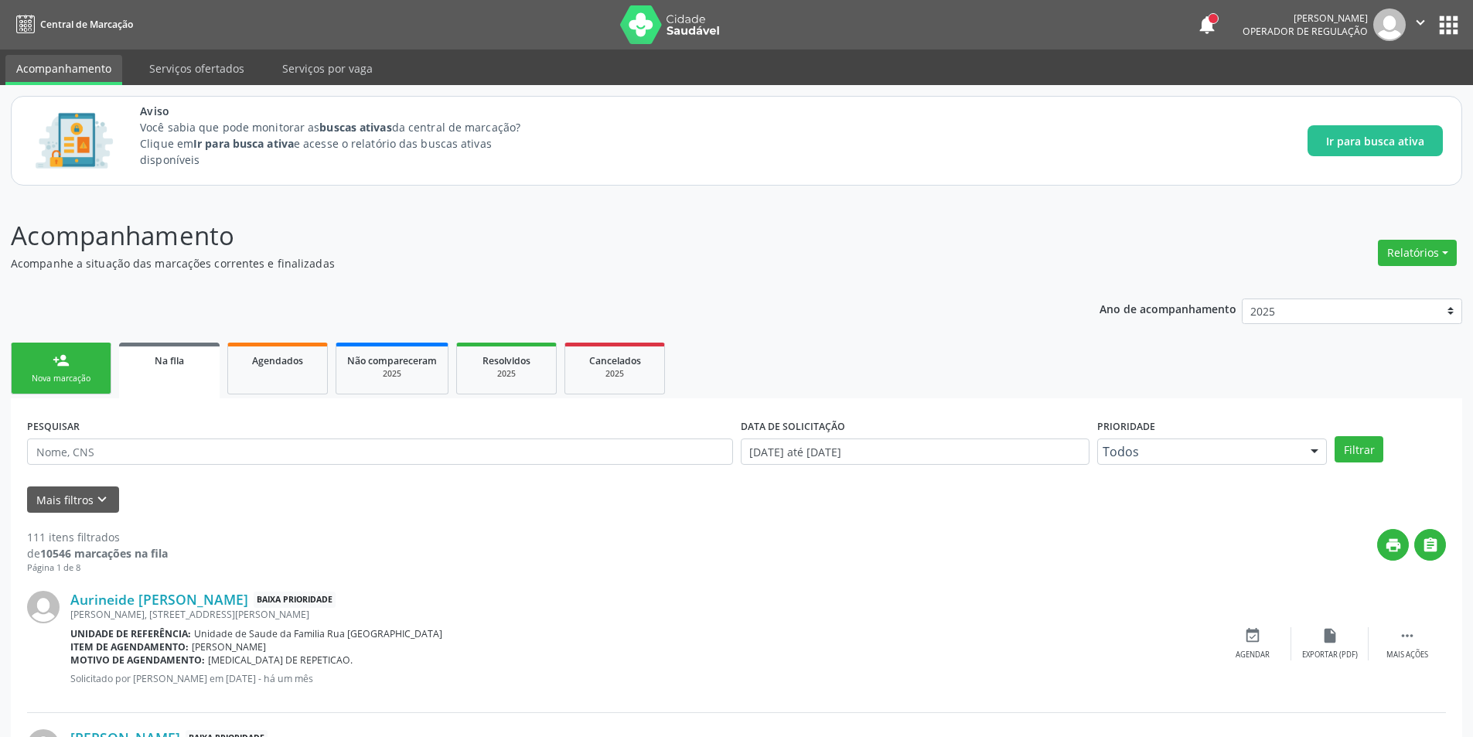
scroll to position [232, 0]
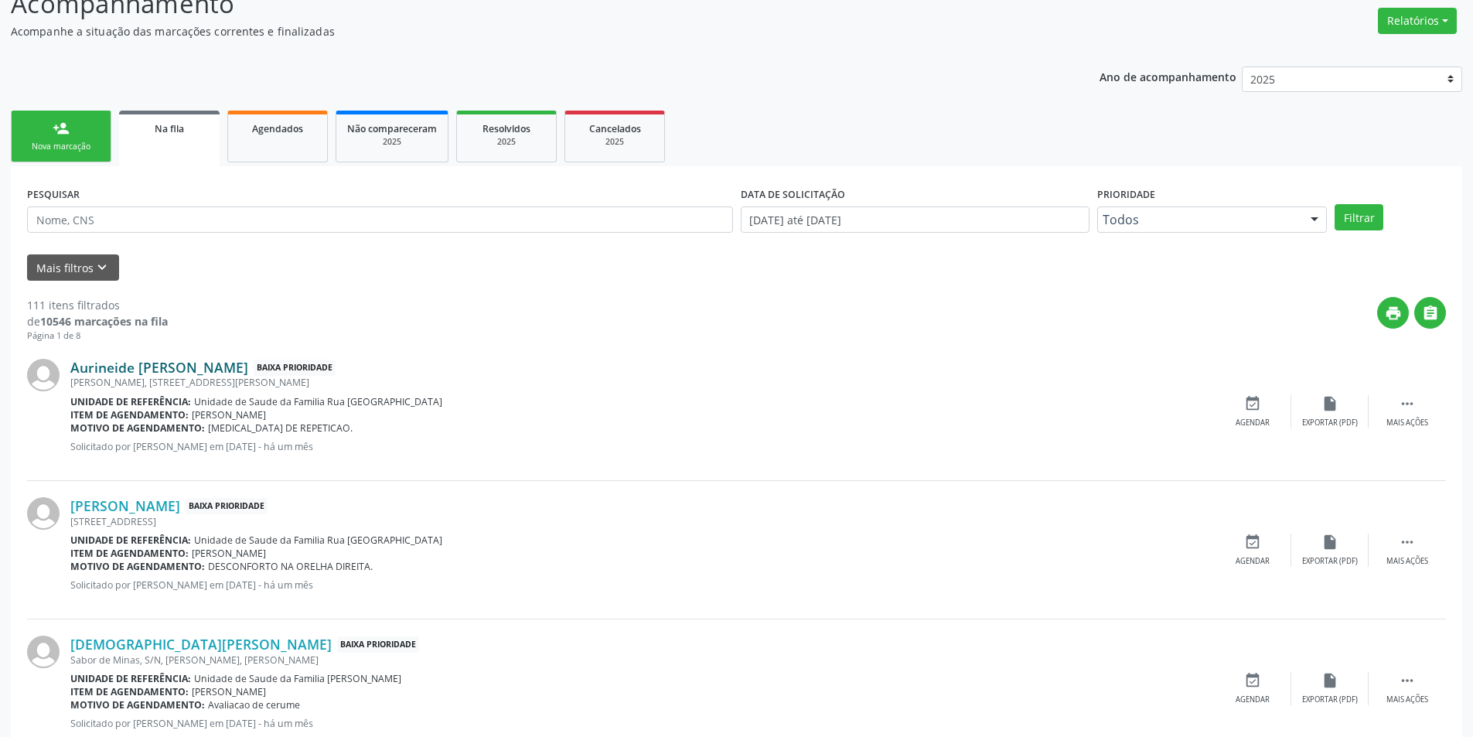
click at [186, 367] on link "Aurineide [PERSON_NAME]" at bounding box center [159, 367] width 178 height 17
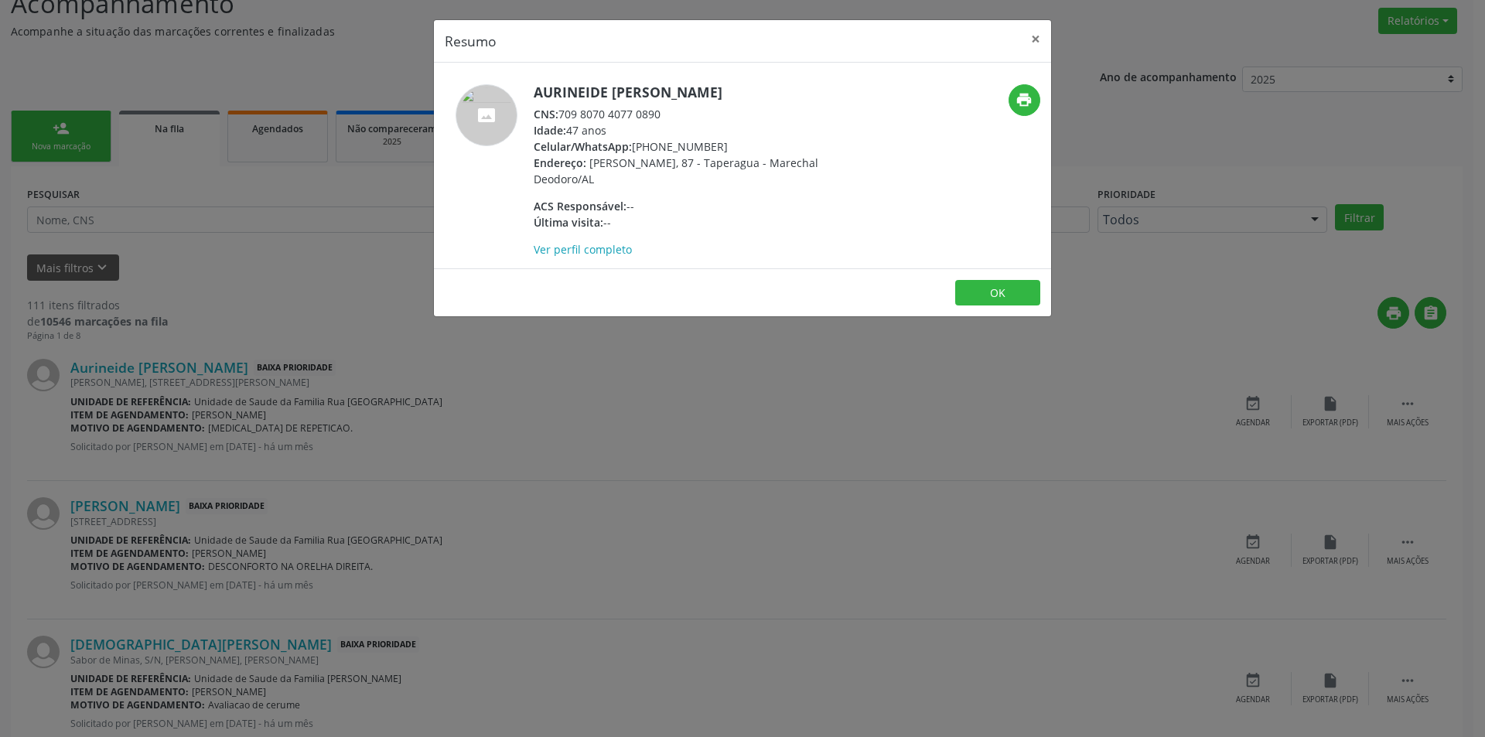
drag, startPoint x: 561, startPoint y: 111, endPoint x: 704, endPoint y: 115, distance: 142.3
click at [704, 115] on div "CNS: 709 8070 4077 0890" at bounding box center [684, 114] width 301 height 16
copy div "709 8070 4077 0890"
click at [970, 285] on button "OK" at bounding box center [997, 293] width 85 height 26
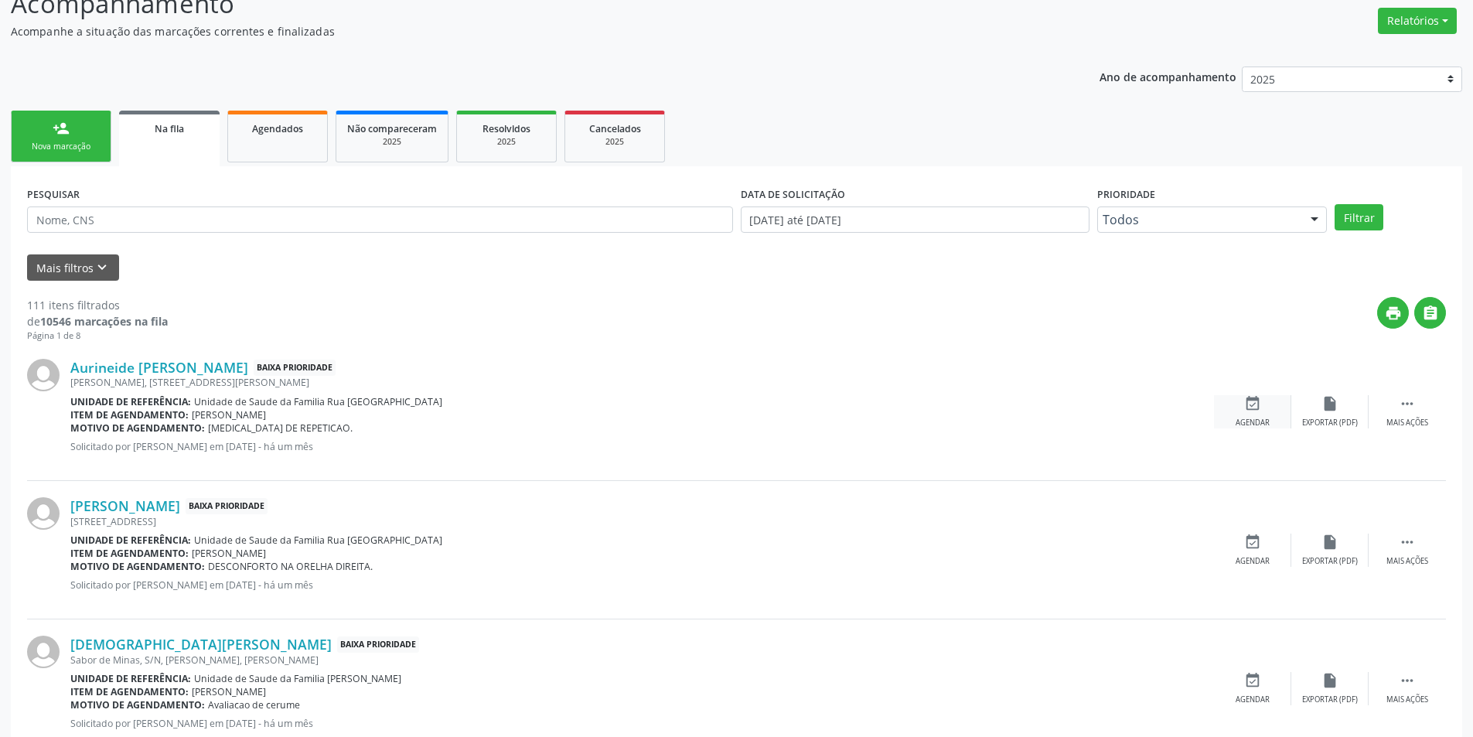
click at [1223, 411] on div "event_available Agendar" at bounding box center [1252, 411] width 77 height 33
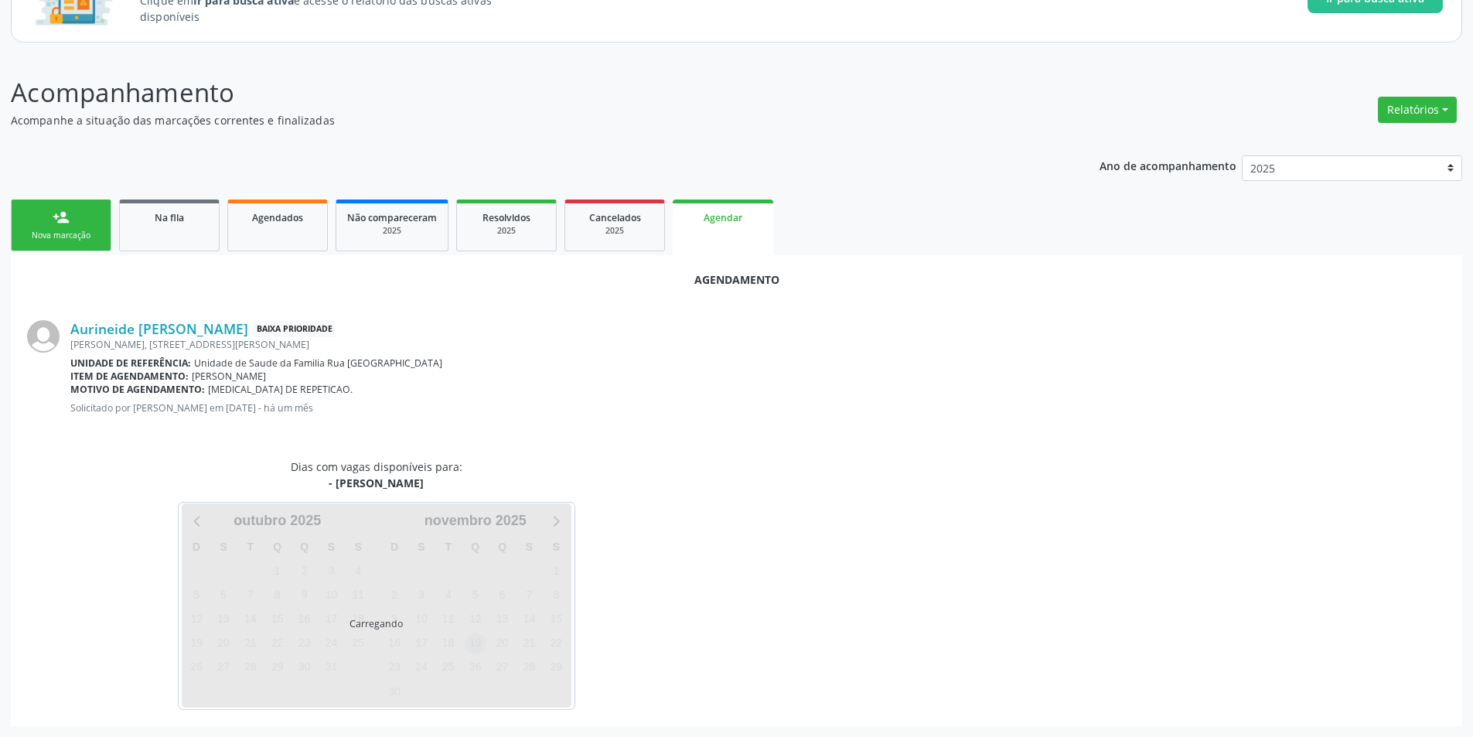
scroll to position [179, 0]
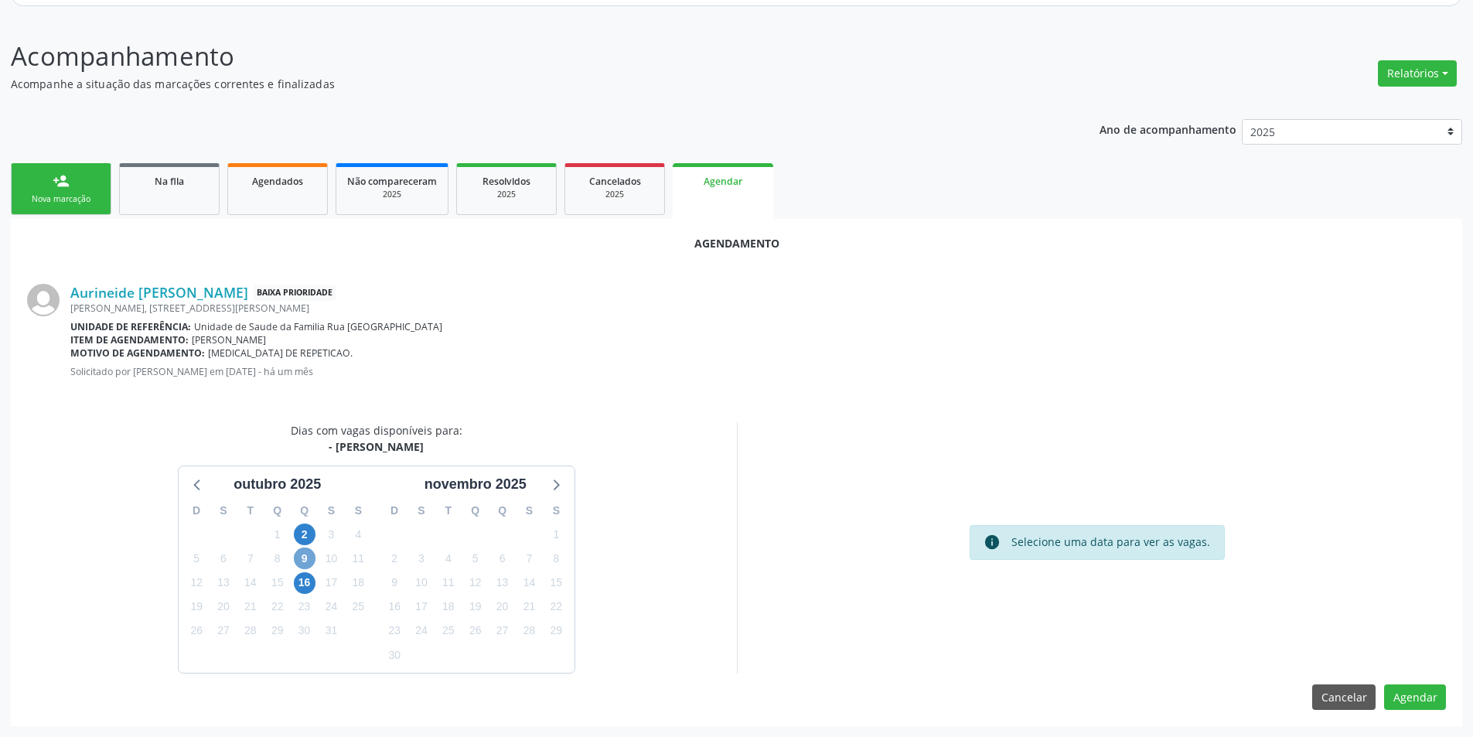
click at [314, 557] on span "9" at bounding box center [305, 558] width 22 height 22
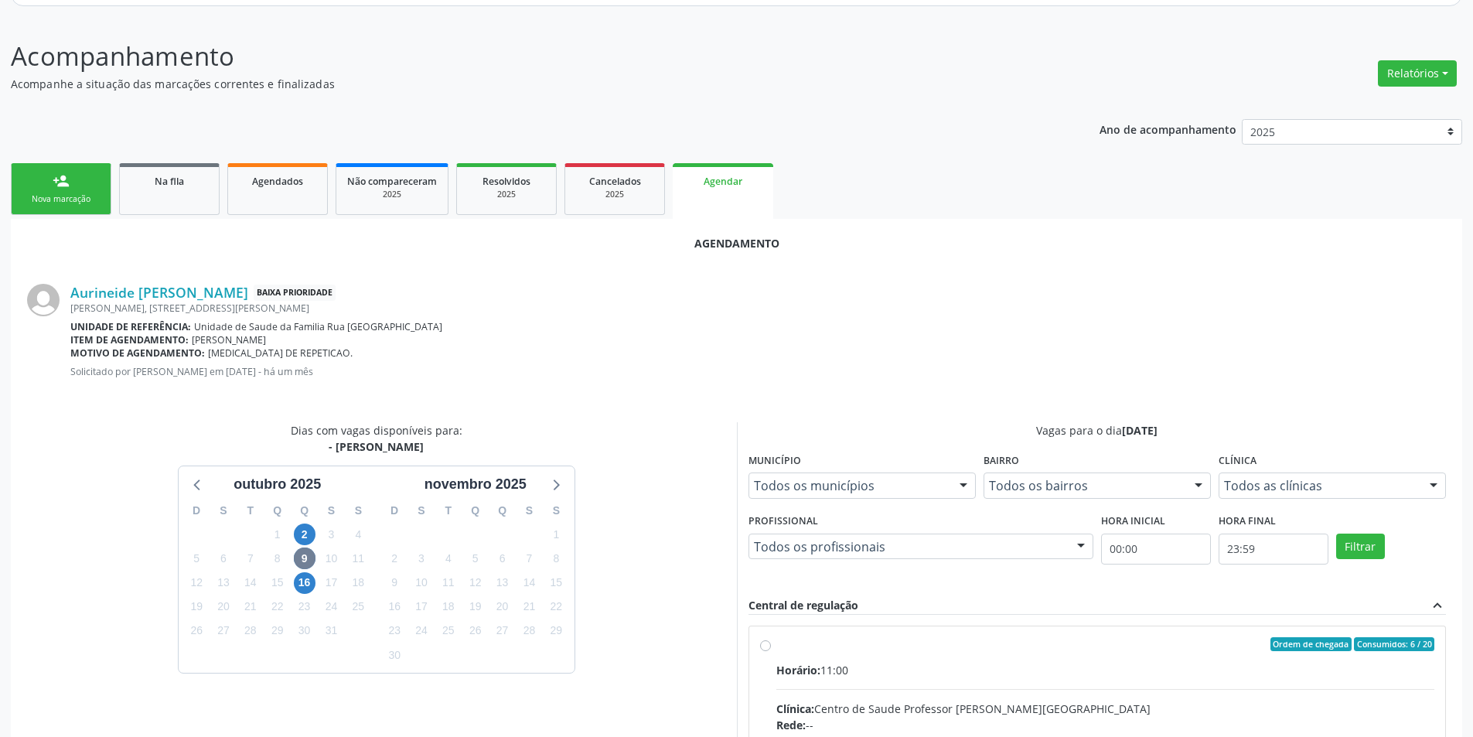
click at [765, 642] on input "Ordem de chegada Consumidos: 6 / 20 Horário: 11:00 Clínica: Centro de Saude Pro…" at bounding box center [765, 644] width 11 height 14
radio input "true"
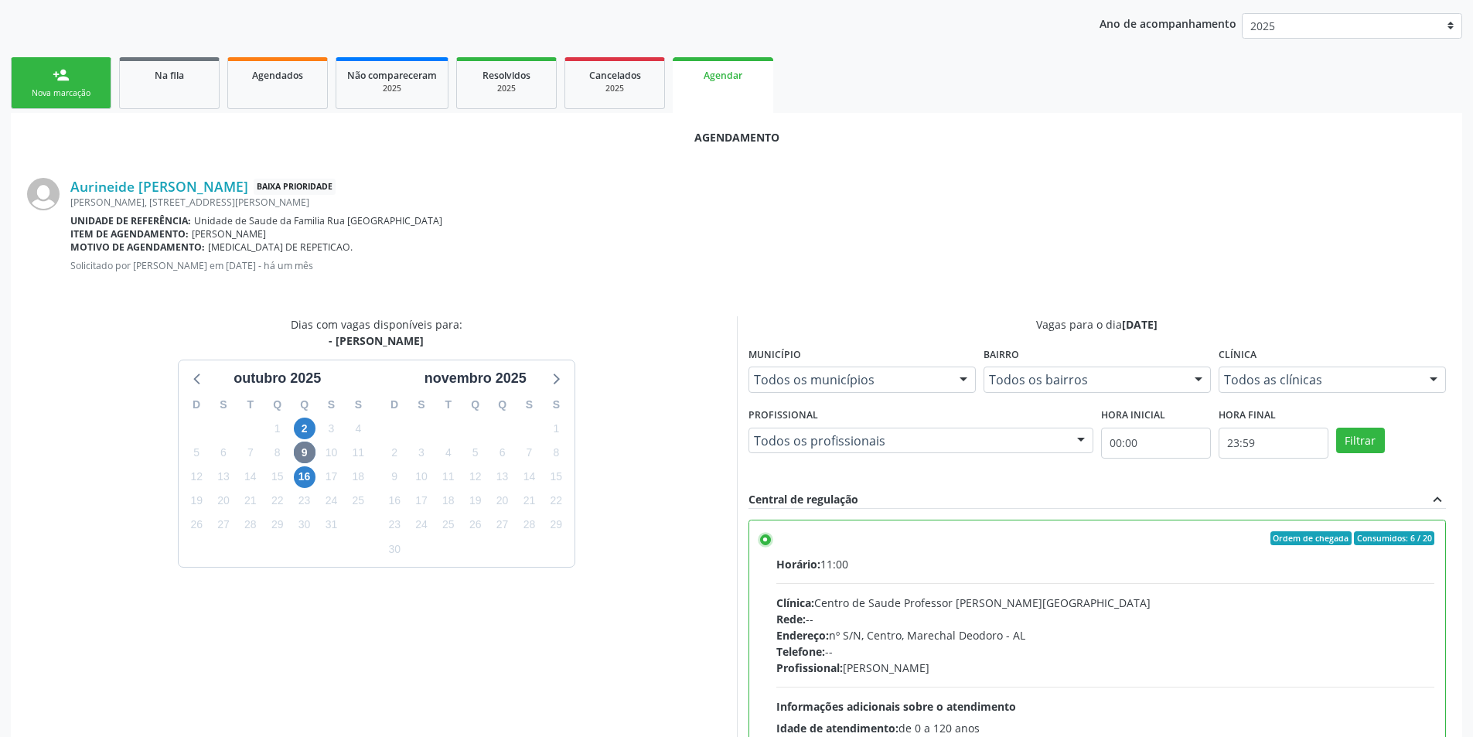
scroll to position [431, 0]
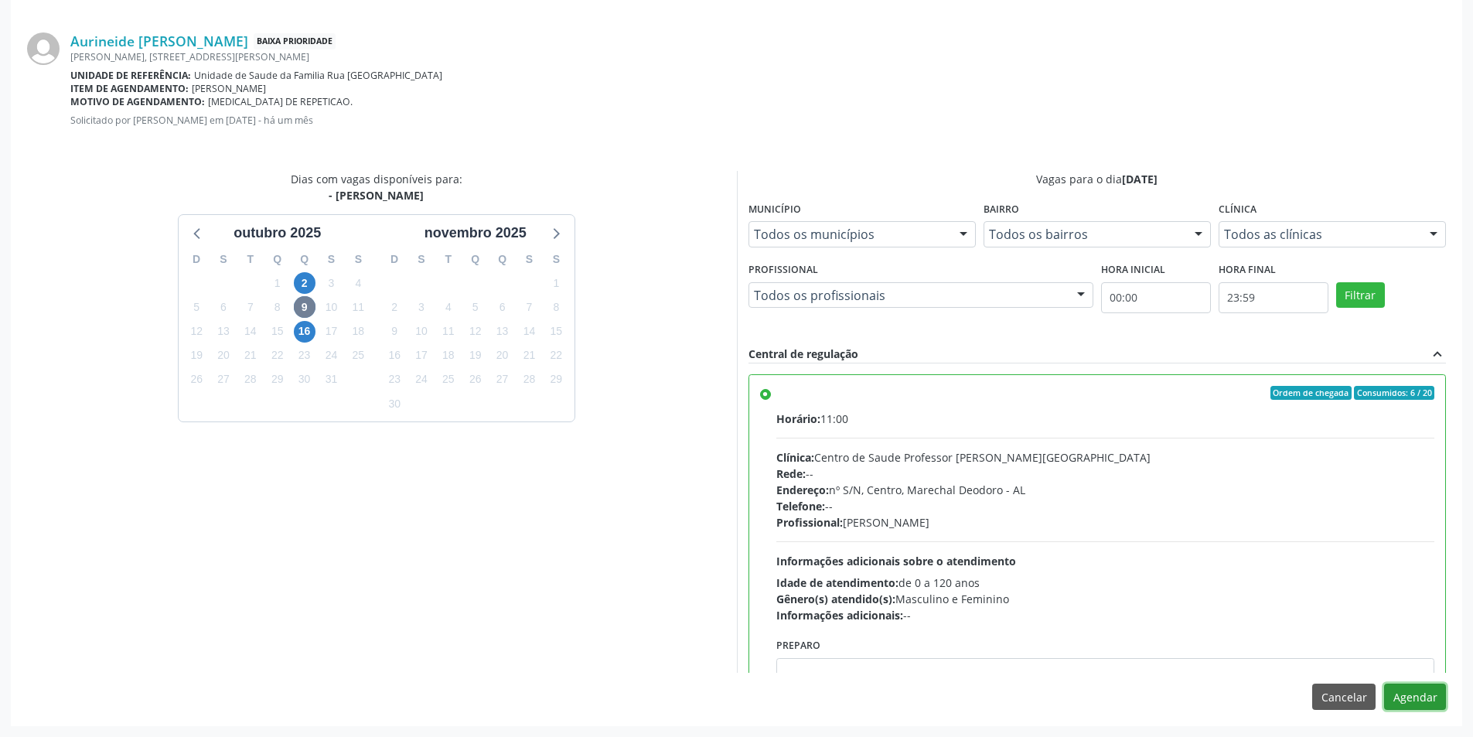
click at [1407, 698] on button "Agendar" at bounding box center [1415, 697] width 62 height 26
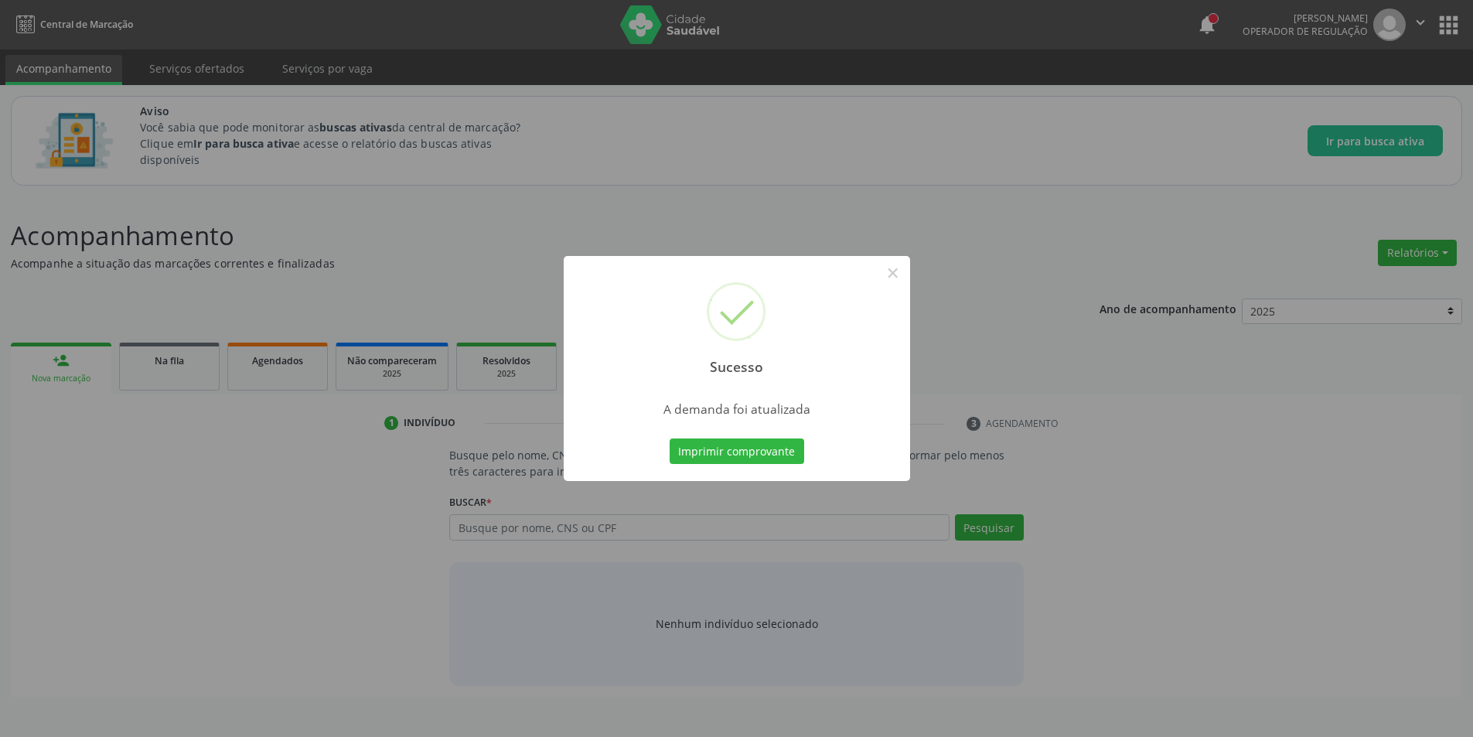
scroll to position [0, 0]
click at [892, 269] on button "×" at bounding box center [898, 273] width 26 height 26
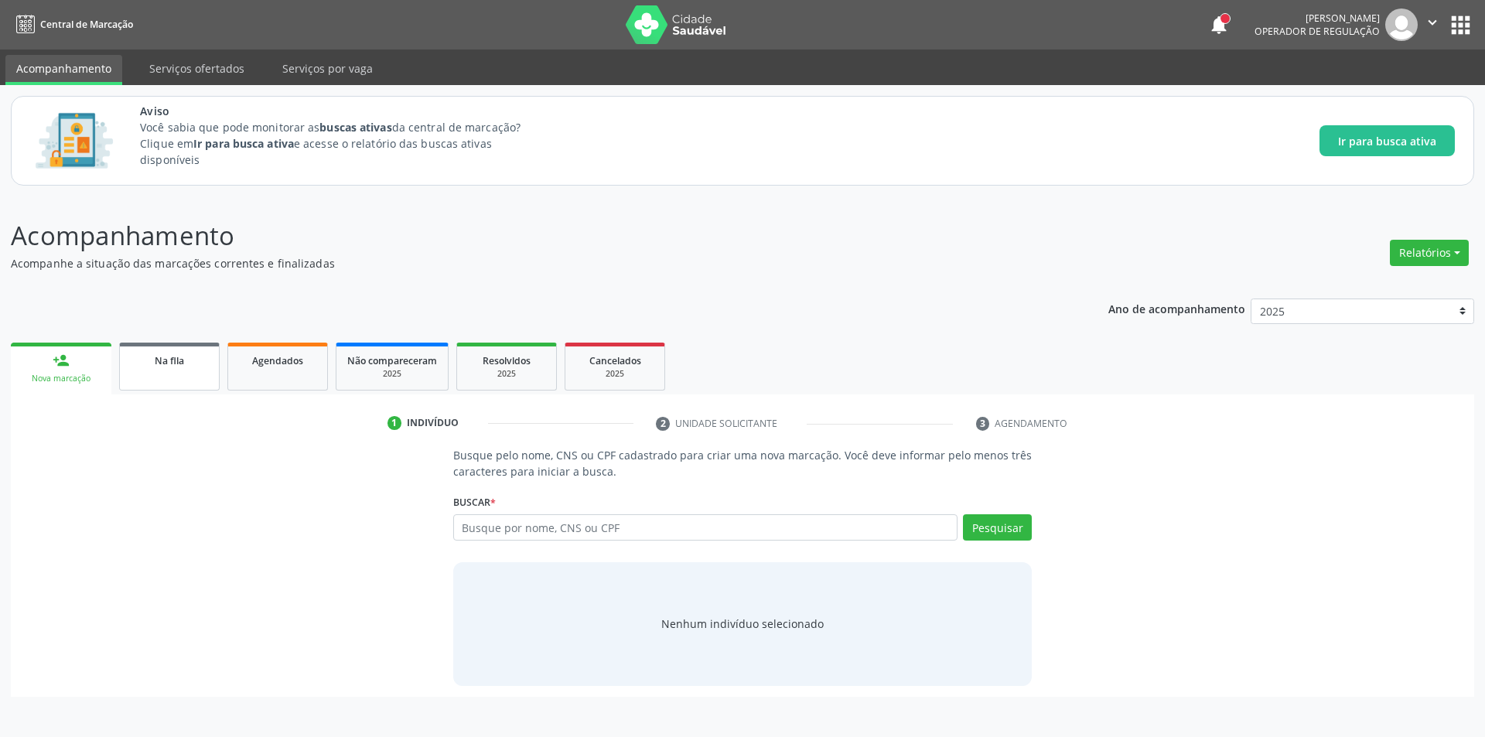
click at [182, 367] on span "Na fila" at bounding box center [169, 360] width 29 height 13
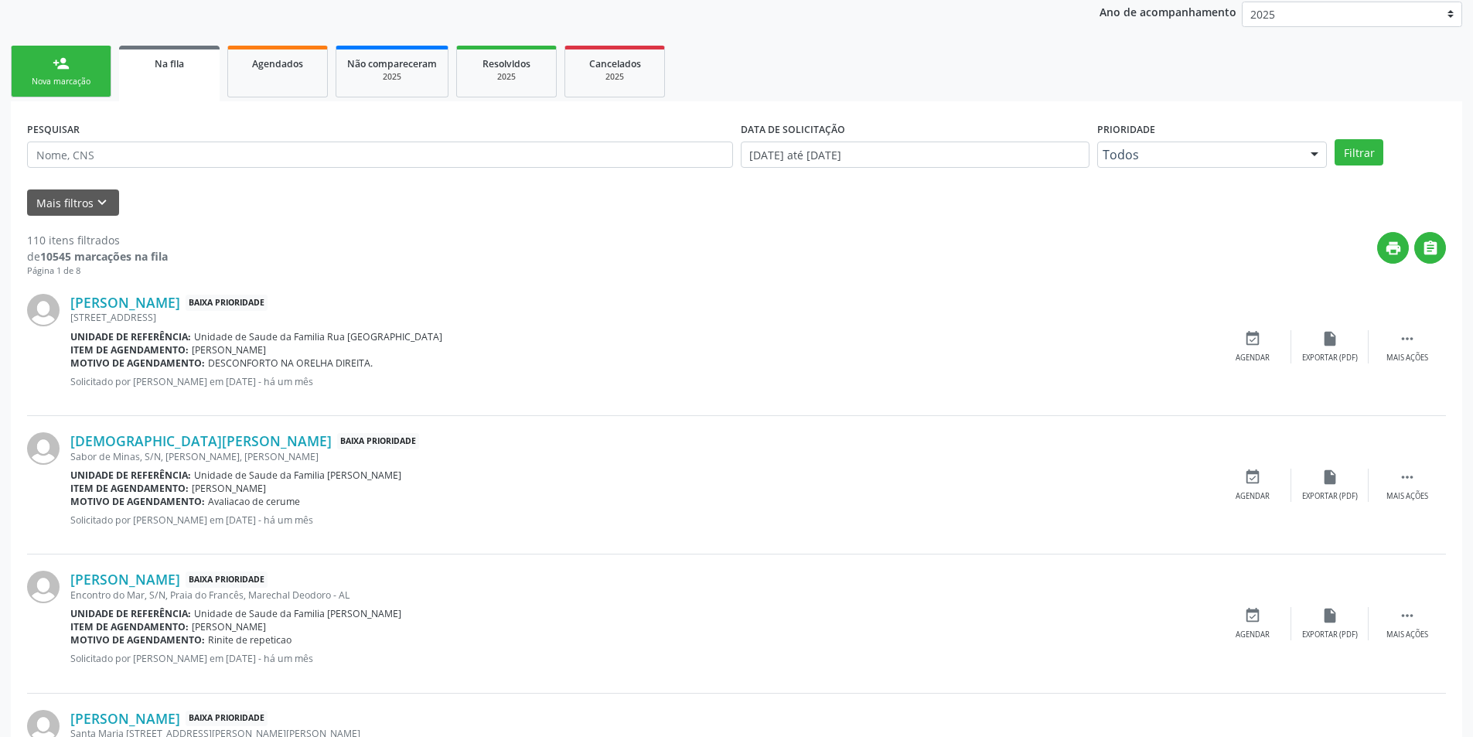
scroll to position [309, 0]
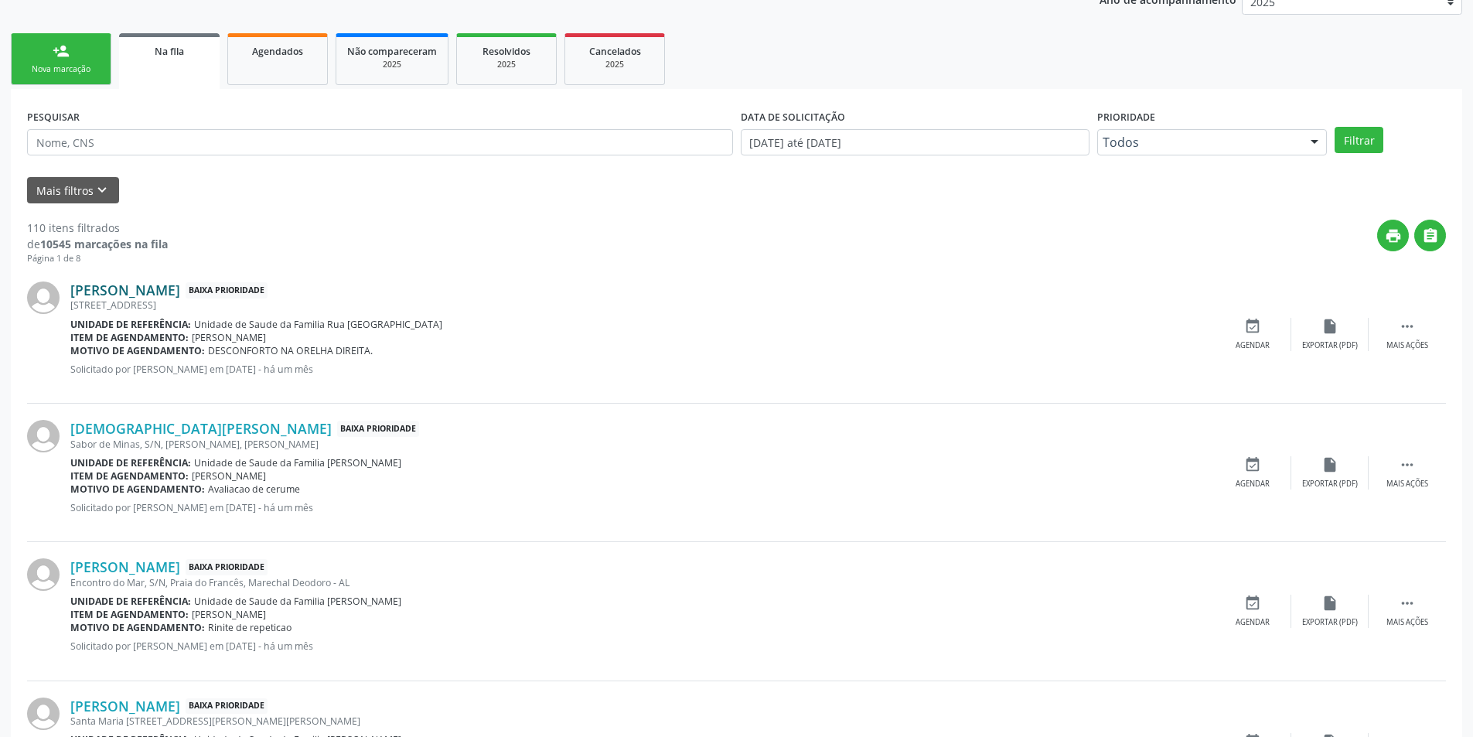
click at [178, 288] on link "[PERSON_NAME]" at bounding box center [125, 289] width 110 height 17
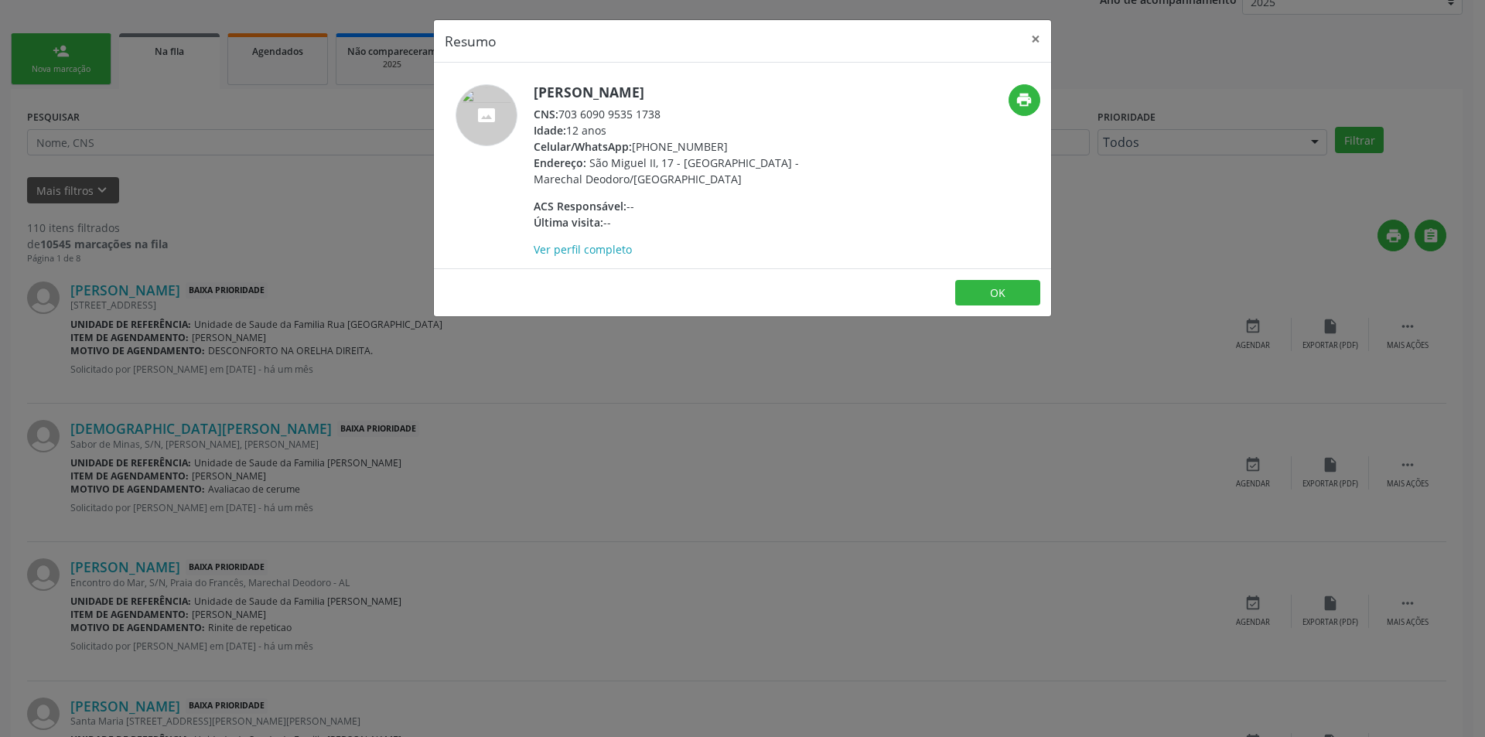
drag, startPoint x: 559, startPoint y: 128, endPoint x: 697, endPoint y: 124, distance: 137.7
click at [697, 122] on div "CNS: 703 6090 9535 1738" at bounding box center [684, 114] width 301 height 16
click at [607, 122] on div "CNS: 703 6090 9535 1738" at bounding box center [684, 114] width 301 height 16
drag, startPoint x: 661, startPoint y: 131, endPoint x: 564, endPoint y: 133, distance: 97.4
click at [564, 122] on div "CNS: 703 6090 9535 1738" at bounding box center [684, 114] width 301 height 16
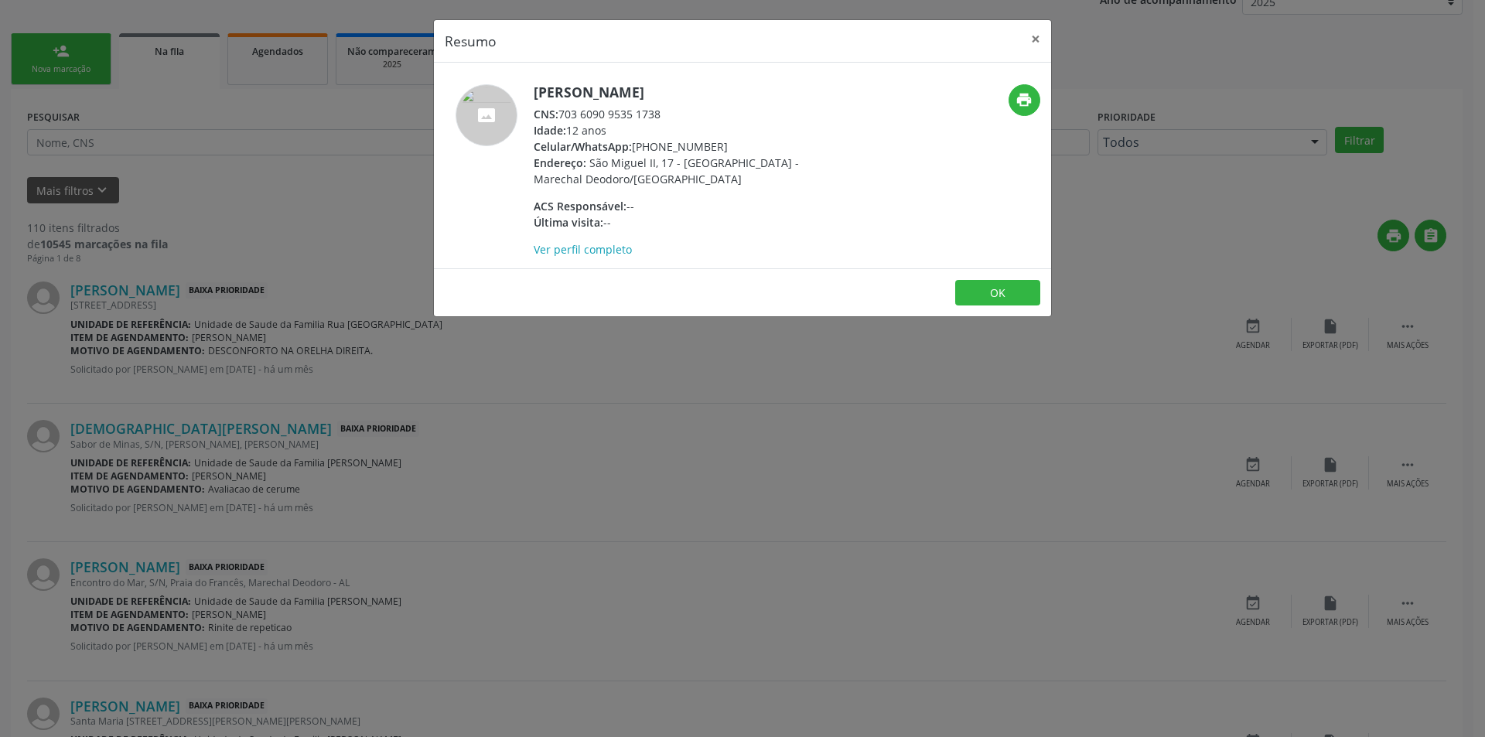
copy div "703 6090 9535 1738"
click at [980, 306] on button "OK" at bounding box center [997, 293] width 85 height 26
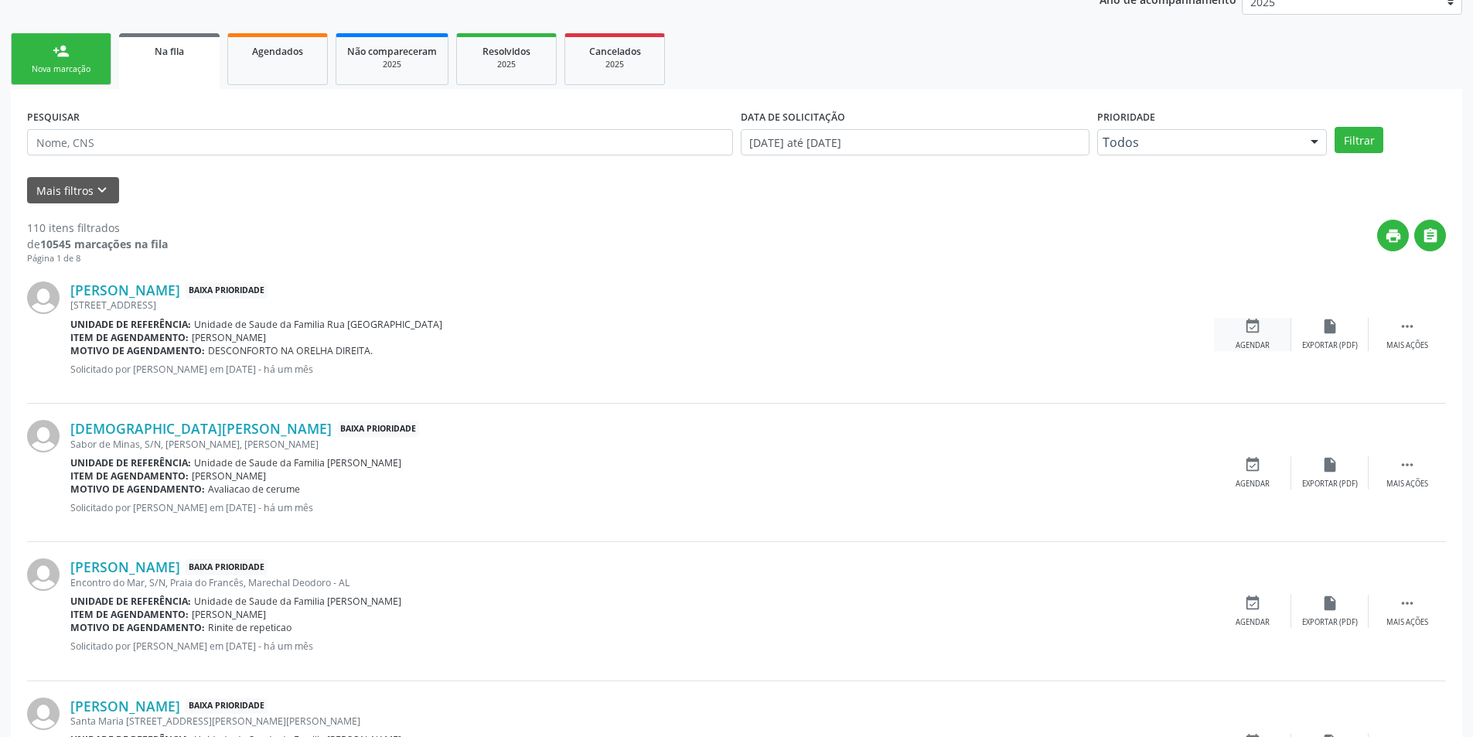
click at [1250, 329] on icon "event_available" at bounding box center [1252, 326] width 17 height 17
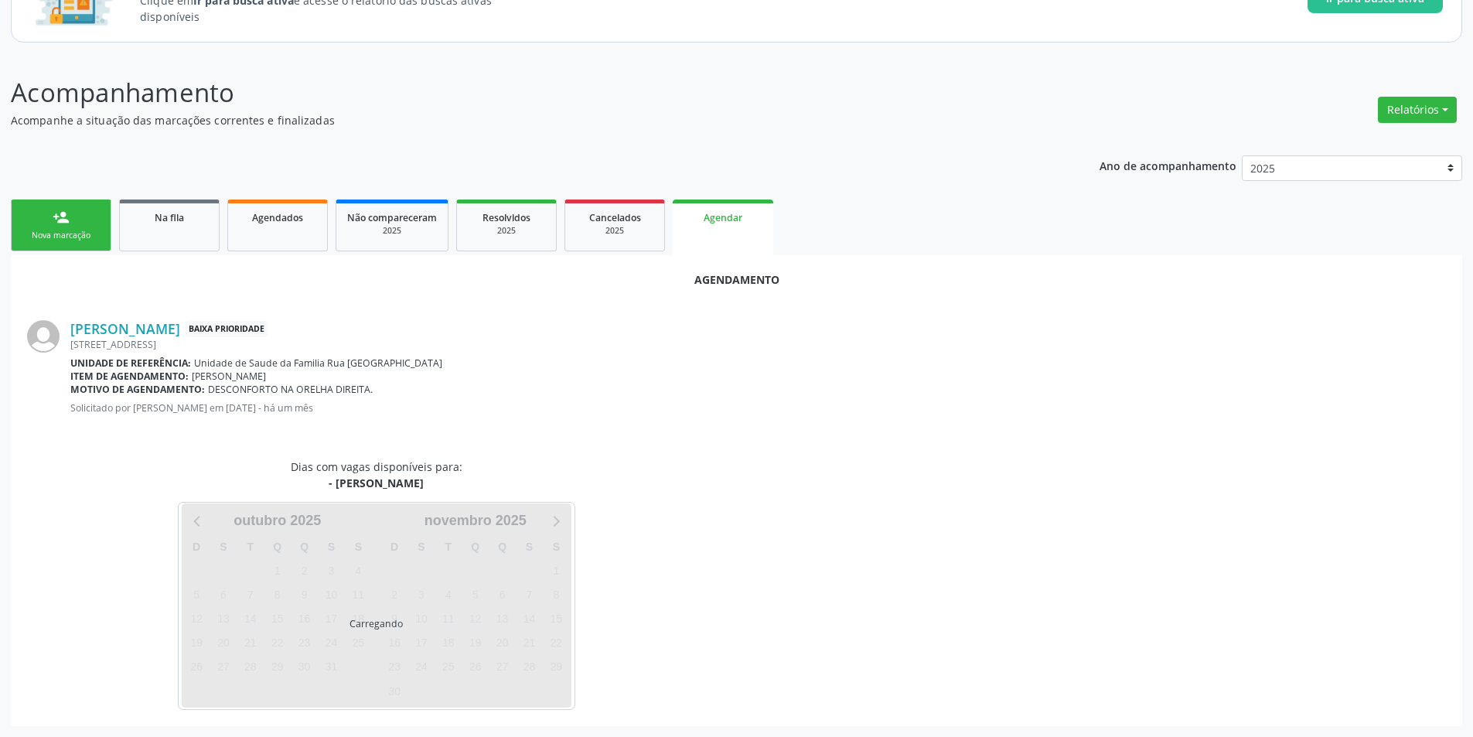
scroll to position [179, 0]
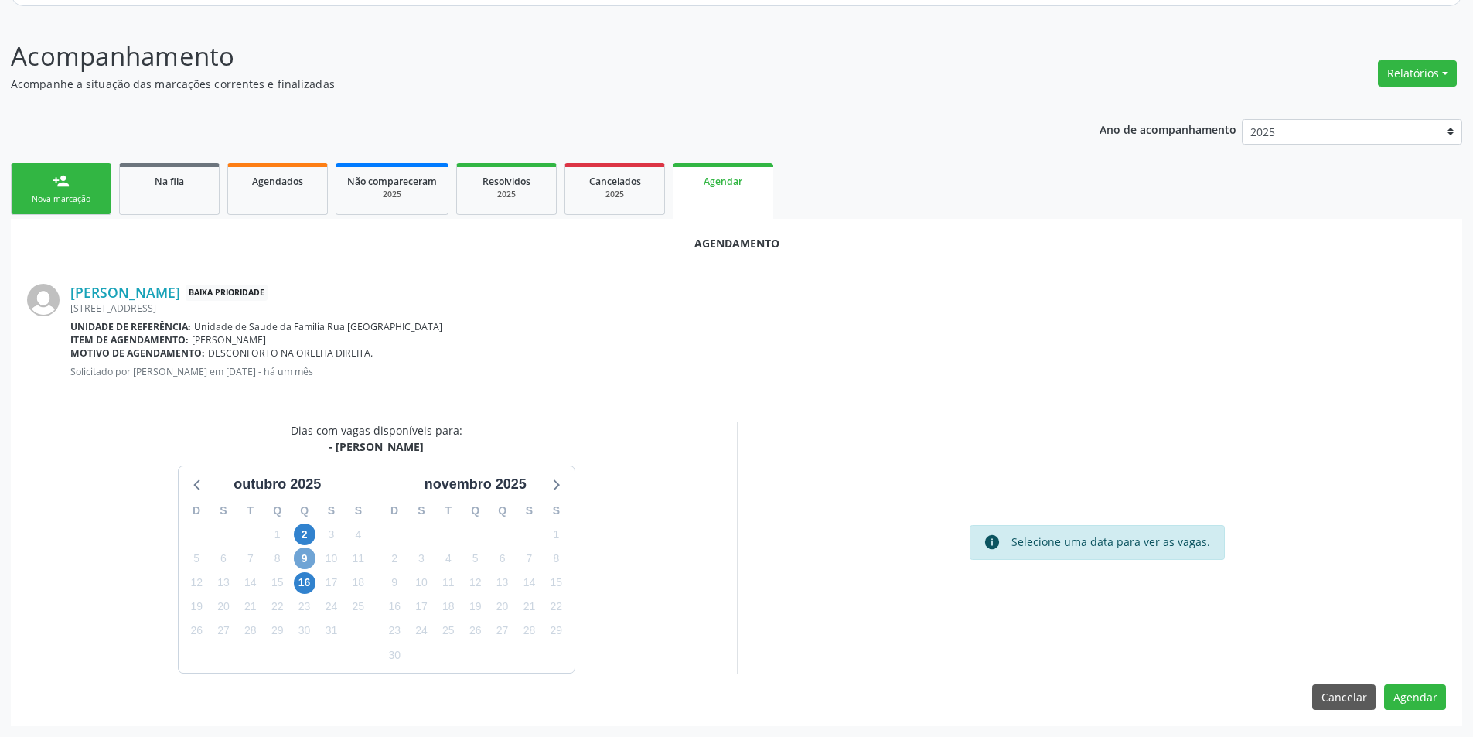
click at [305, 554] on span "9" at bounding box center [305, 558] width 22 height 22
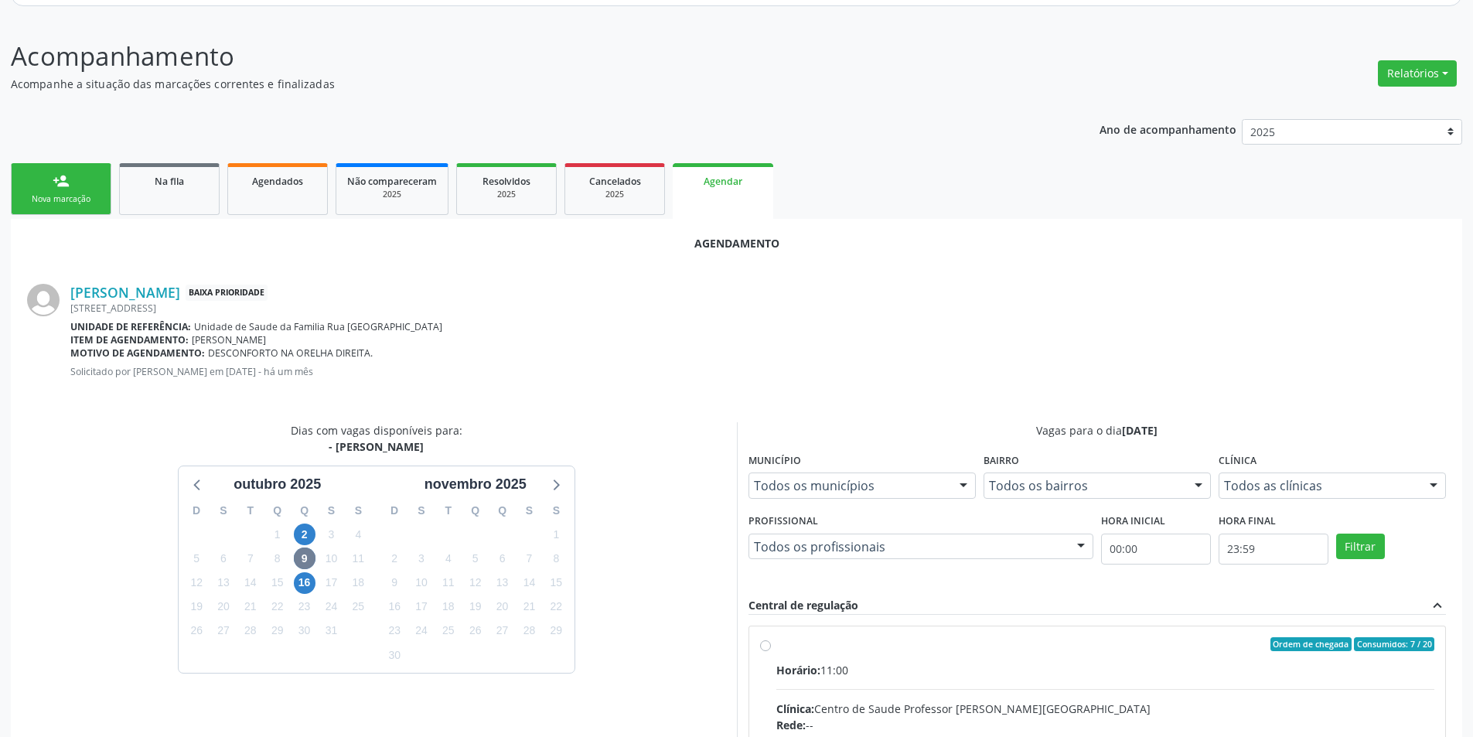
click at [765, 642] on input "Ordem de chegada Consumidos: 7 / 20 Horário: 11:00 Clínica: Centro de Saude Pro…" at bounding box center [765, 644] width 11 height 14
radio input "true"
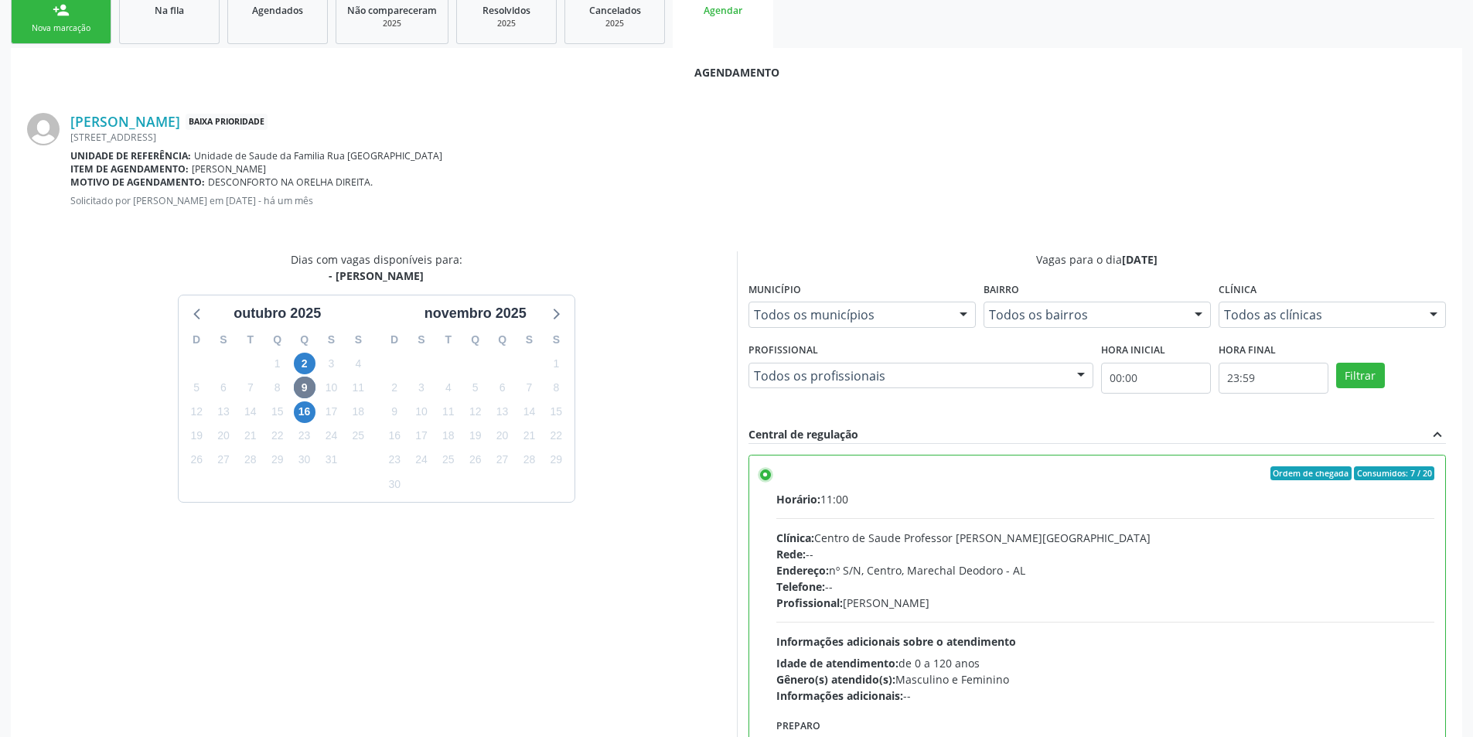
scroll to position [431, 0]
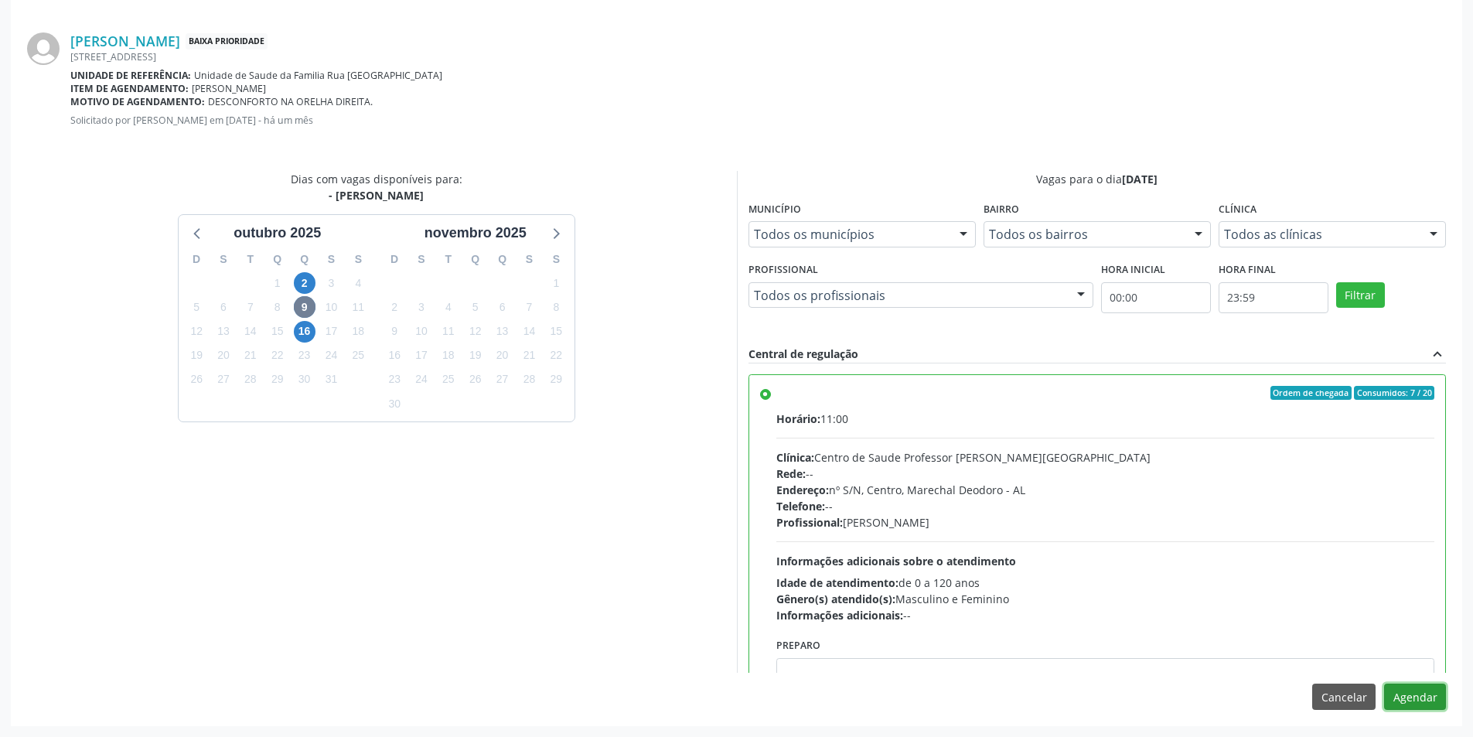
click at [1423, 696] on button "Agendar" at bounding box center [1415, 697] width 62 height 26
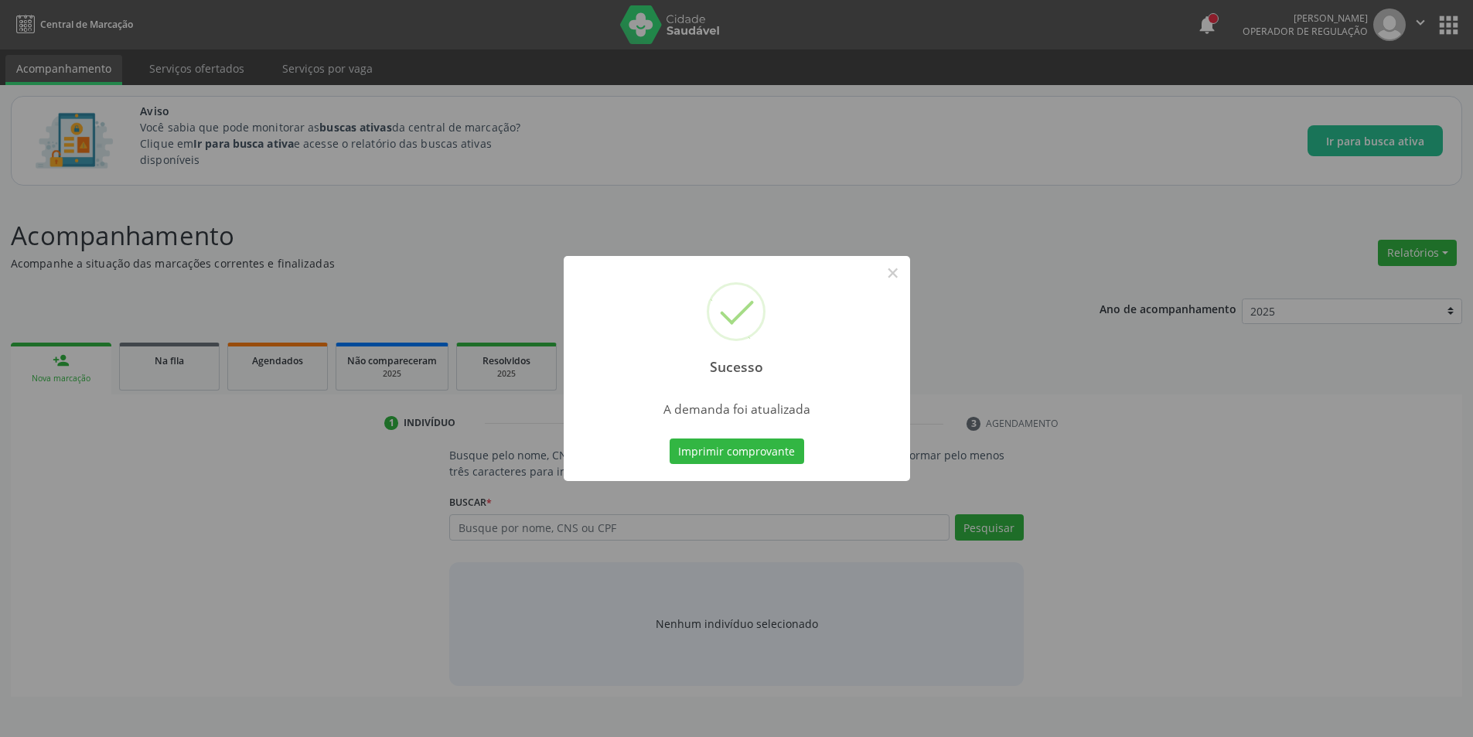
scroll to position [0, 0]
click at [896, 265] on button "×" at bounding box center [898, 273] width 26 height 26
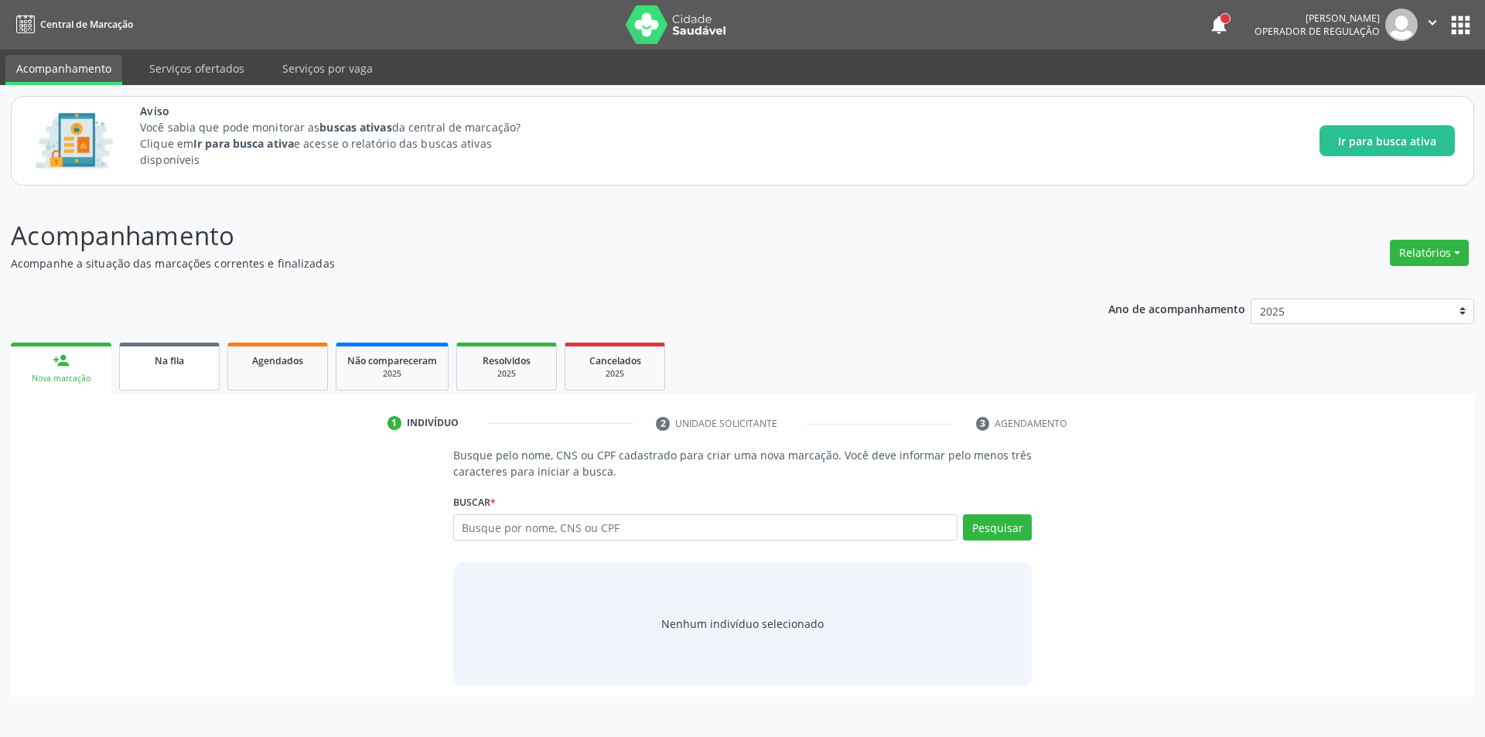
click at [182, 363] on span "Na fila" at bounding box center [169, 360] width 29 height 13
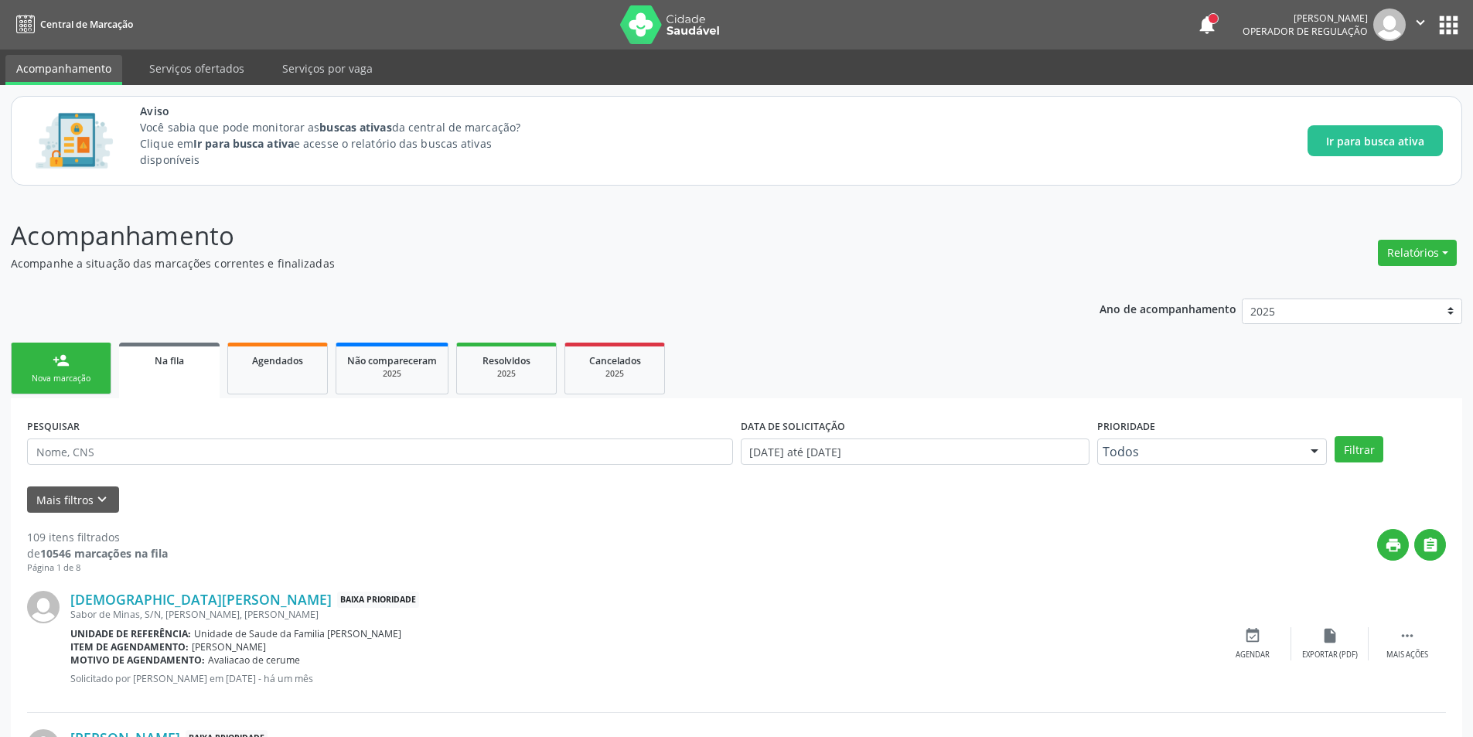
click at [1421, 19] on icon "" at bounding box center [1420, 22] width 17 height 17
click at [1391, 95] on link "Sair" at bounding box center [1381, 95] width 107 height 22
